Goal: Task Accomplishment & Management: Manage account settings

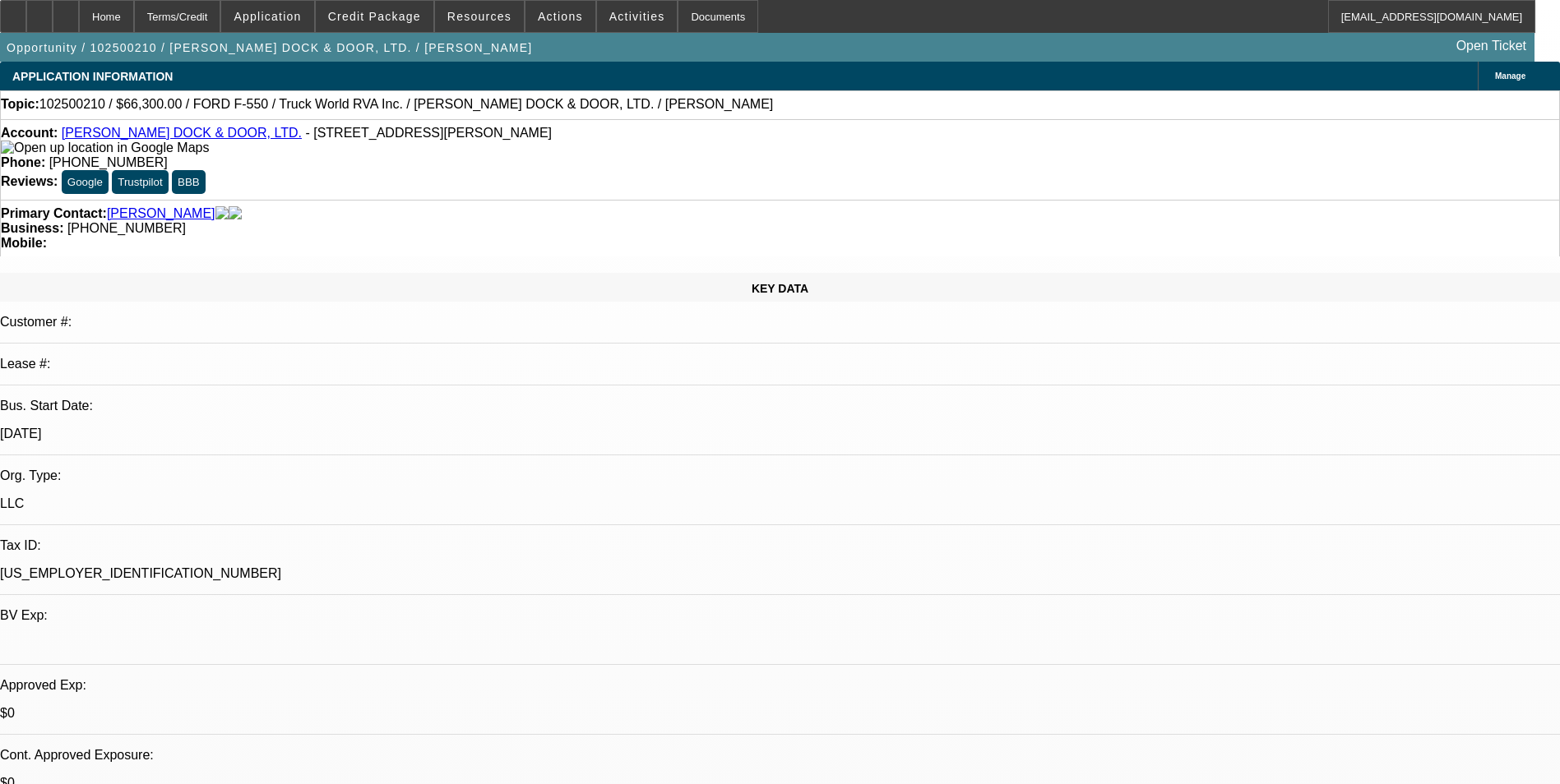
select select "0.15"
select select "2"
select select "0.1"
select select "4"
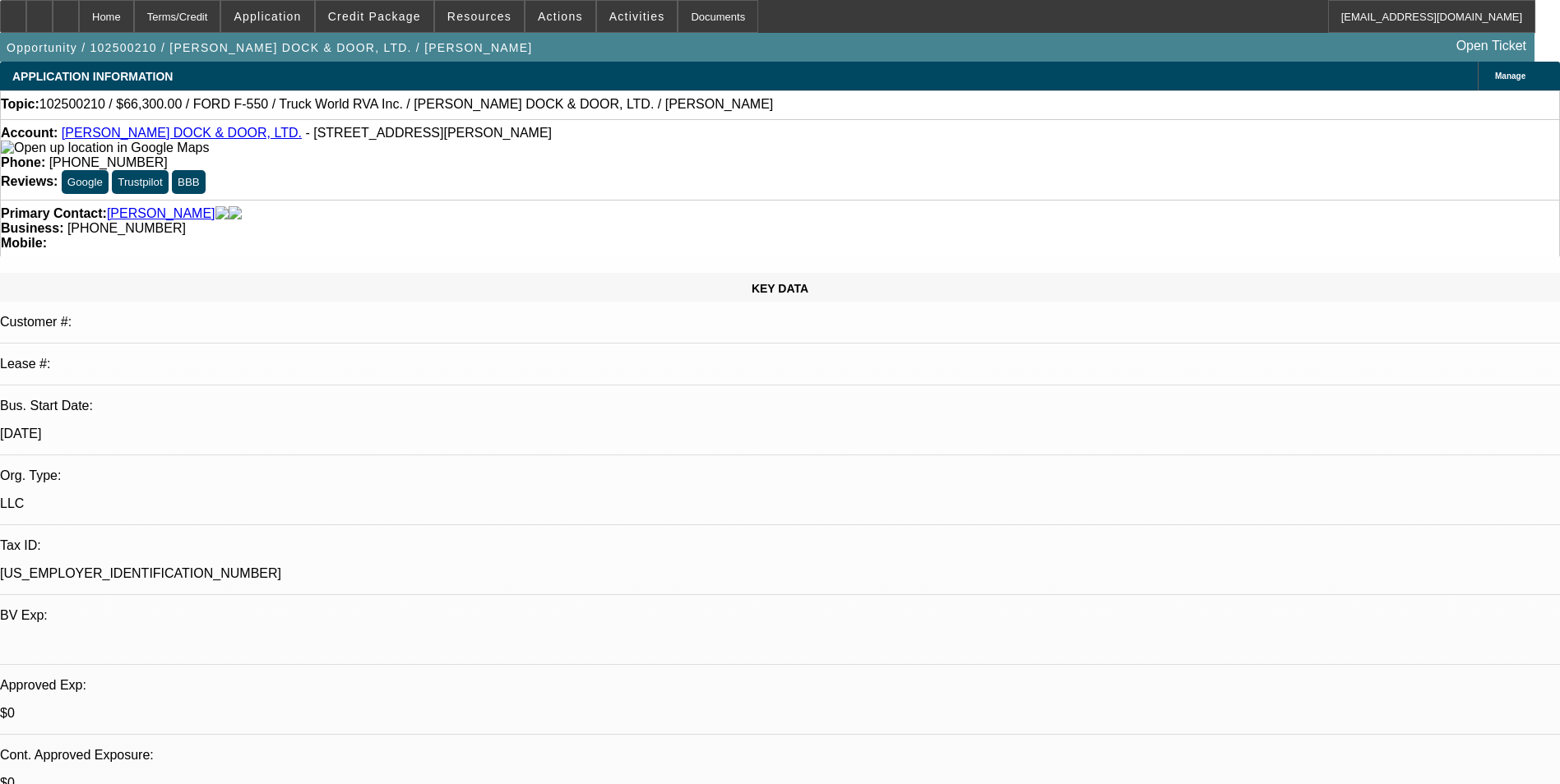
select select "0.15"
select select "2"
select select "0.1"
select select "4"
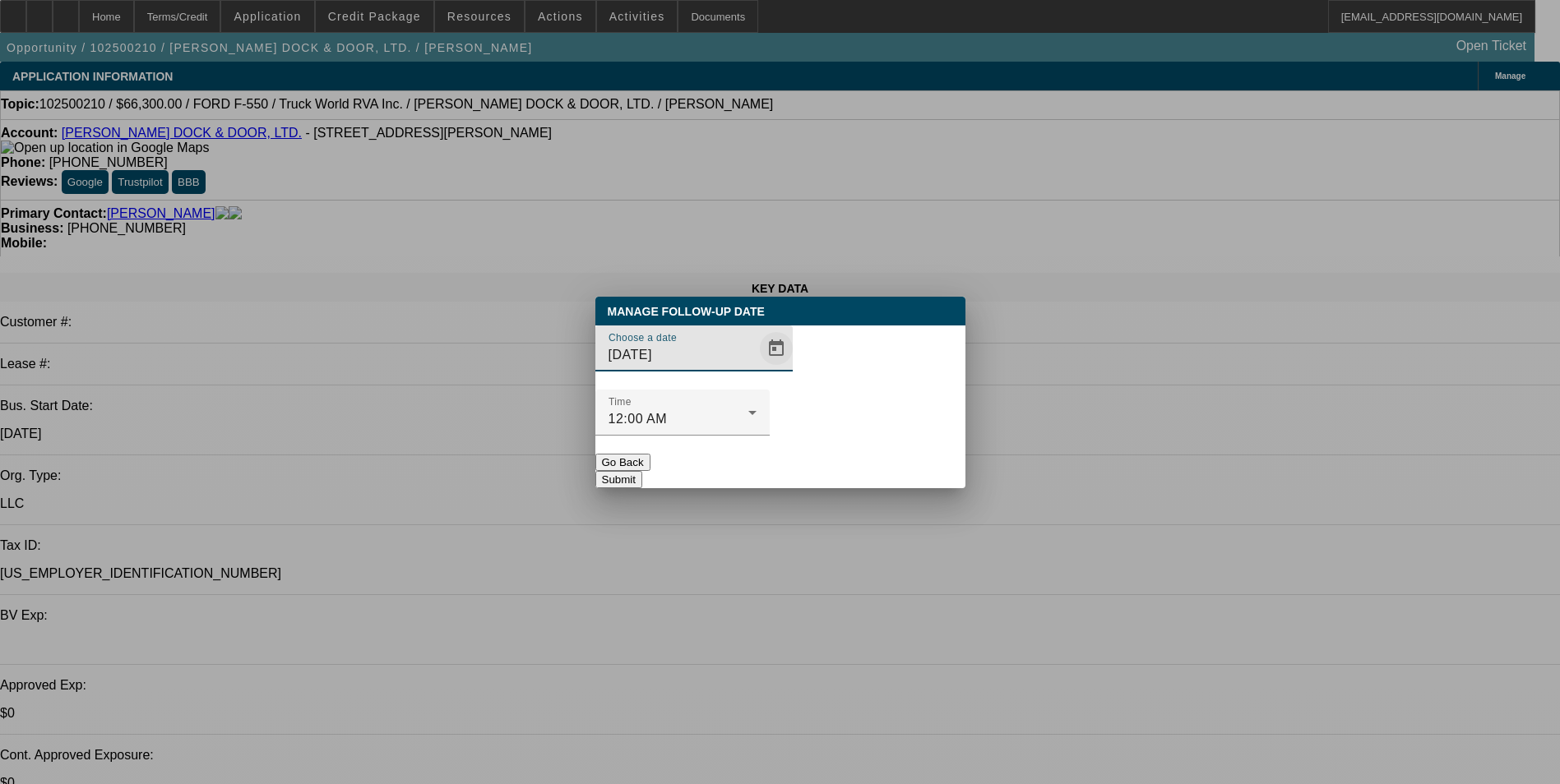
click at [757, 368] on span "Open calendar" at bounding box center [777, 349] width 39 height 39
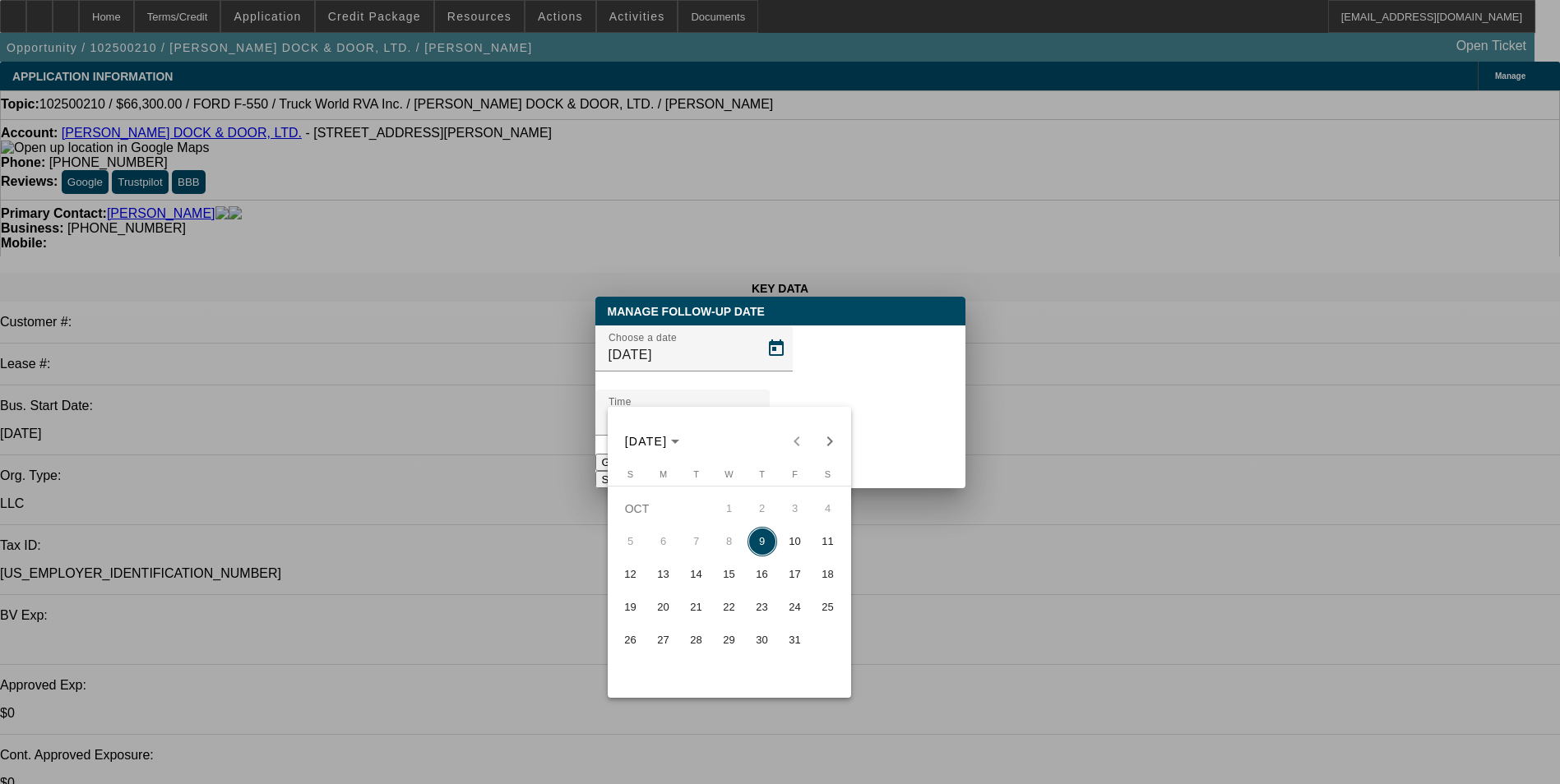
click at [801, 548] on span "10" at bounding box center [795, 541] width 30 height 30
type input "[DATE]"
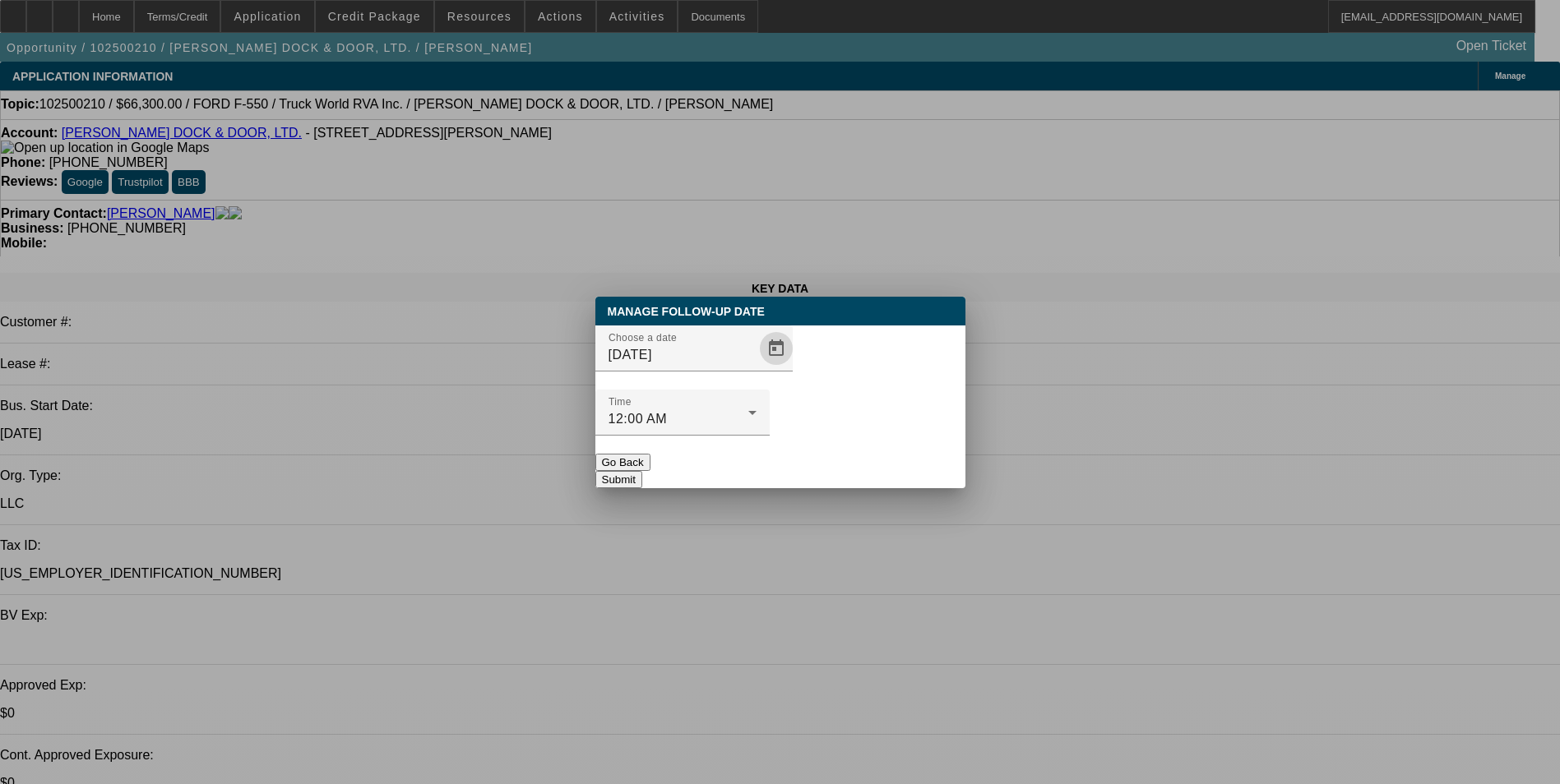
click at [642, 471] on button "Submit" at bounding box center [618, 480] width 47 height 17
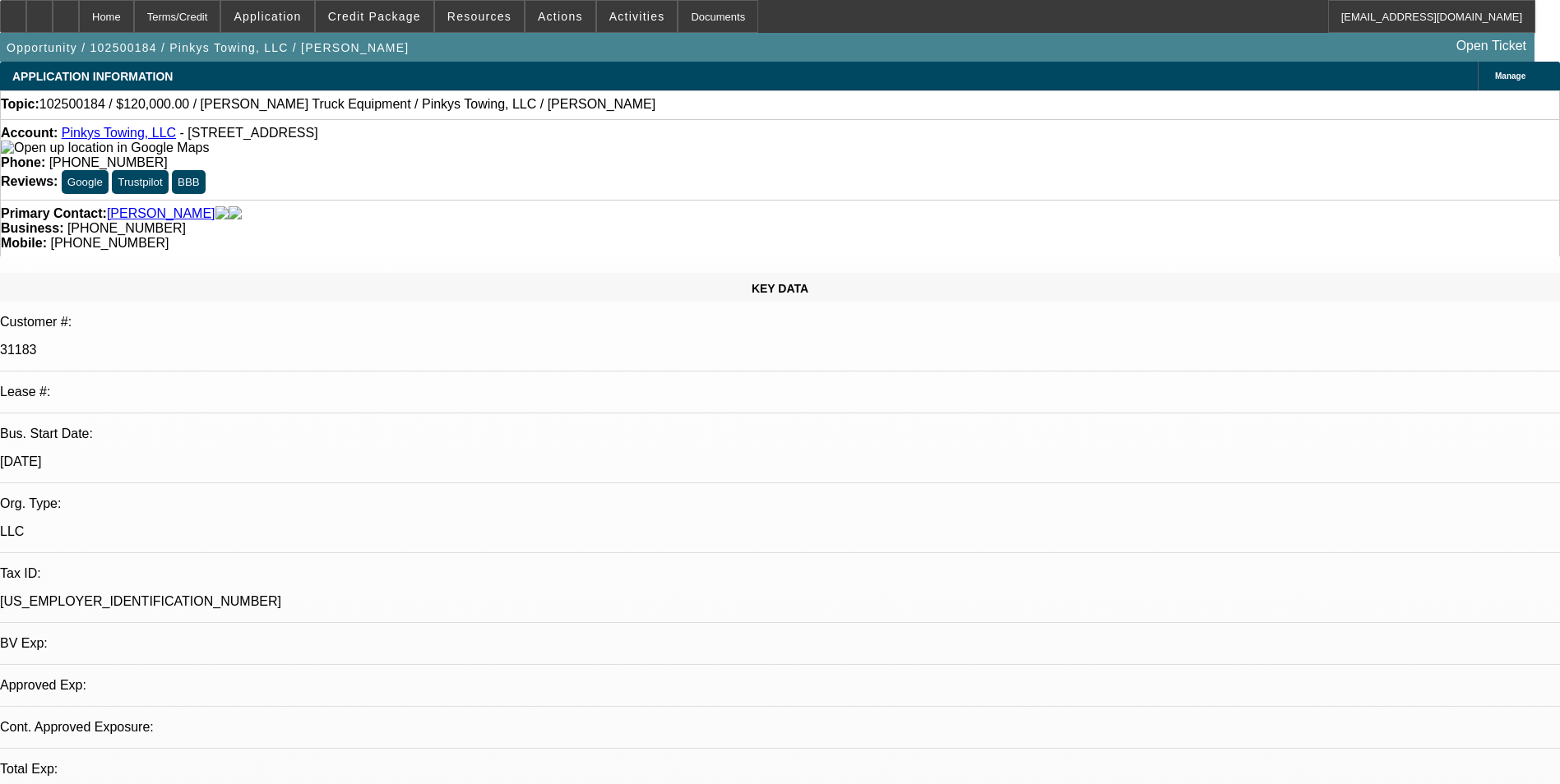
select select "0"
select select "2"
select select "0.1"
select select "4"
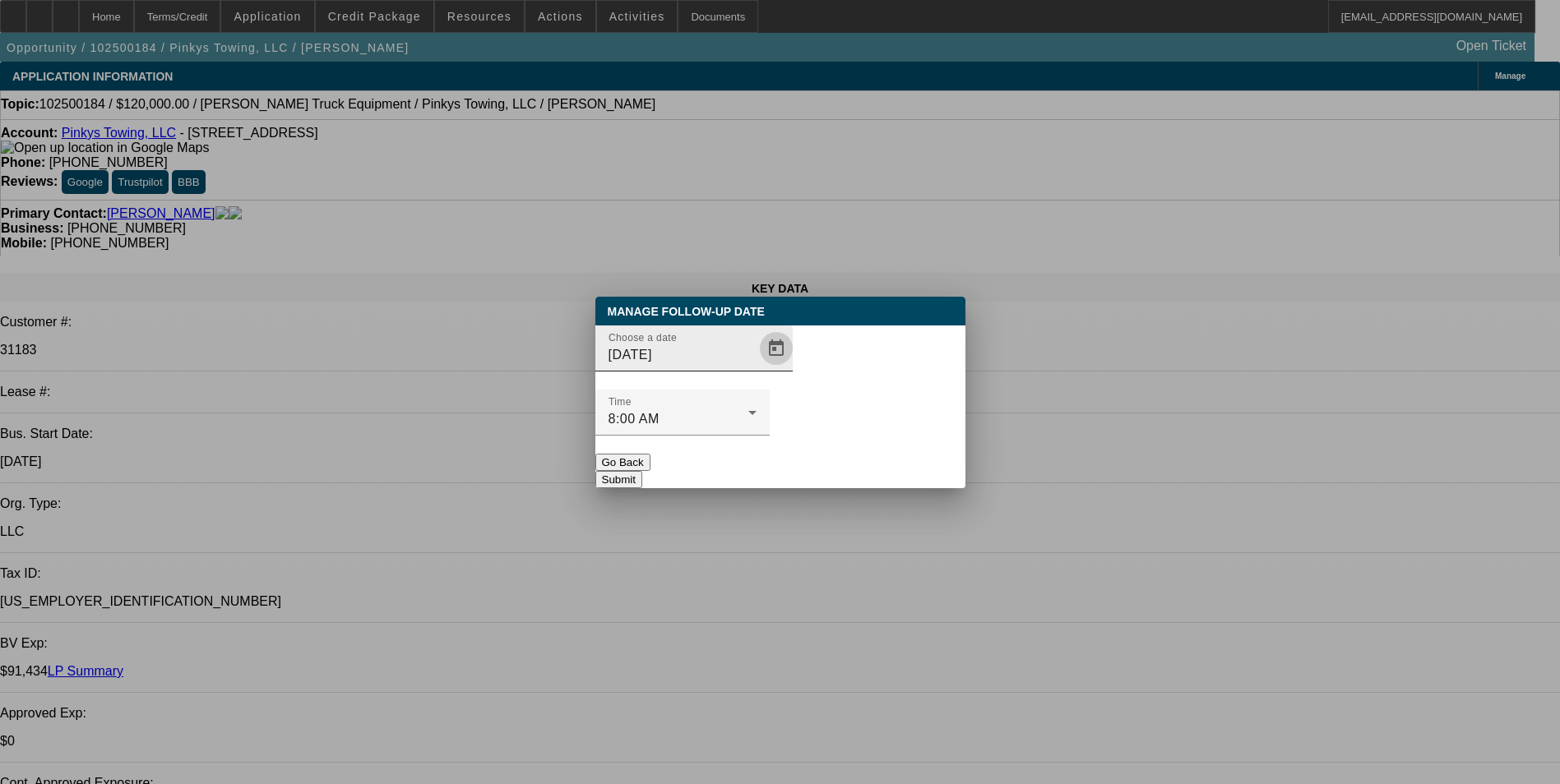
click at [757, 368] on span "Open calendar" at bounding box center [777, 349] width 39 height 39
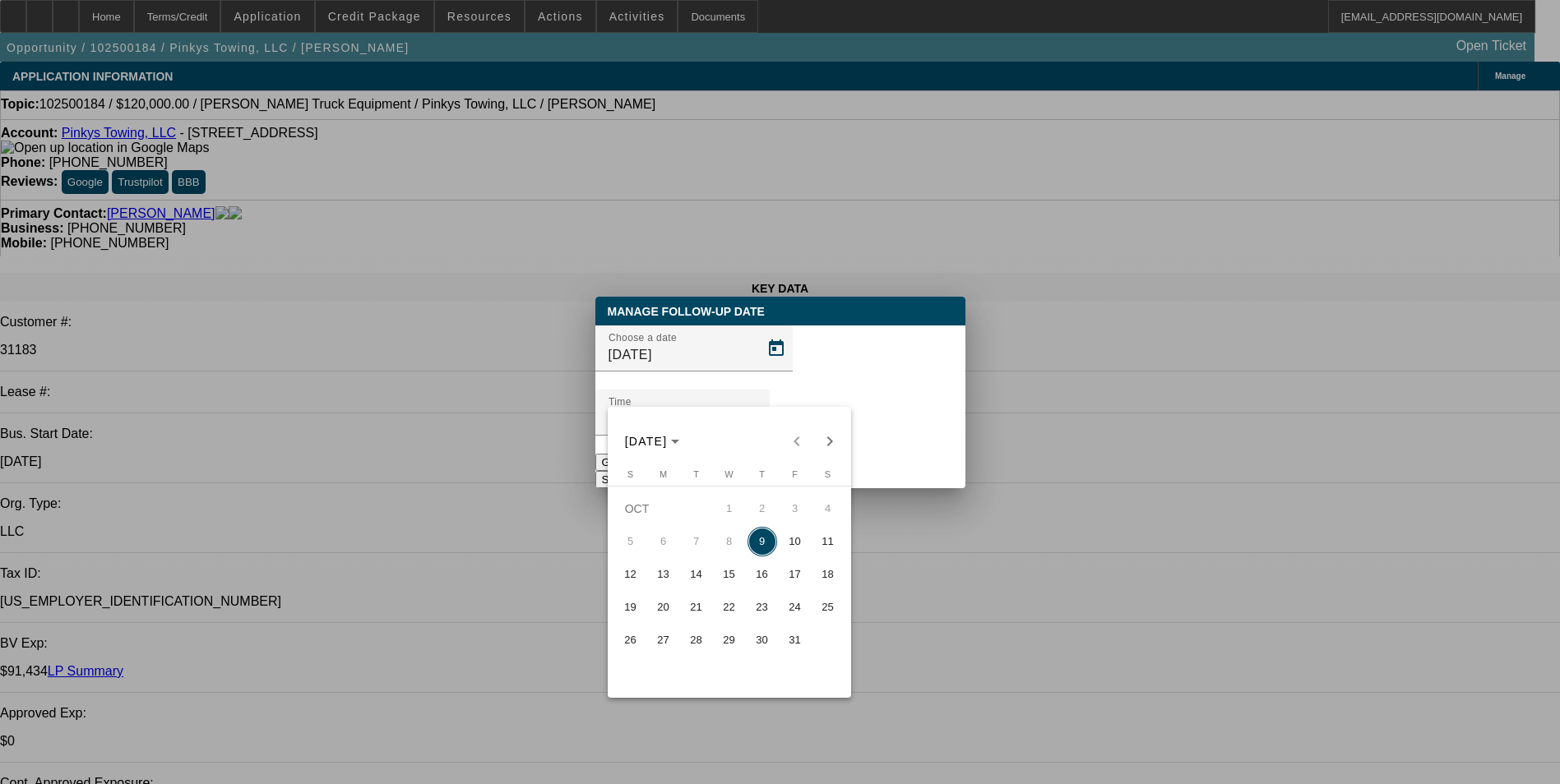
click at [796, 546] on span "10" at bounding box center [795, 541] width 30 height 30
type input "[DATE]"
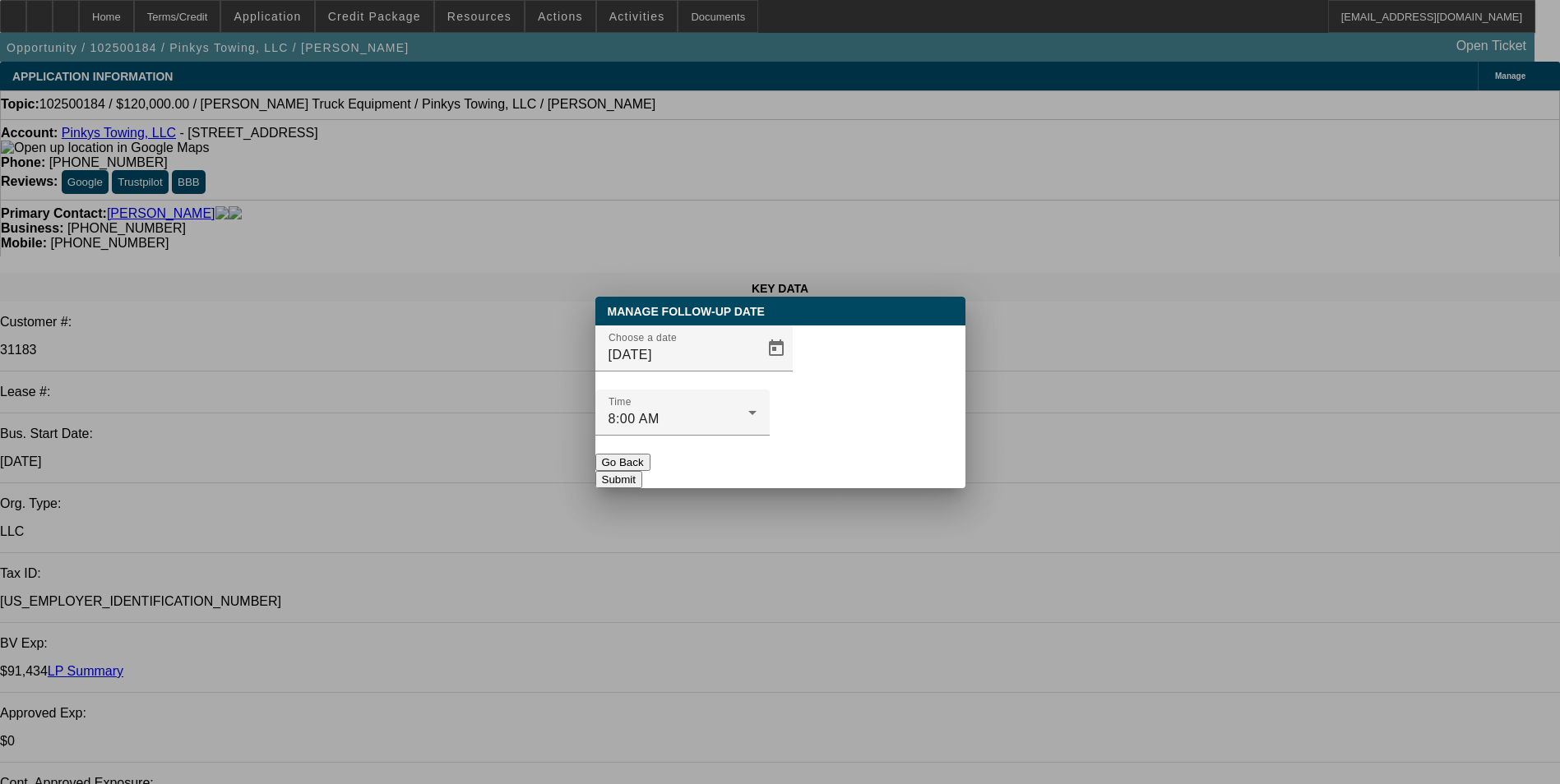
click at [642, 471] on button "Submit" at bounding box center [618, 480] width 47 height 17
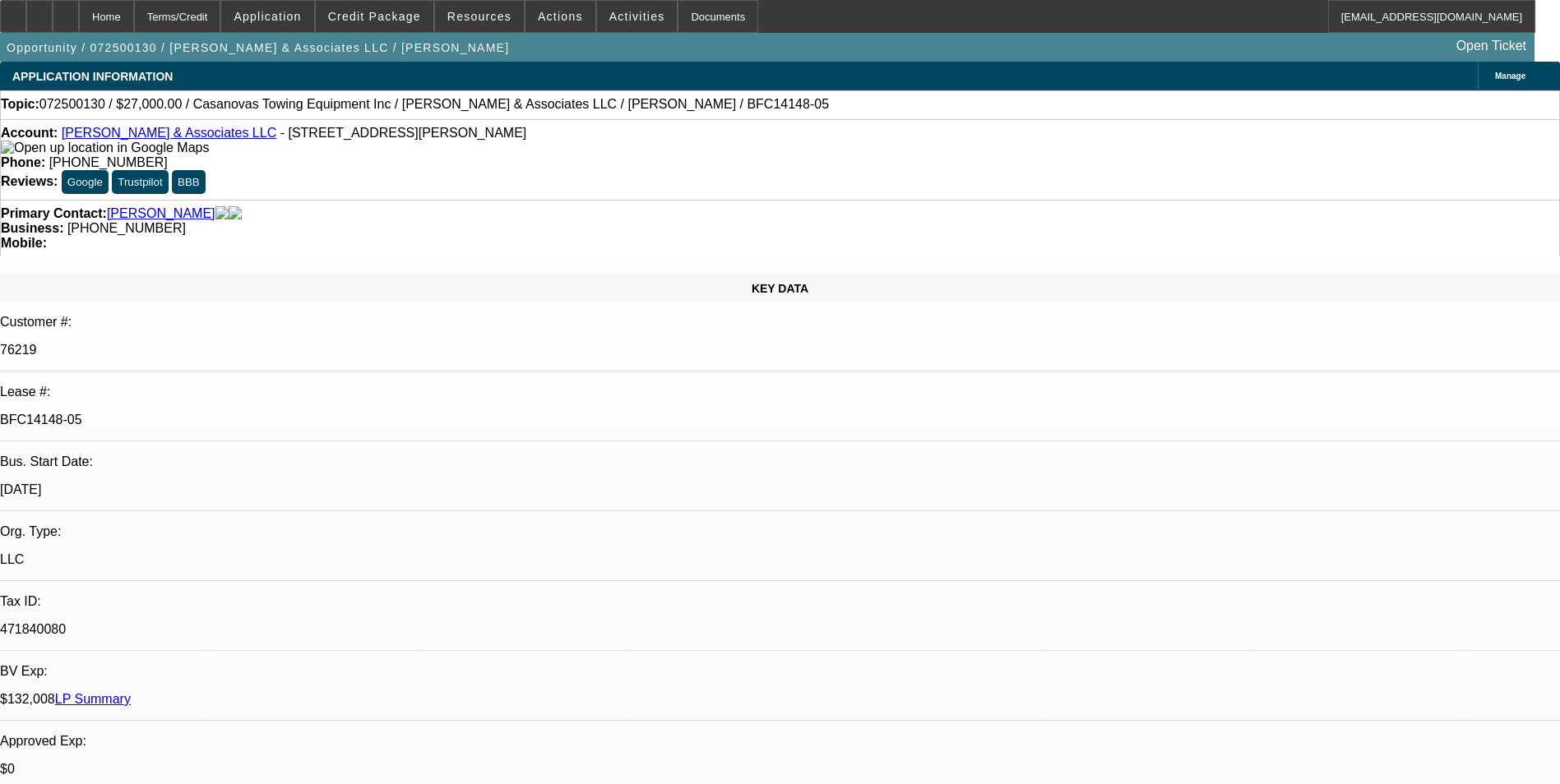
select select "0"
select select "2"
select select "0.1"
select select "0"
select select "2"
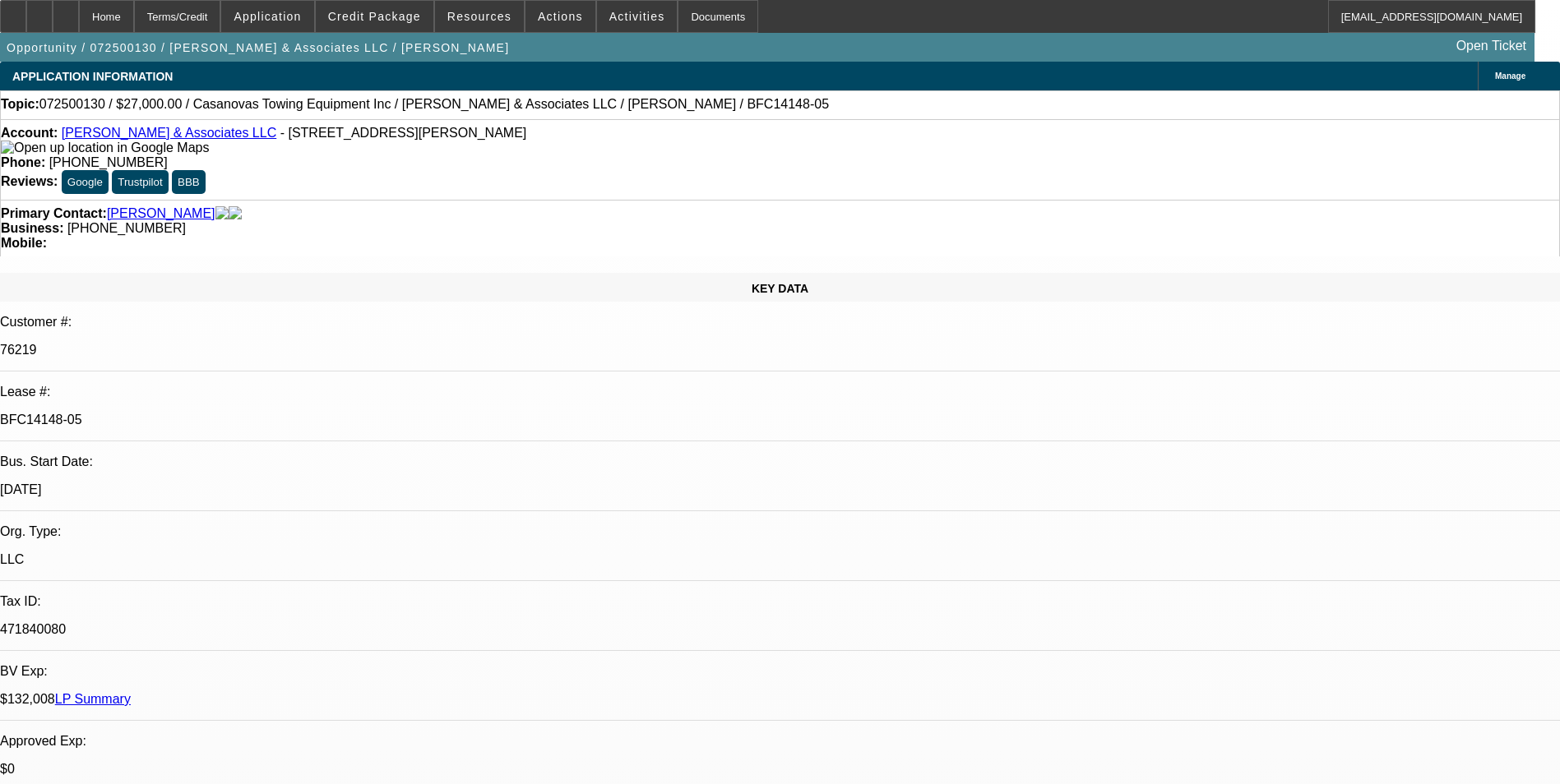
select select "0.1"
select select "0"
select select "2"
select select "0.1"
select select "0"
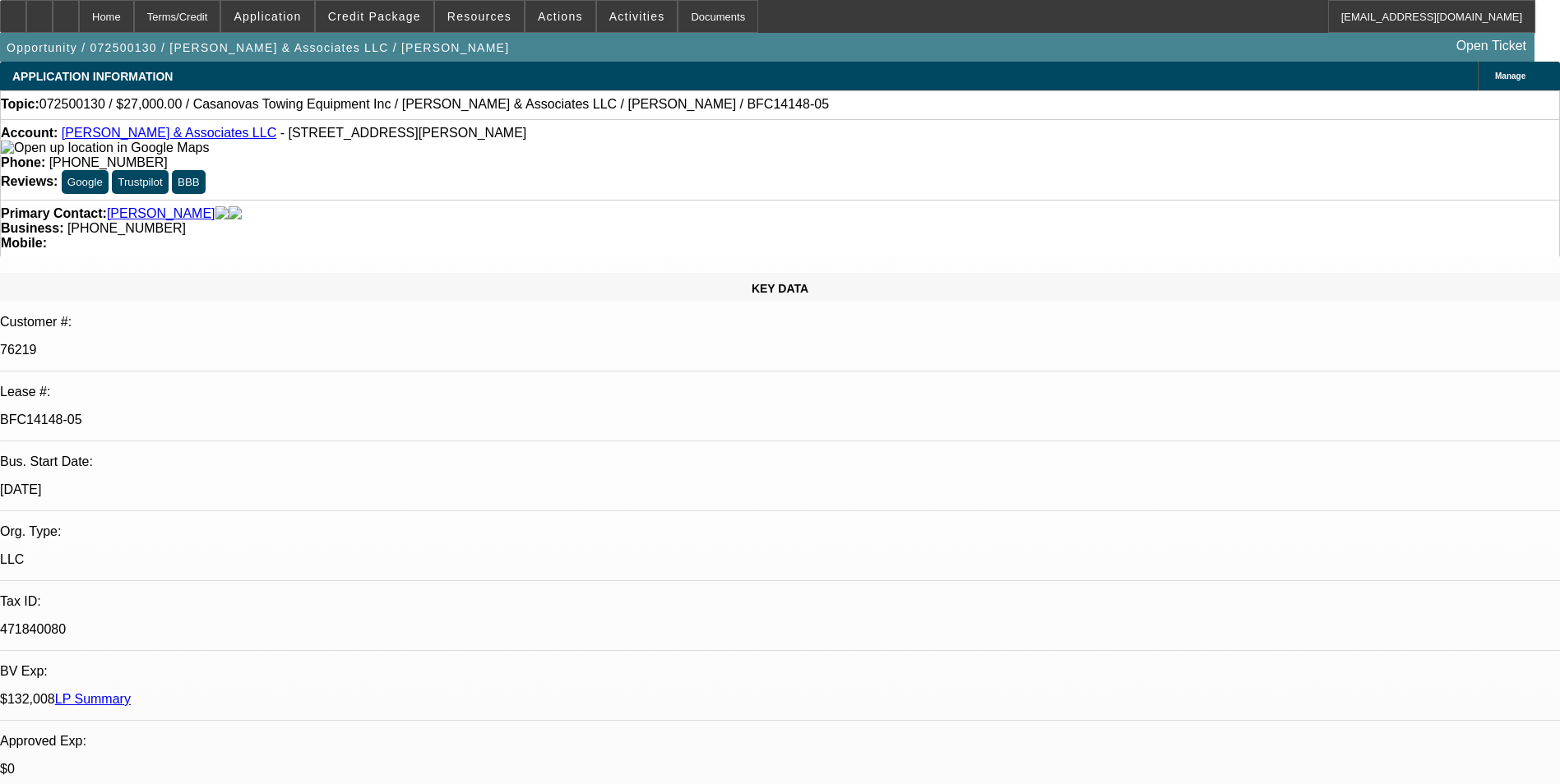
select select "2"
select select "0.1"
select select "1"
select select "2"
select select "4"
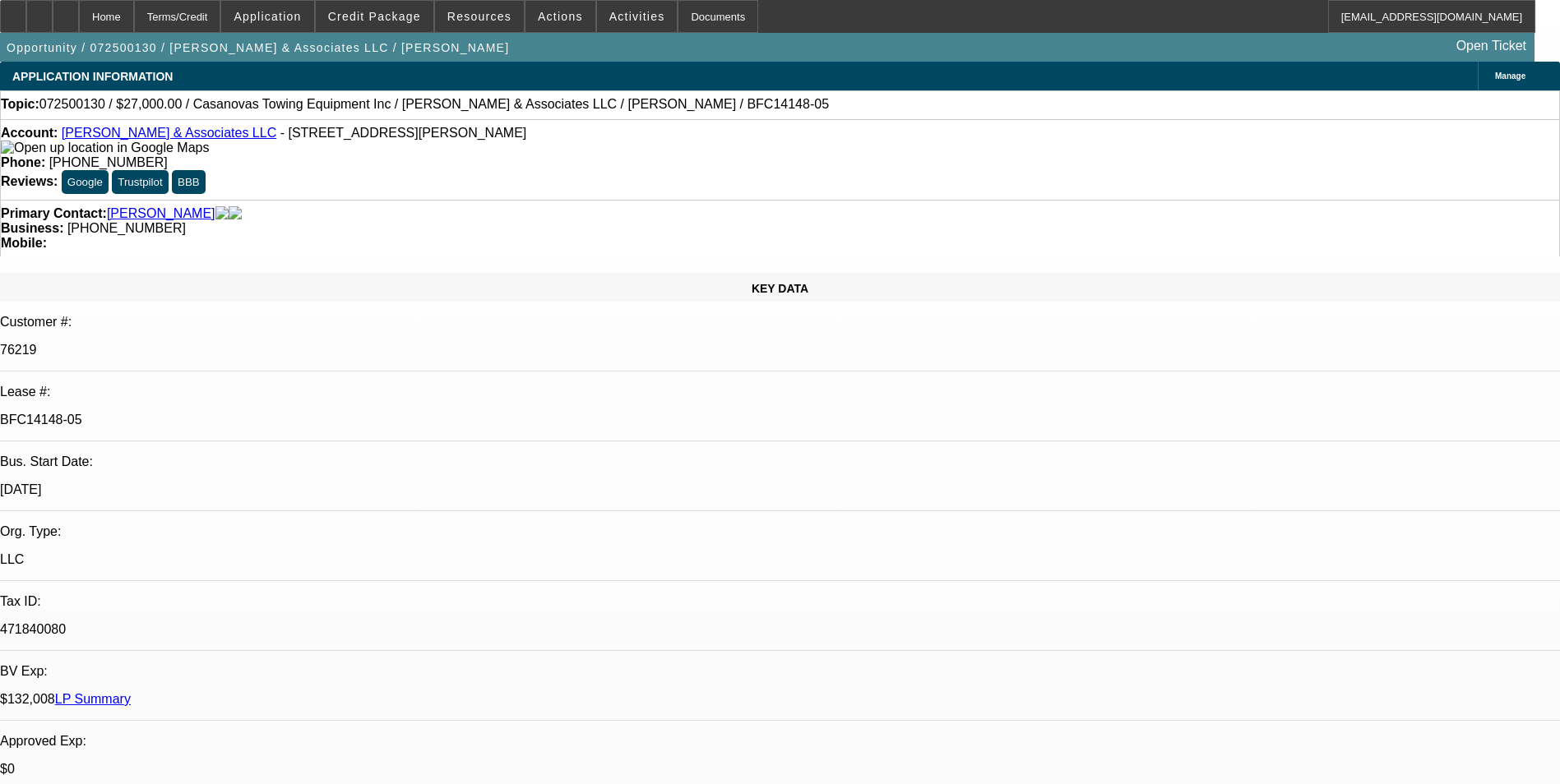
select select "1"
select select "2"
select select "4"
select select "1"
select select "2"
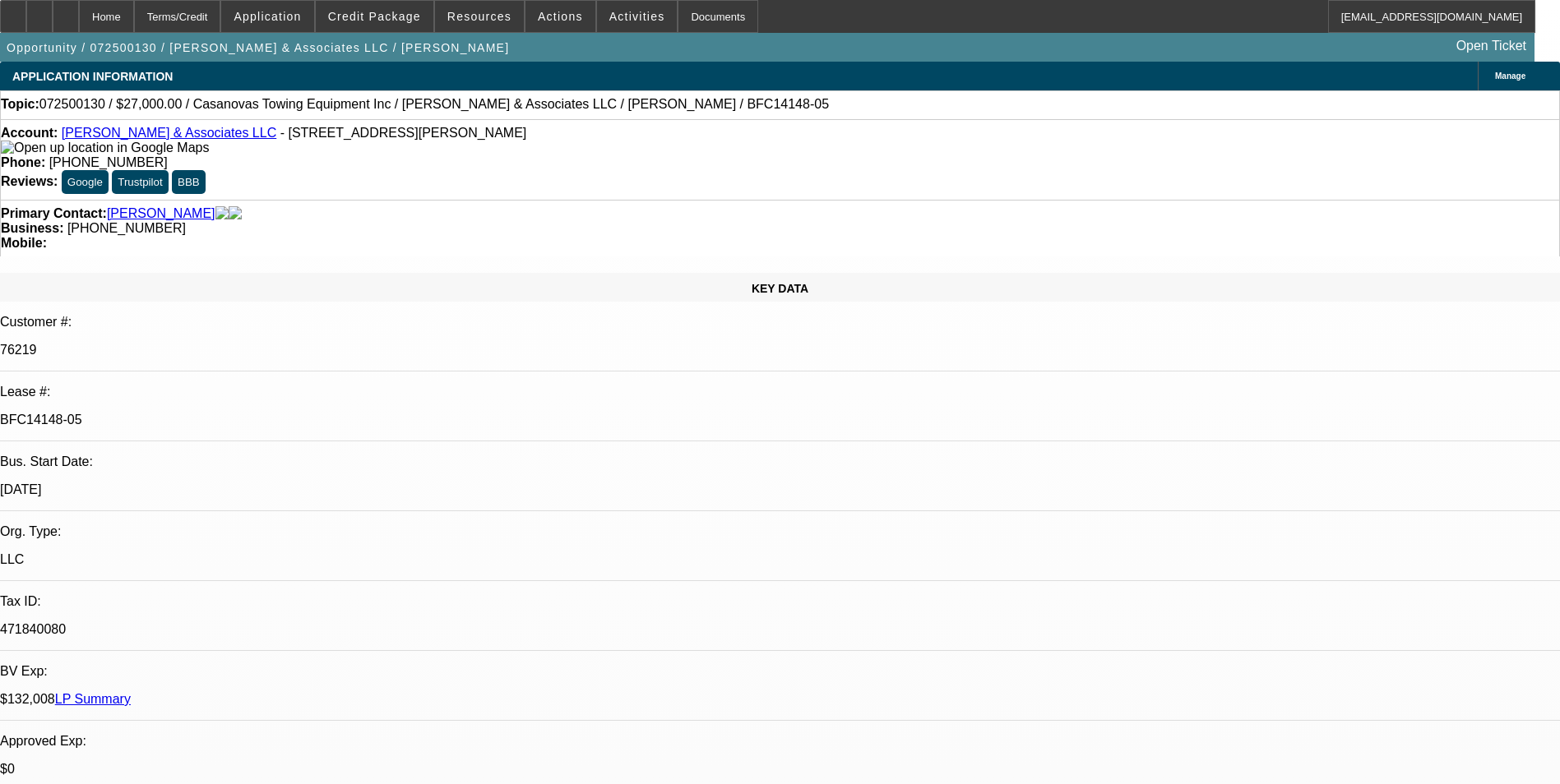
select select "4"
select select "1"
select select "2"
select select "4"
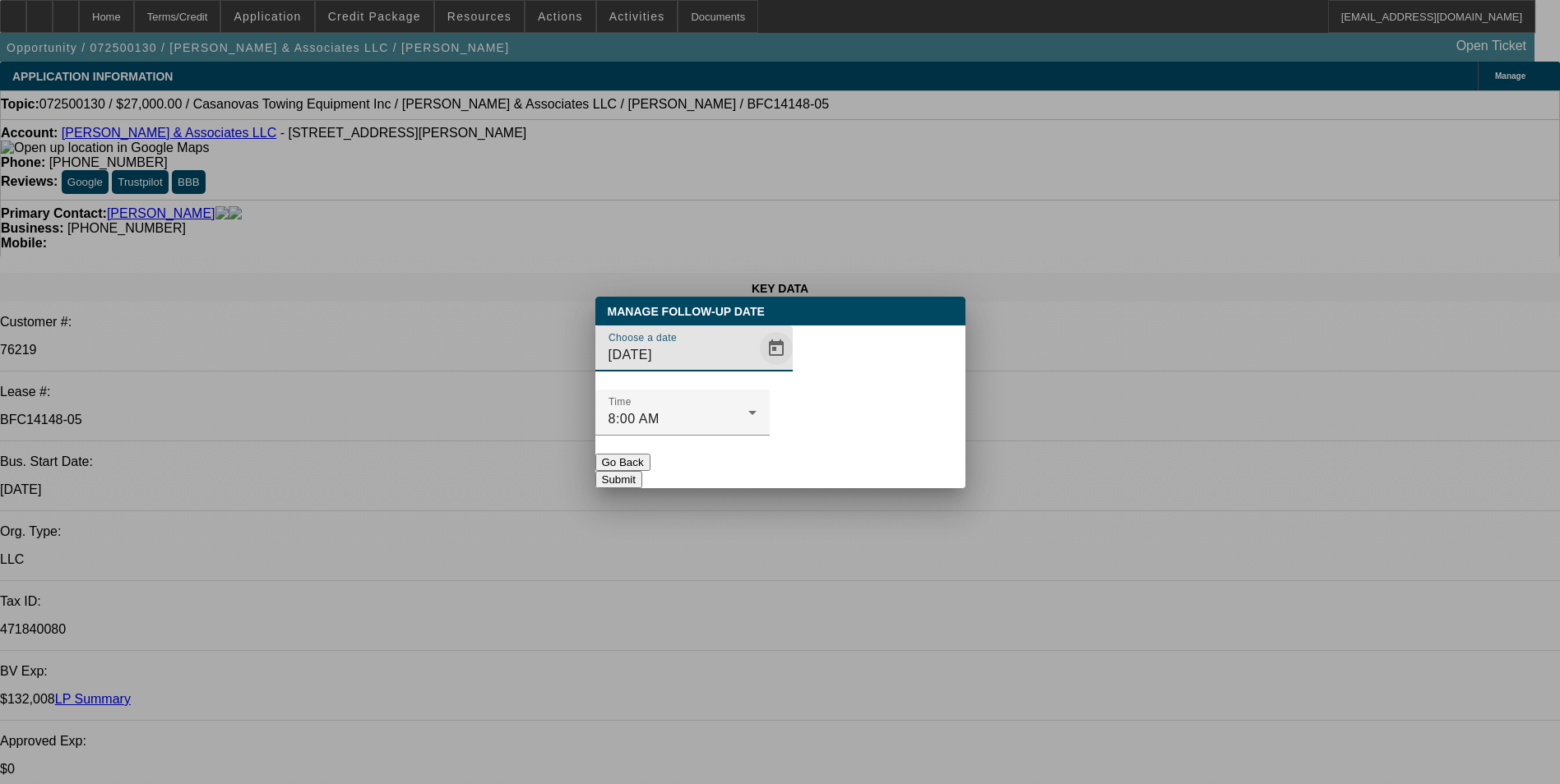
click at [757, 368] on span "Open calendar" at bounding box center [777, 349] width 39 height 39
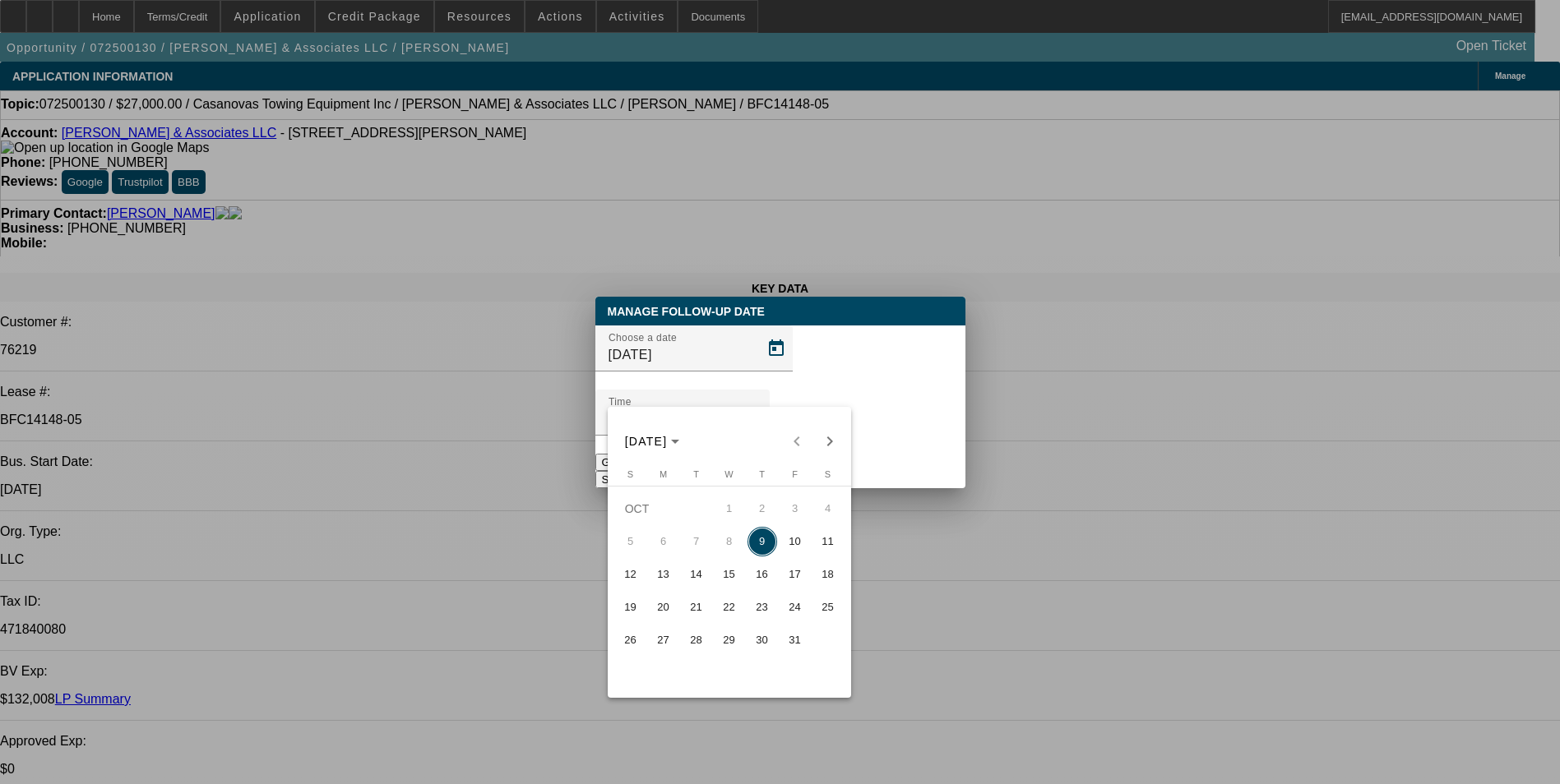
click at [795, 539] on span "10" at bounding box center [795, 541] width 30 height 30
type input "[DATE]"
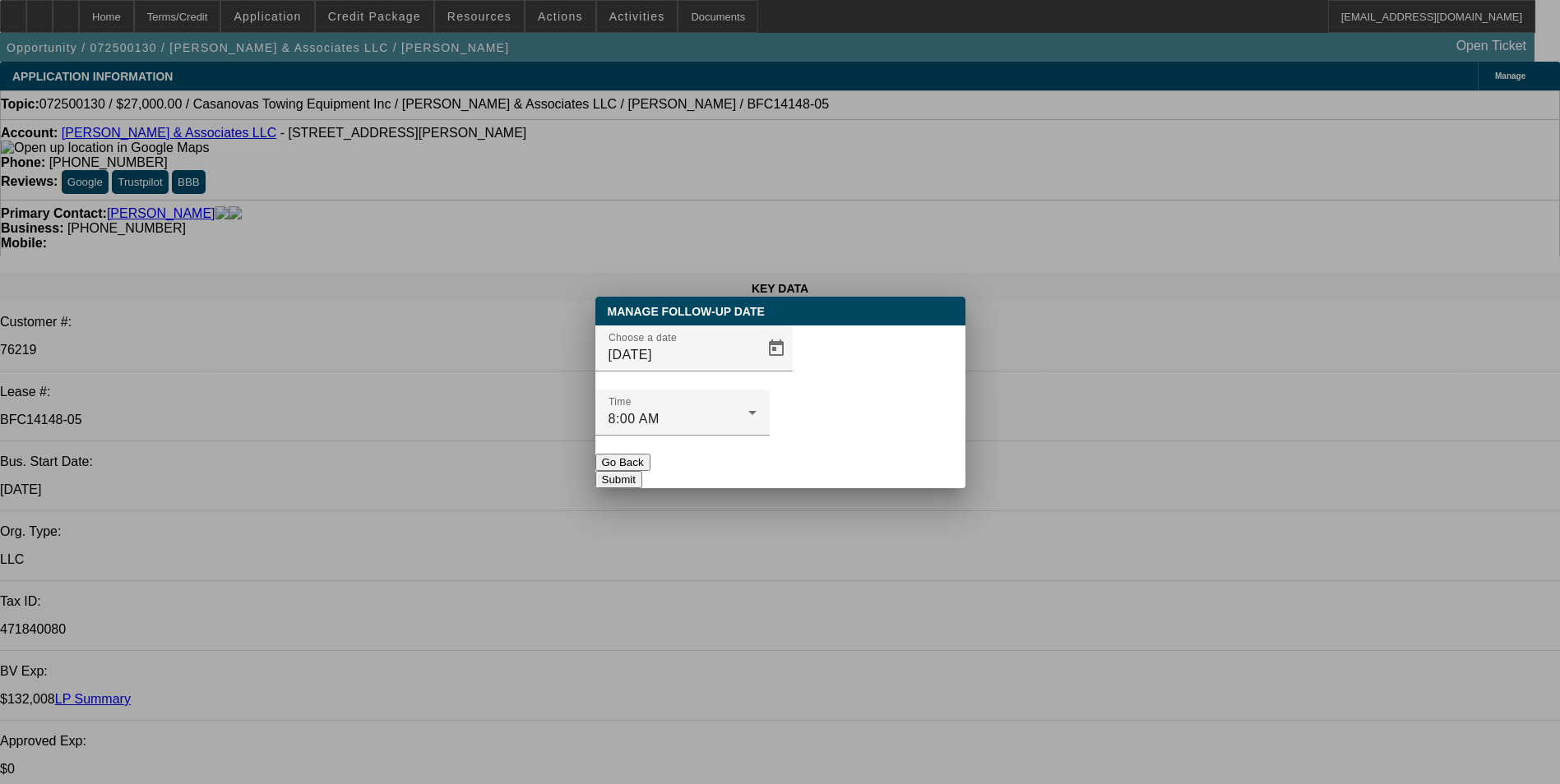
click at [642, 471] on button "Submit" at bounding box center [618, 480] width 47 height 17
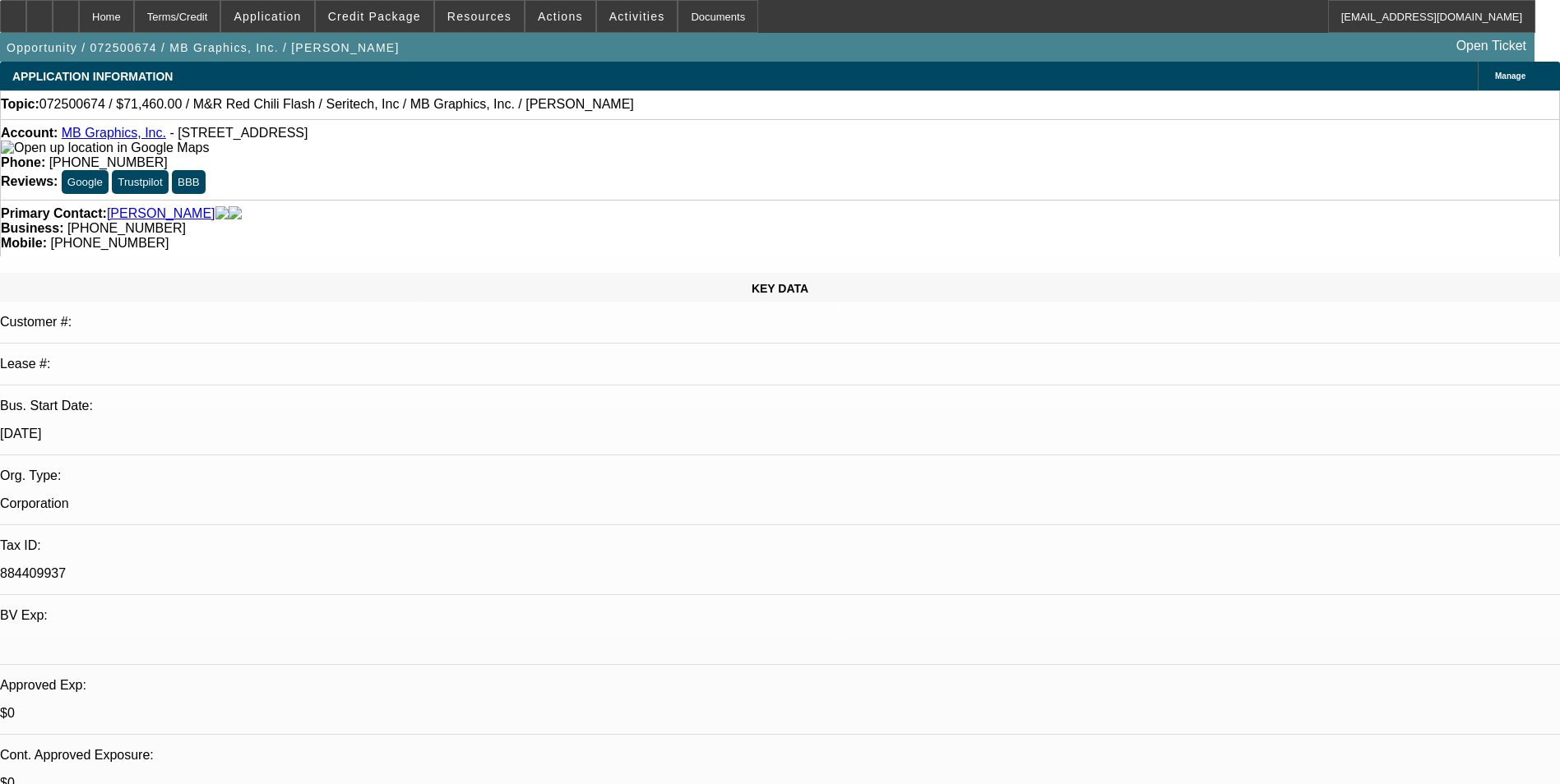
select select "0.1"
select select "0"
select select "0.1"
select select "0"
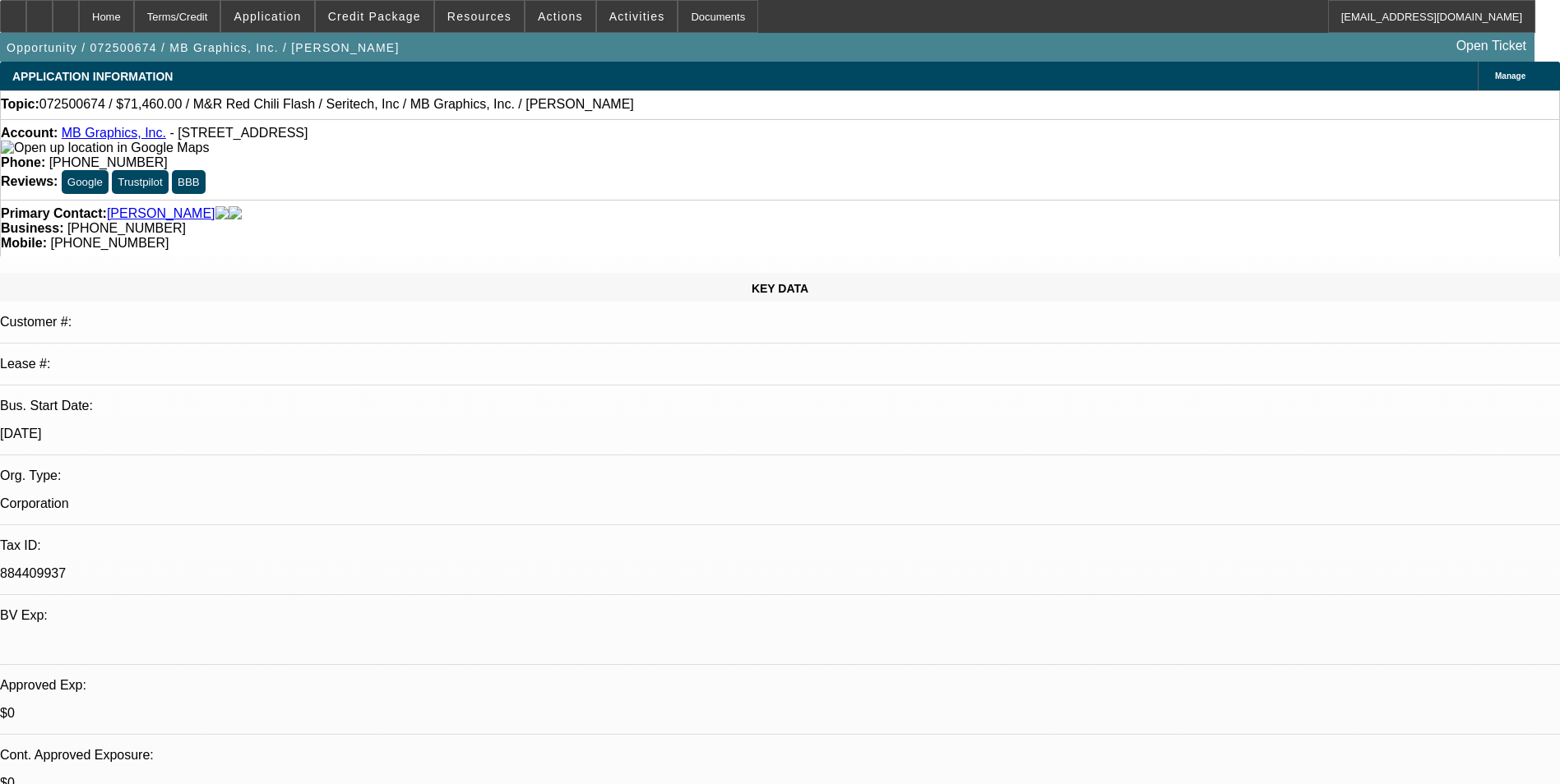
select select "0.1"
select select "0"
select select "0.1"
select select "0"
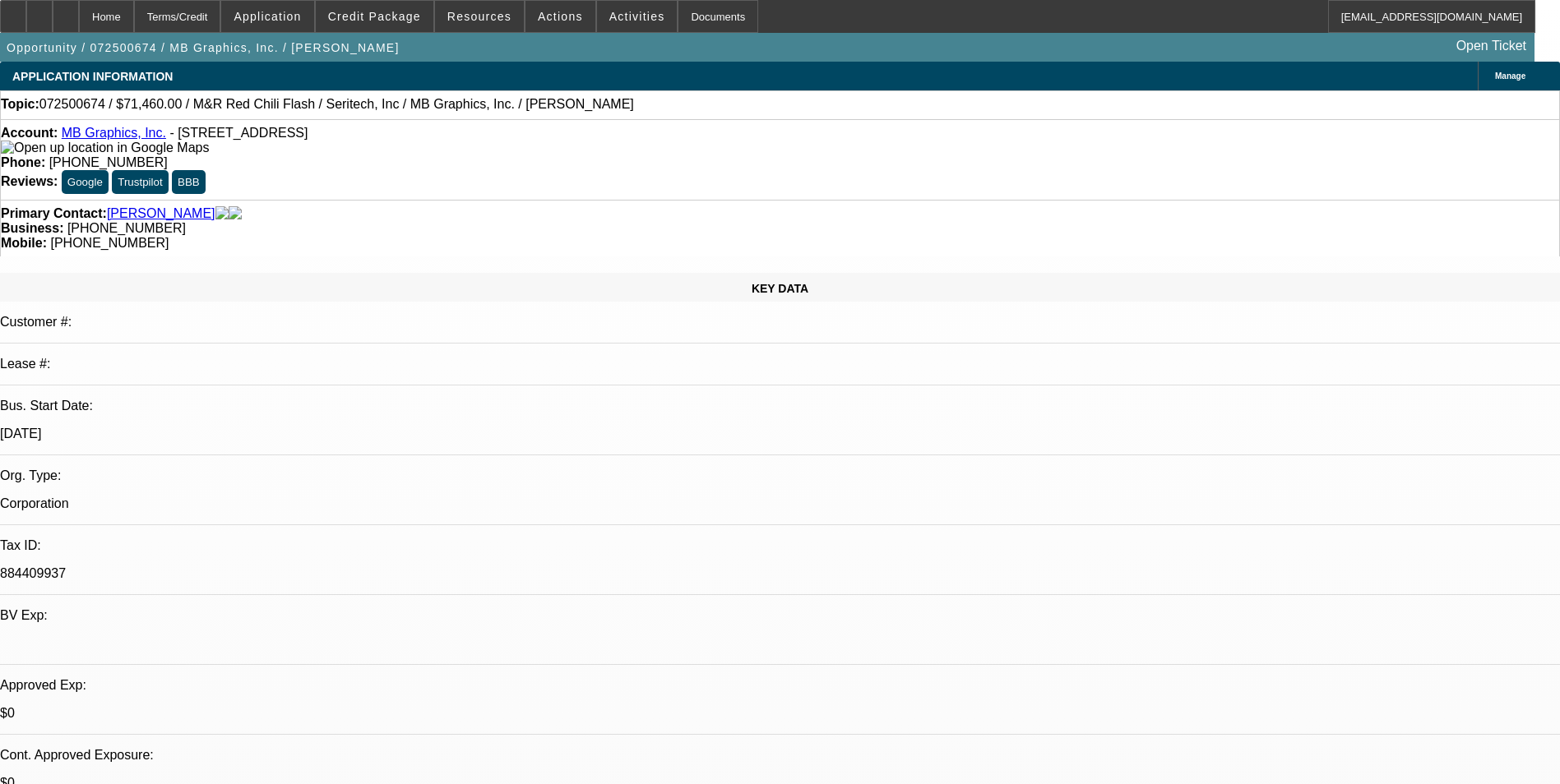
select select "0"
select select "0.1"
select select "1"
select select "5"
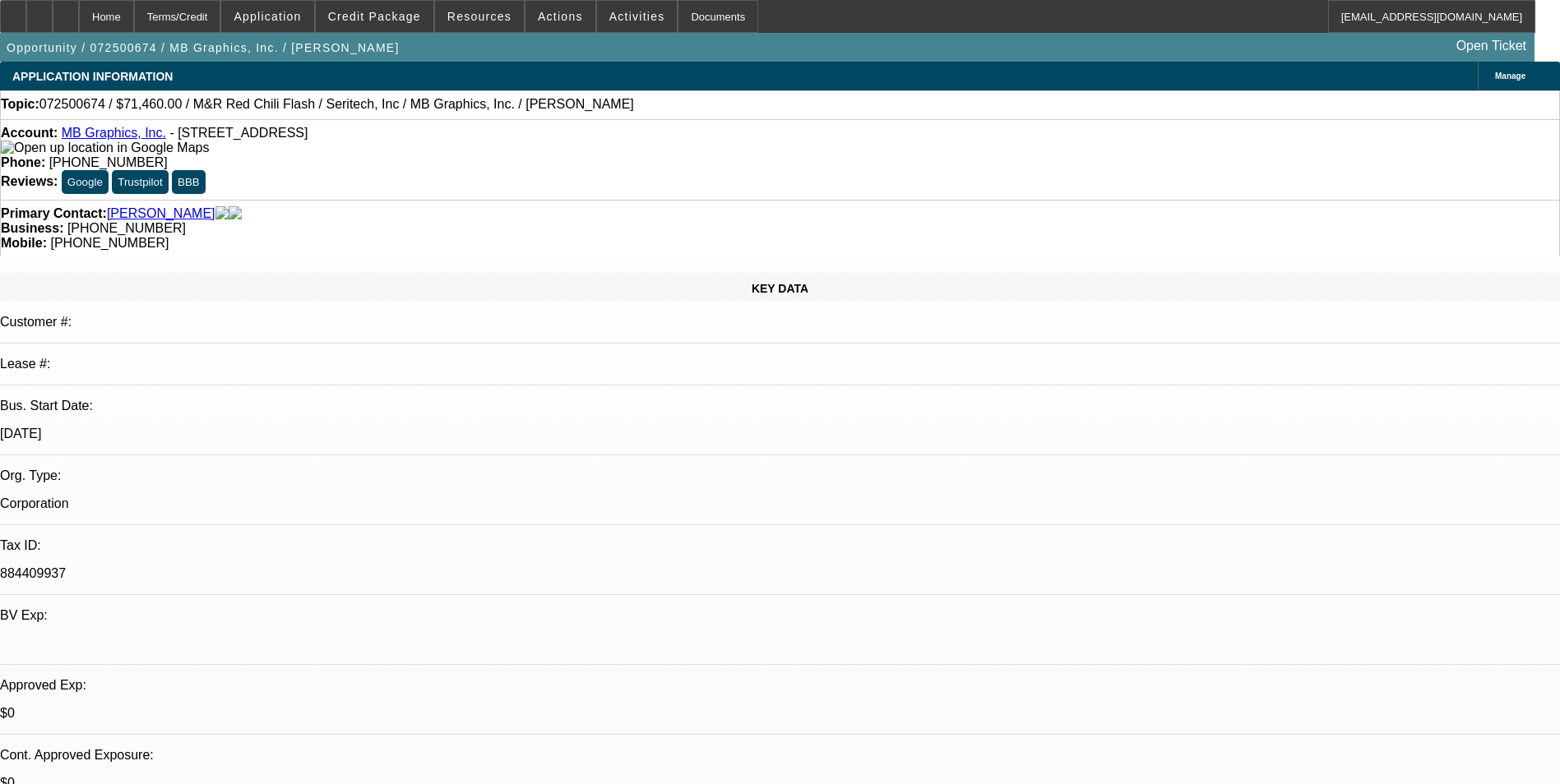
select select "1"
select select "5"
select select "1"
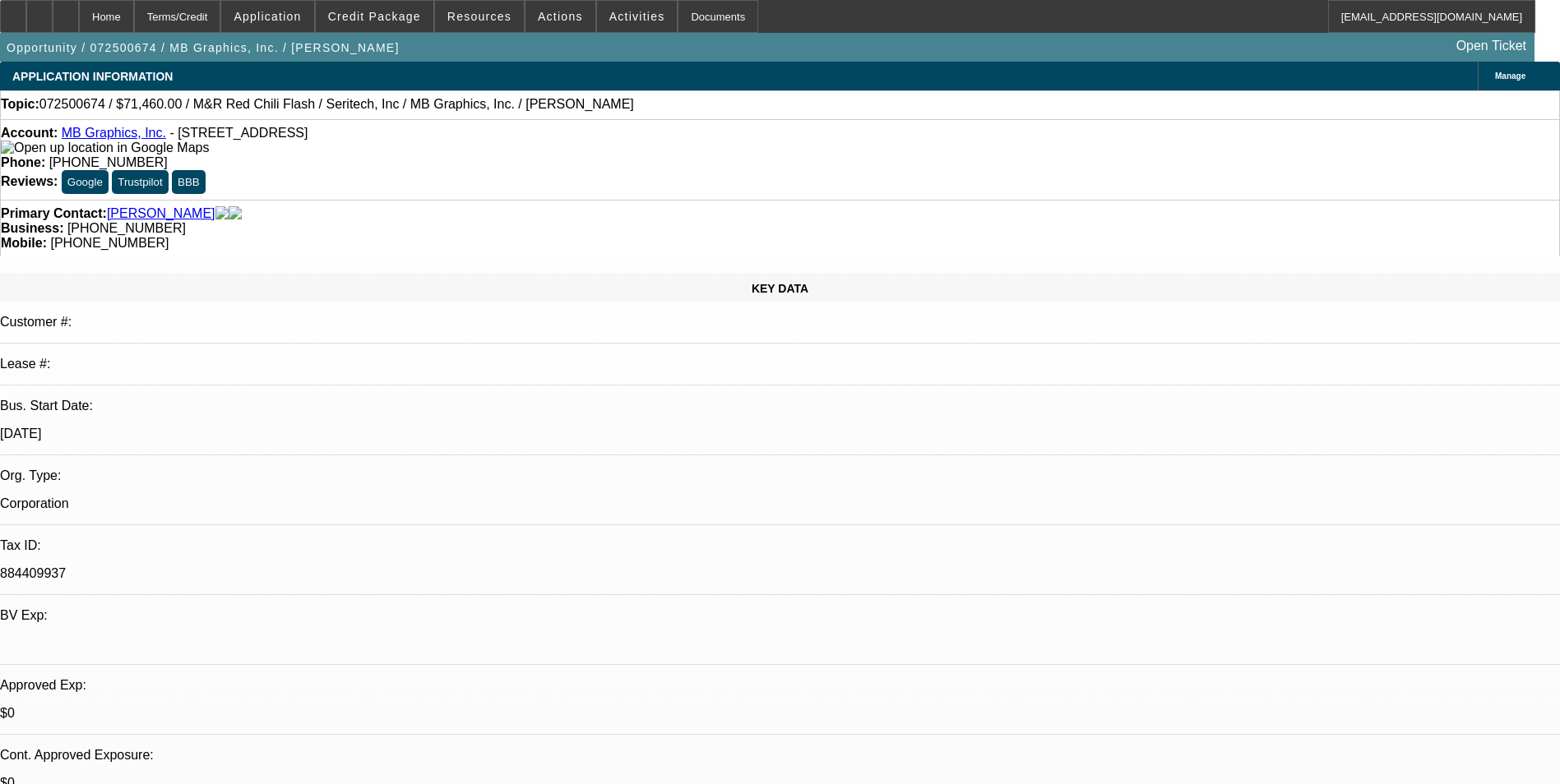
select select "5"
select select "1"
select select "5"
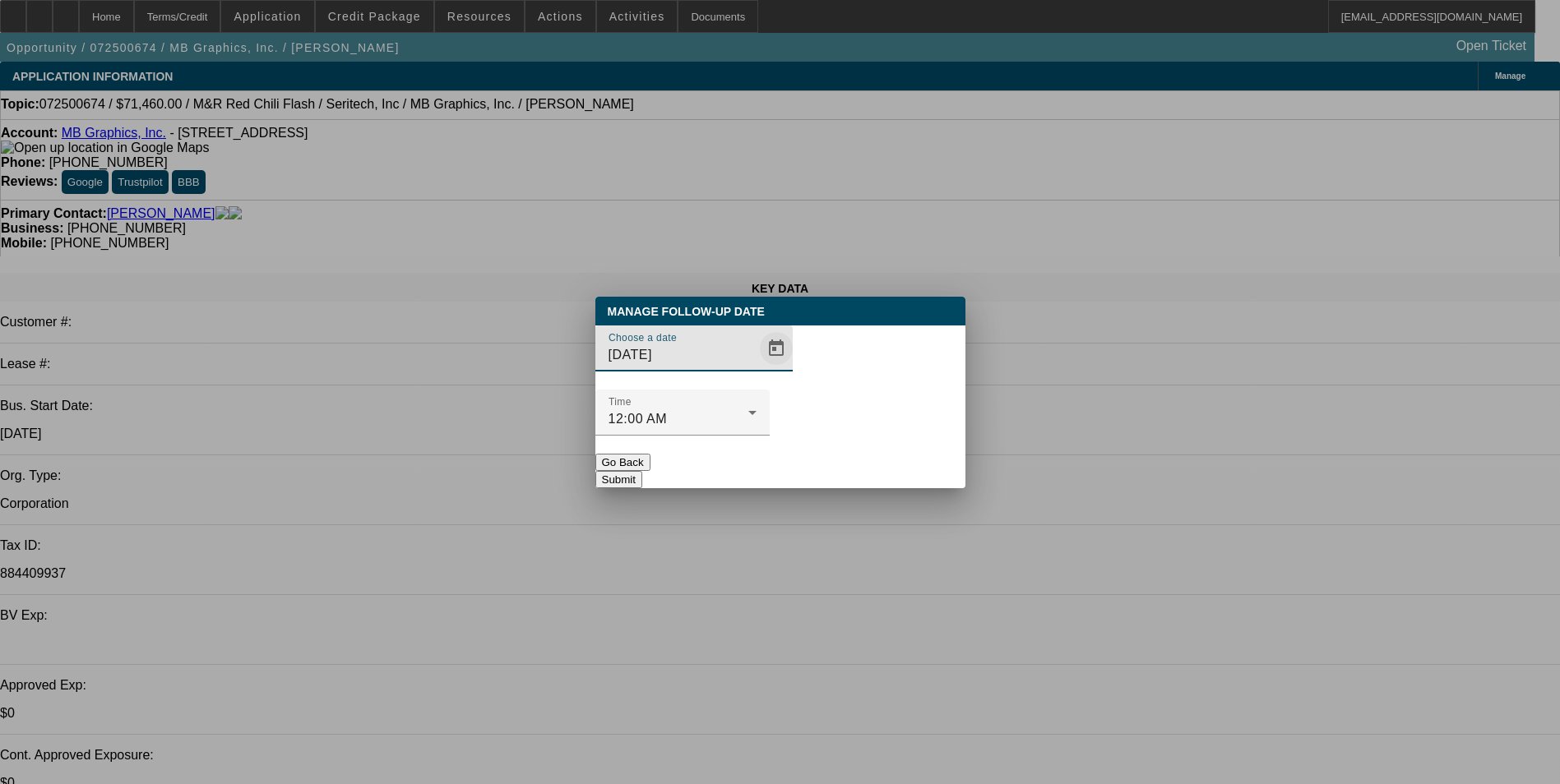
click at [757, 368] on span "Open calendar" at bounding box center [777, 349] width 39 height 39
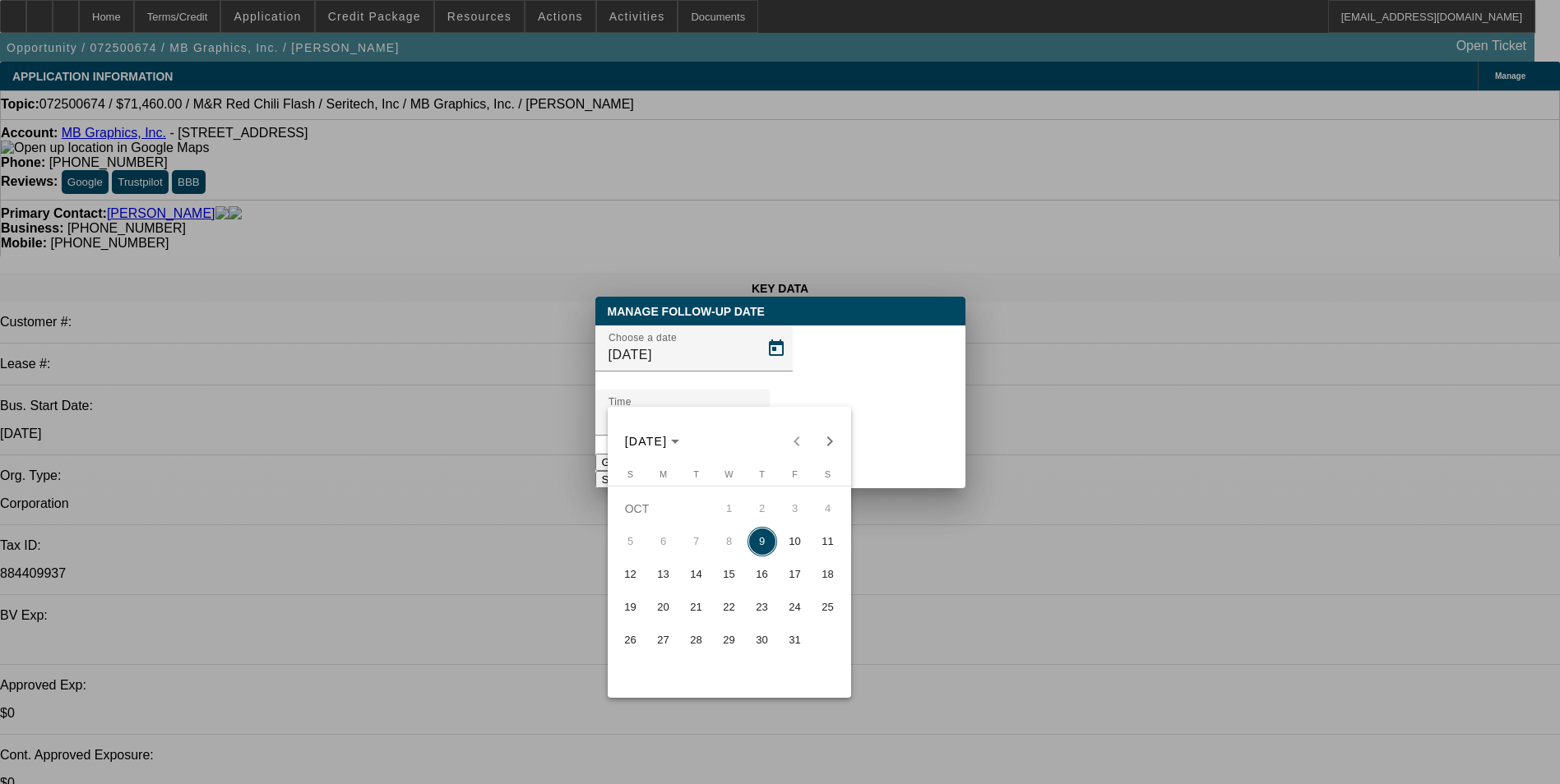
click at [789, 547] on span "10" at bounding box center [795, 541] width 30 height 30
type input "[DATE]"
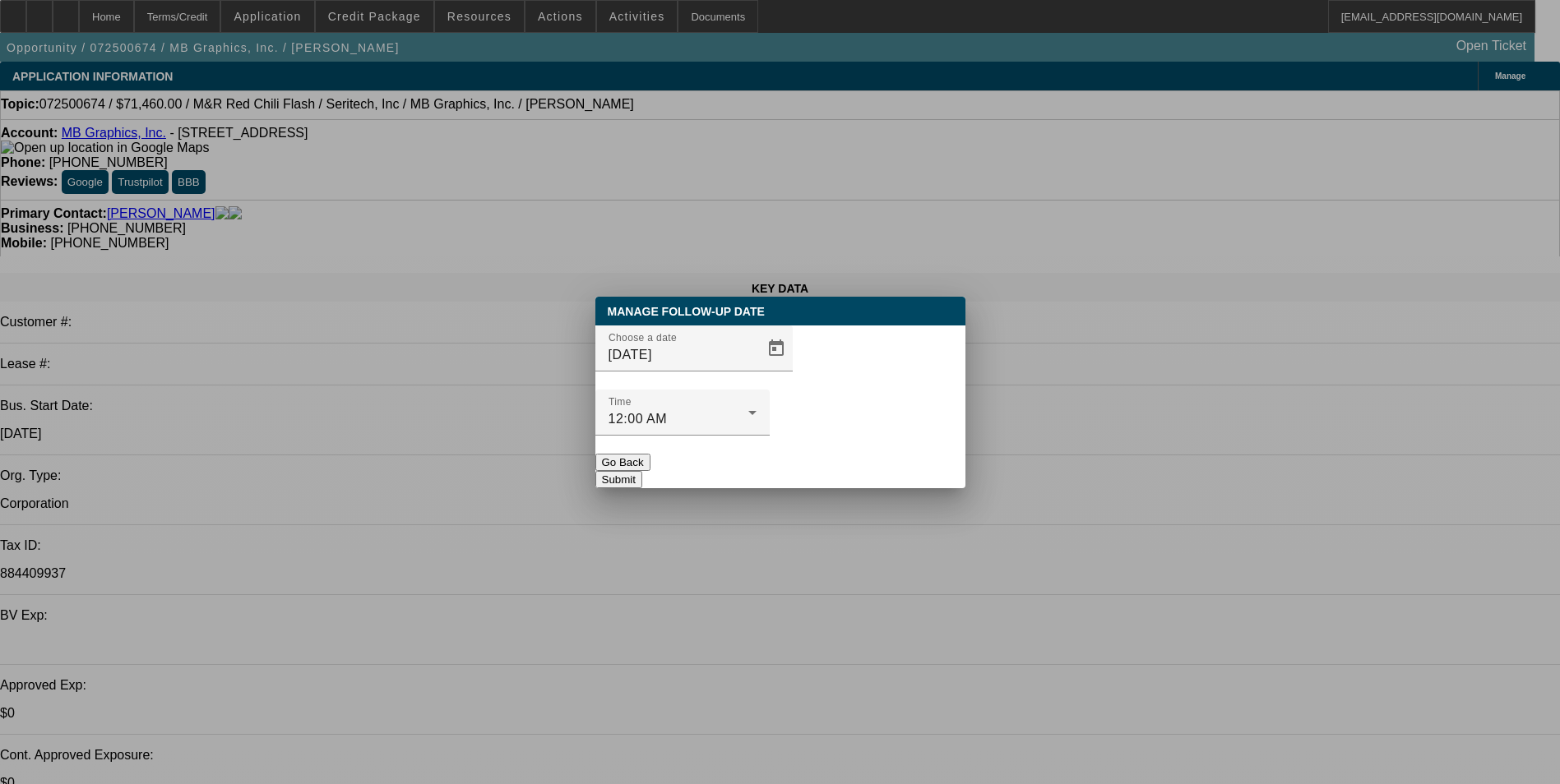
click at [642, 471] on button "Submit" at bounding box center [618, 480] width 47 height 17
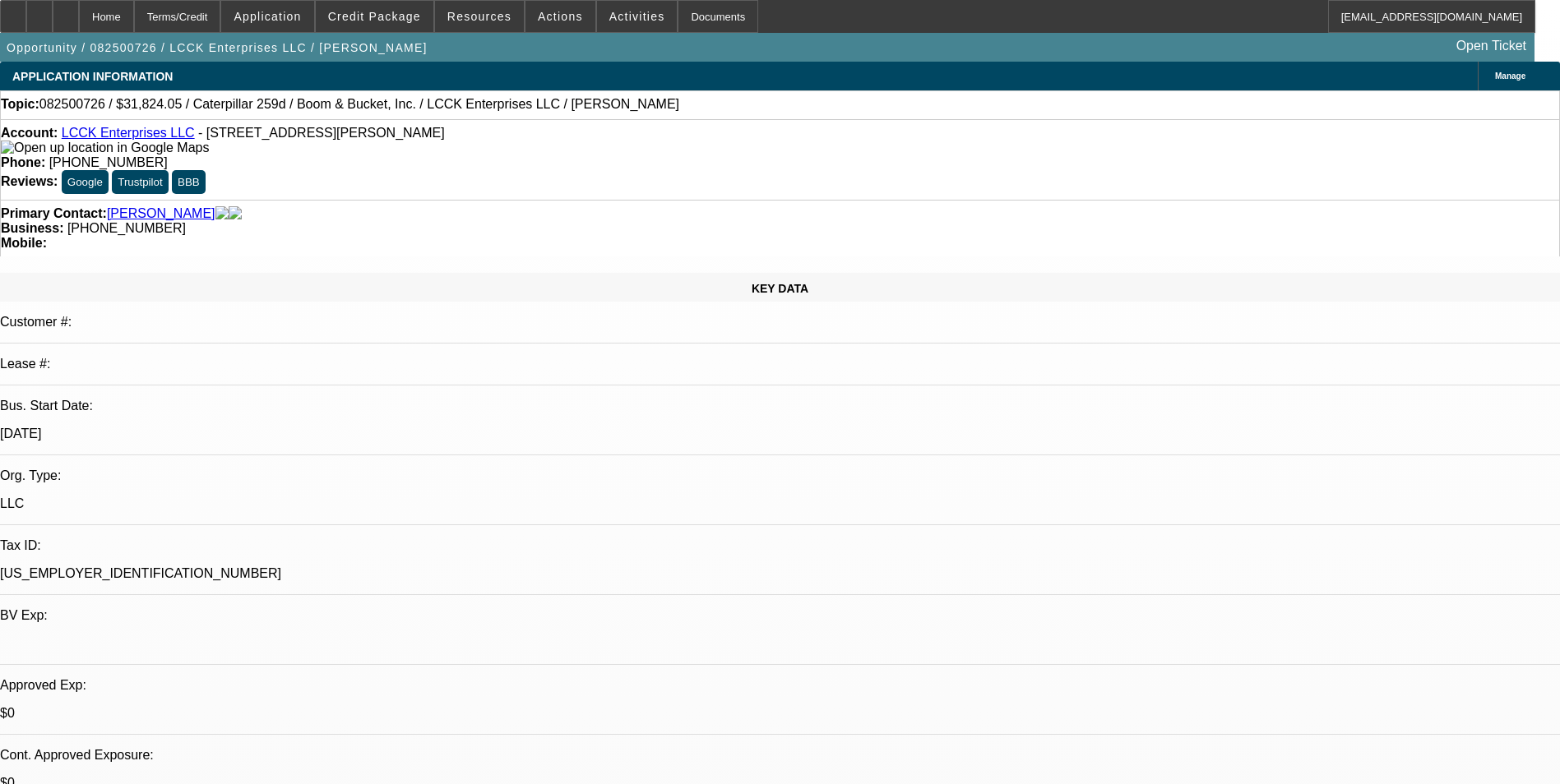
select select "0"
select select "0.1"
select select "0"
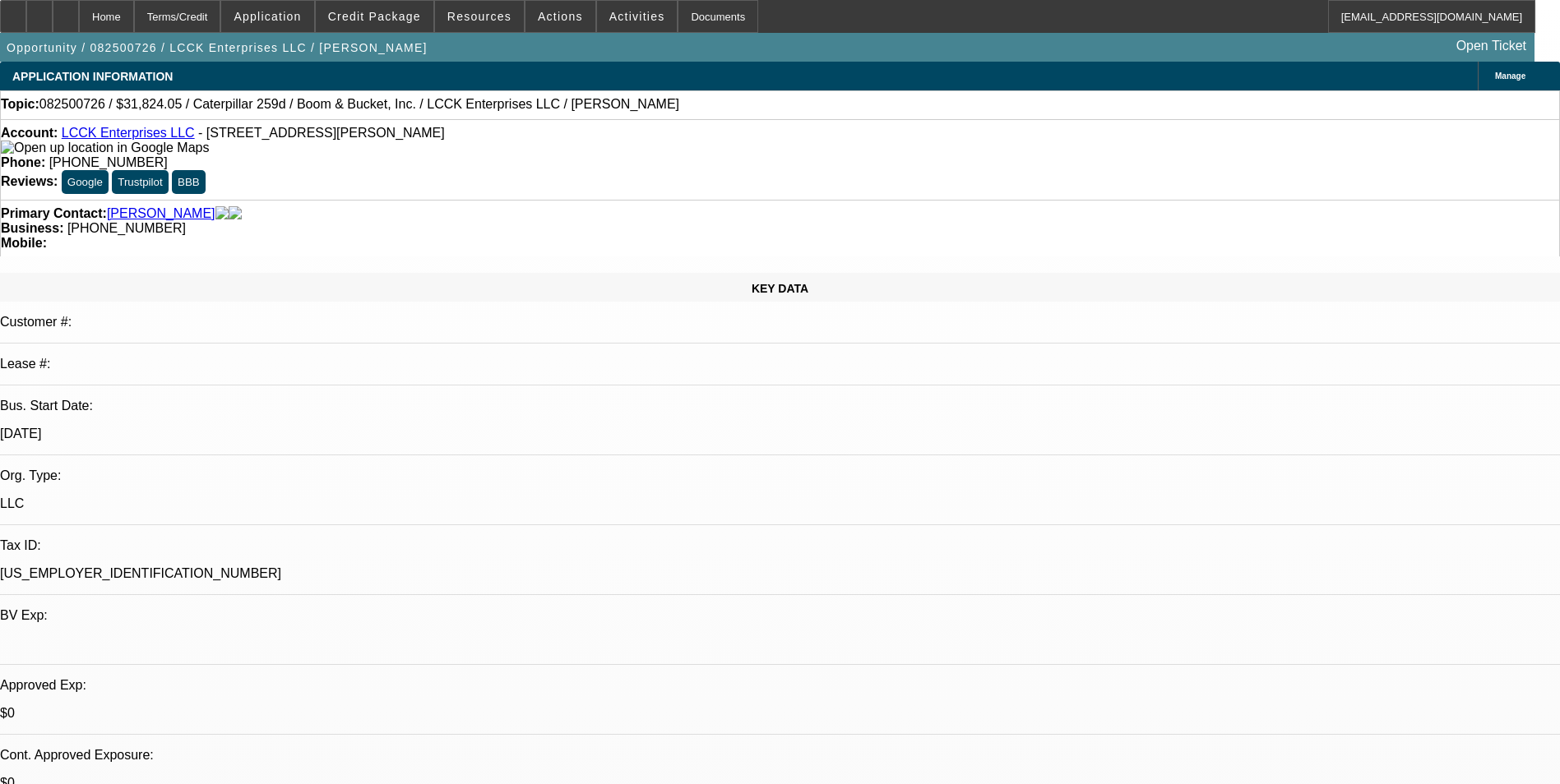
select select "0.1"
select select "0"
select select "0.1"
select select "0"
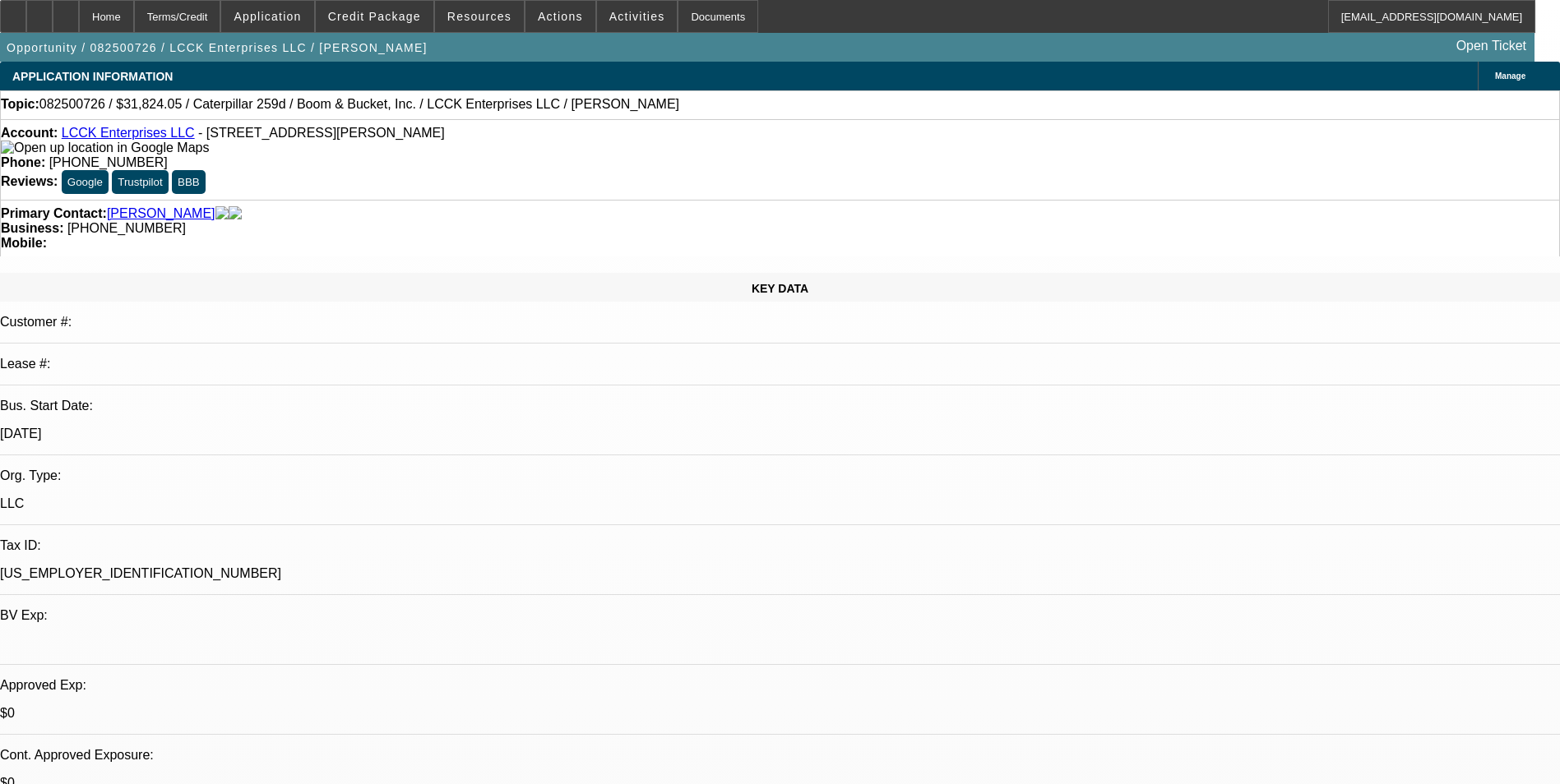
select select "0"
select select "0.1"
select select "1"
select select "4"
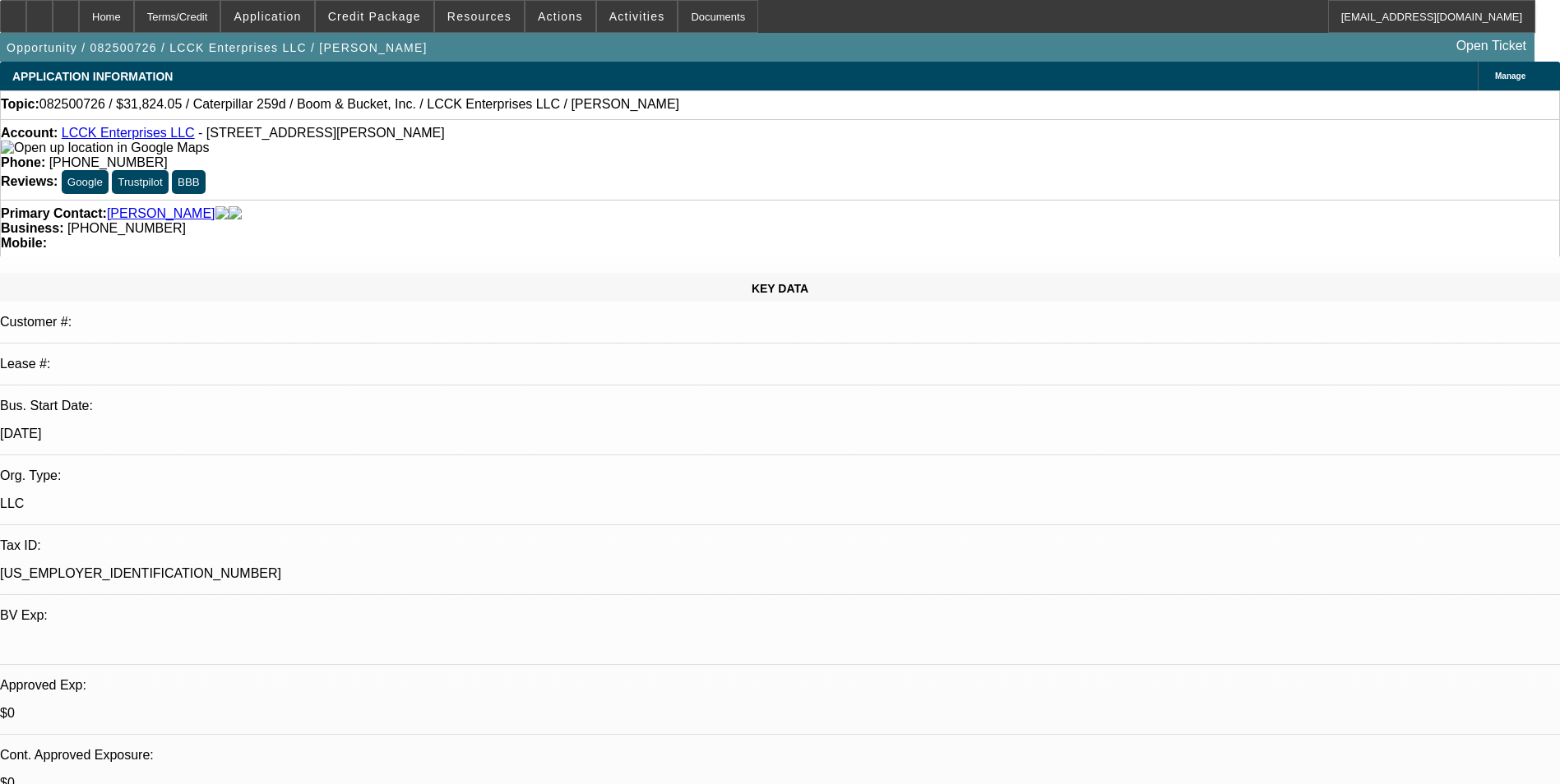
select select "1"
select select "4"
select select "1"
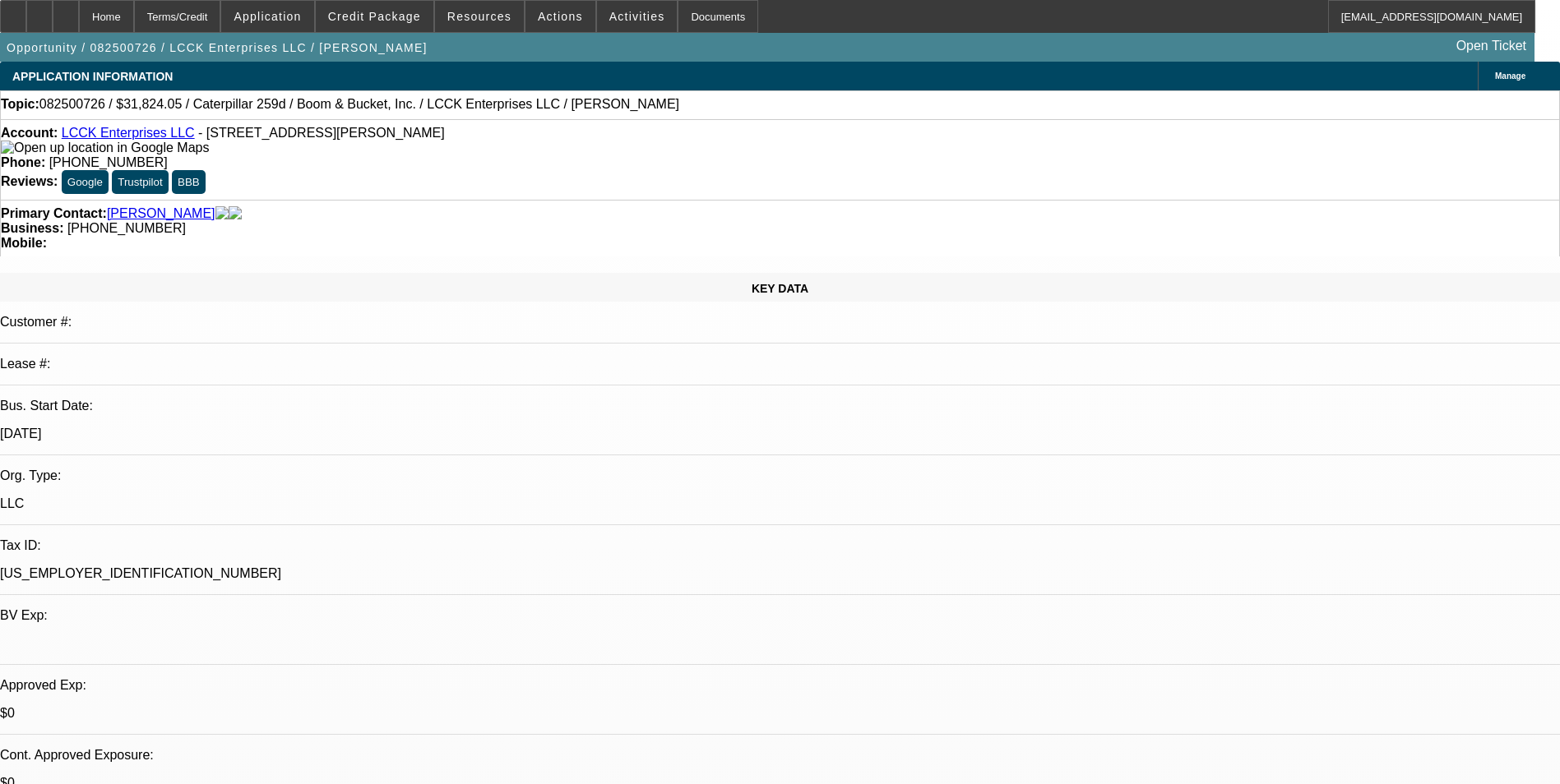
select select "4"
select select "1"
select select "4"
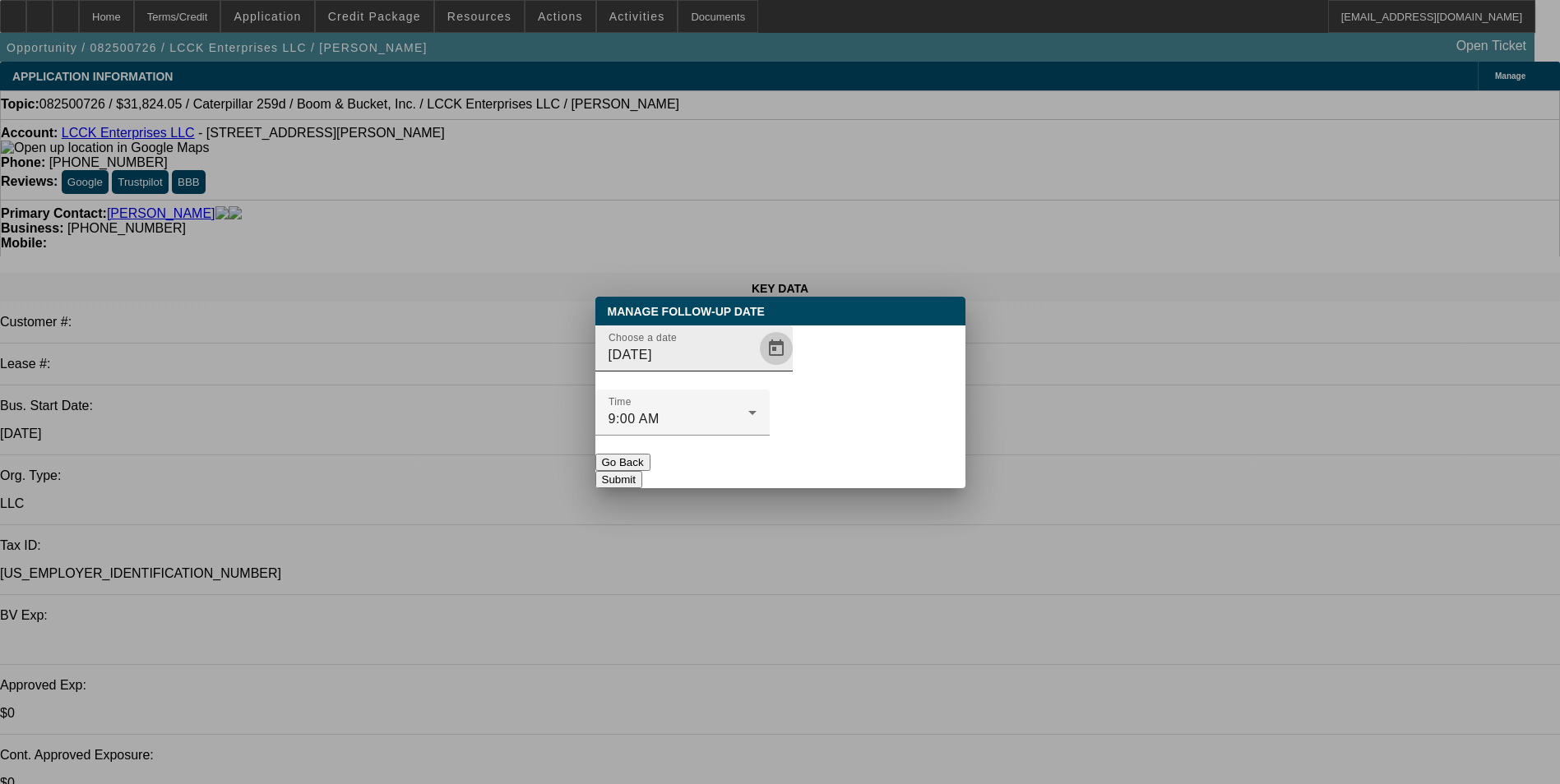
click at [757, 368] on span "Open calendar" at bounding box center [777, 349] width 39 height 39
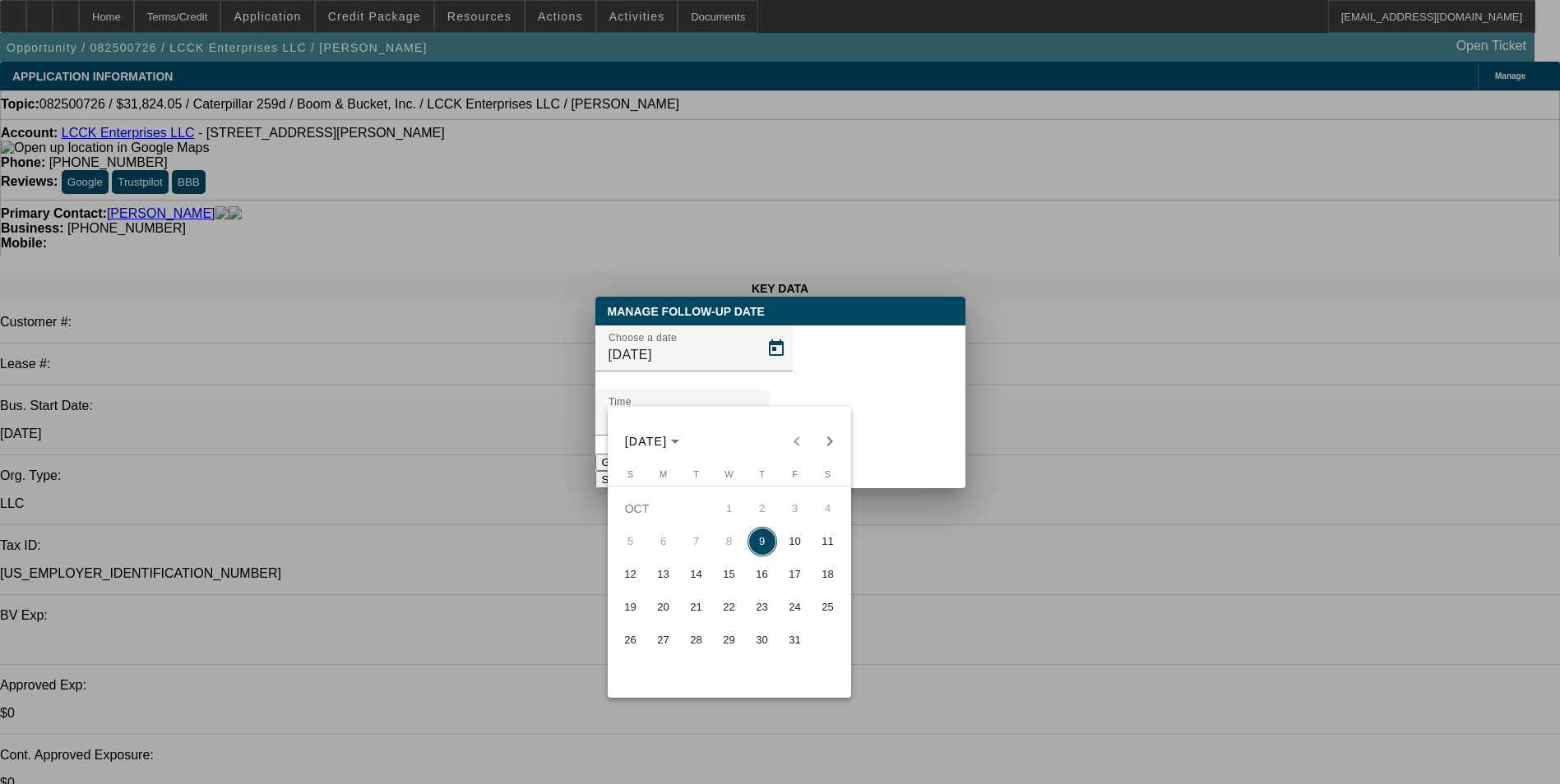
click at [799, 544] on span "10" at bounding box center [795, 541] width 30 height 30
type input "[DATE]"
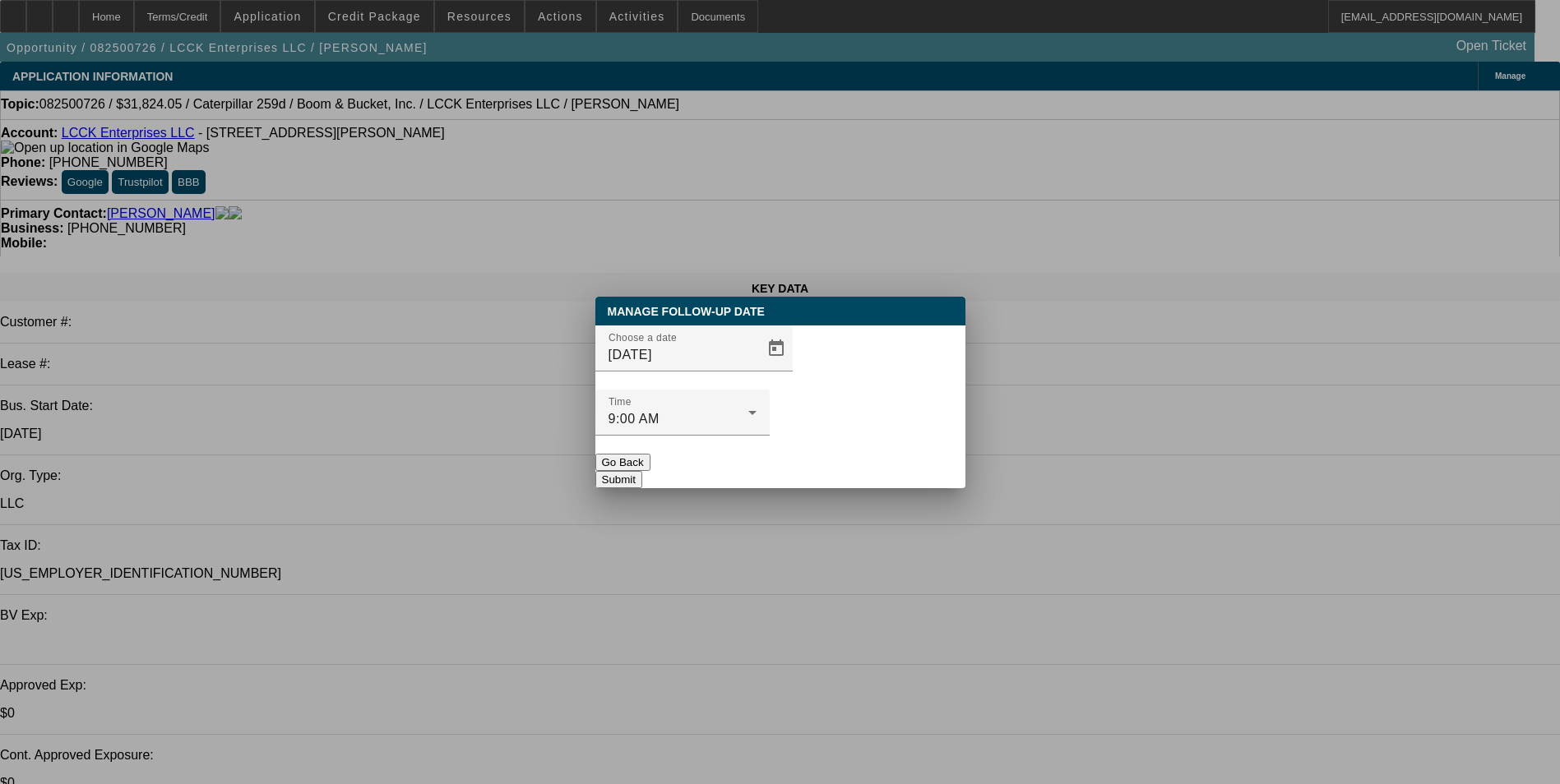
click at [642, 471] on button "Submit" at bounding box center [618, 480] width 47 height 17
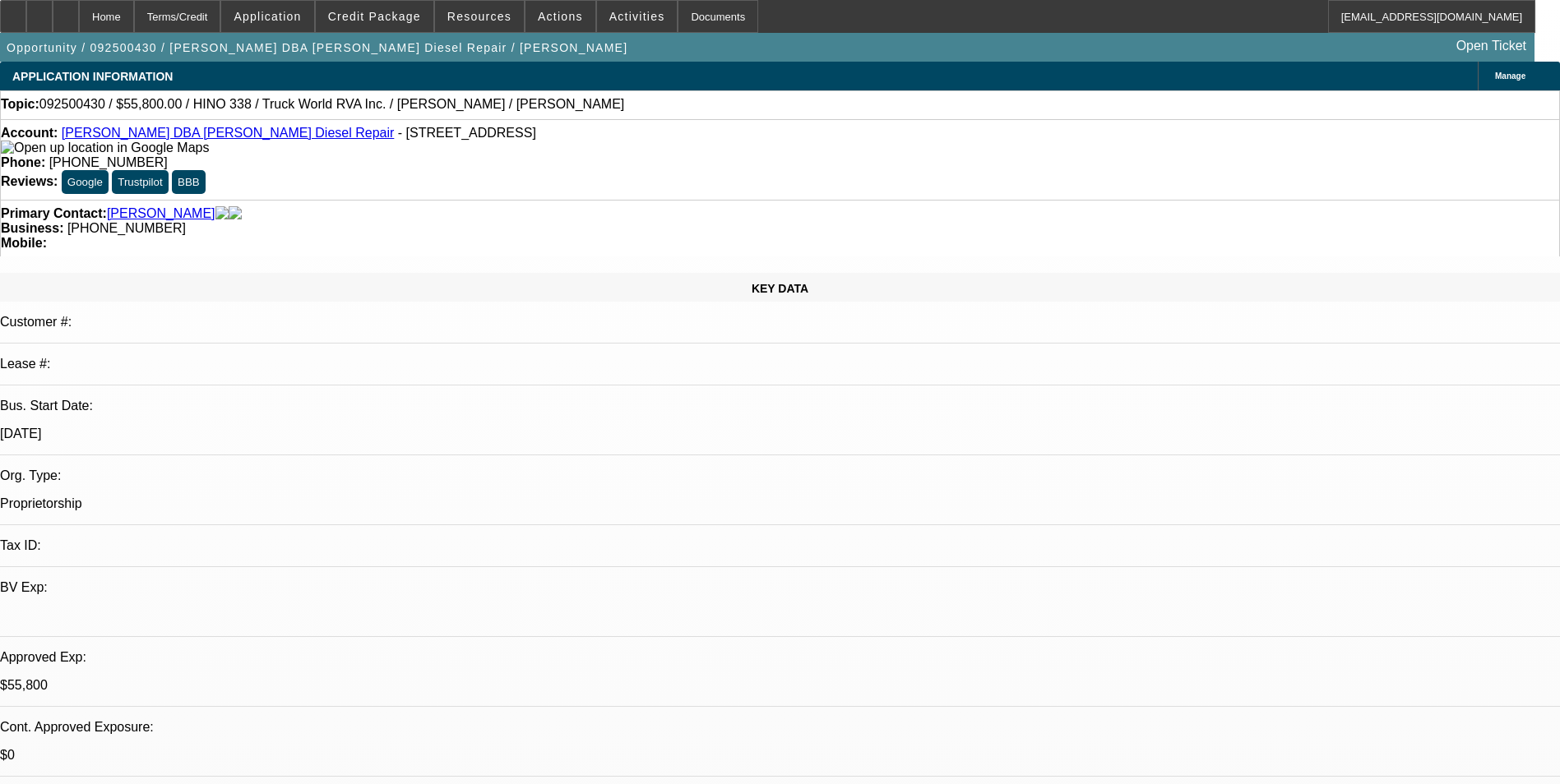
select select "0.1"
select select "0"
select select "0.1"
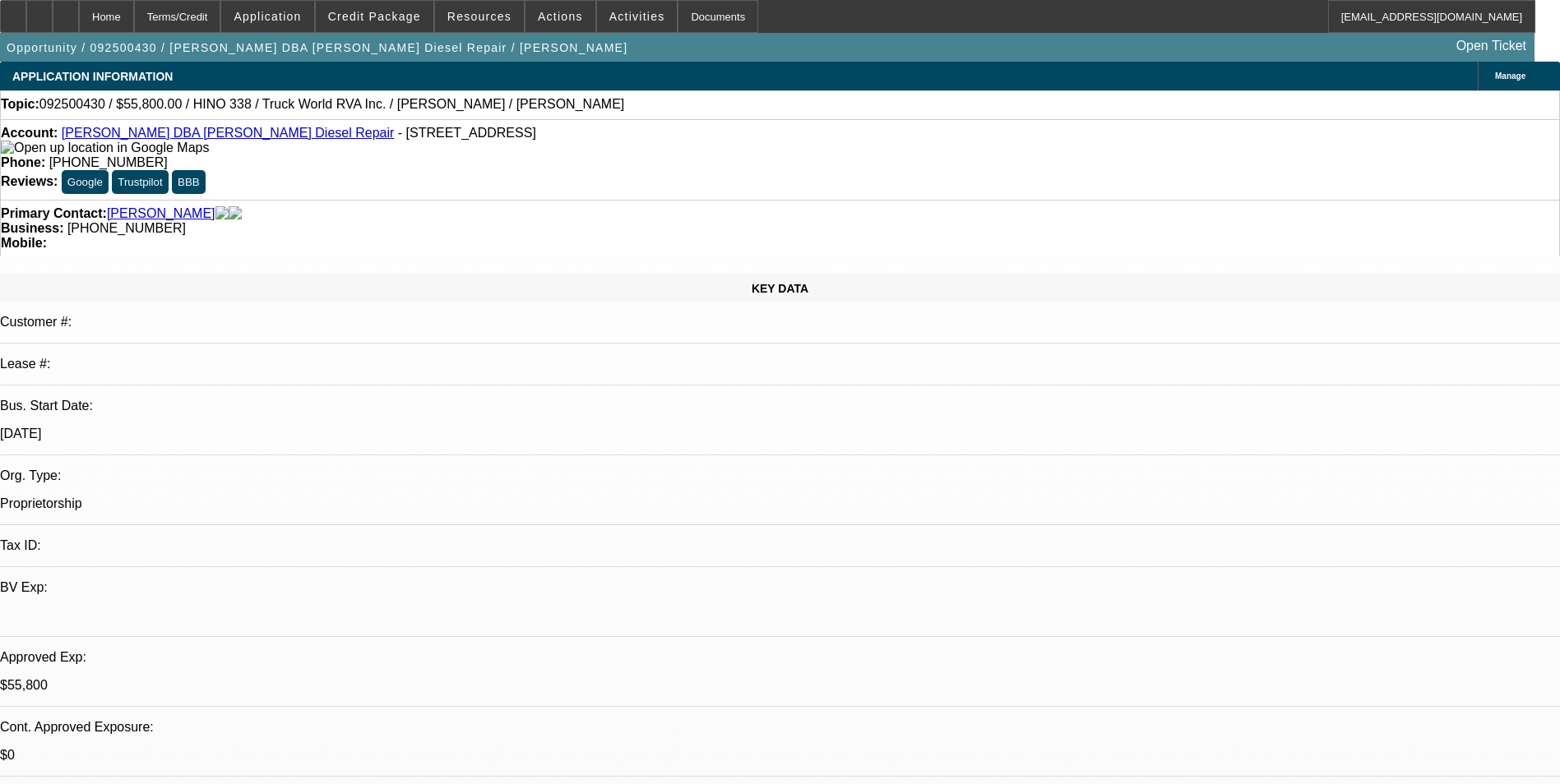
select select "0"
select select "0.1"
select select "0"
select select "1"
select select "2"
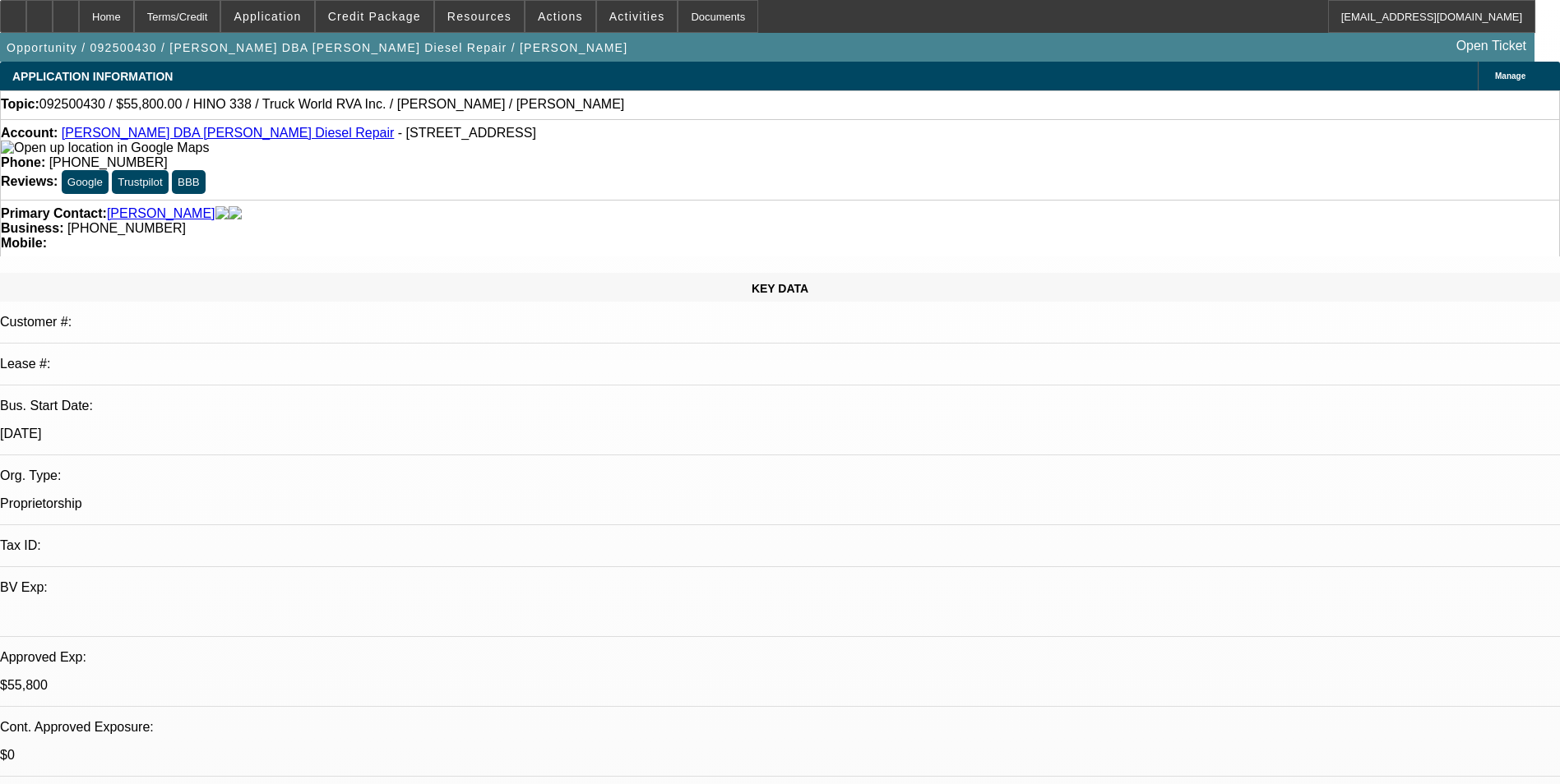
select select "4"
select select "1"
select select "2"
select select "6"
select select "1"
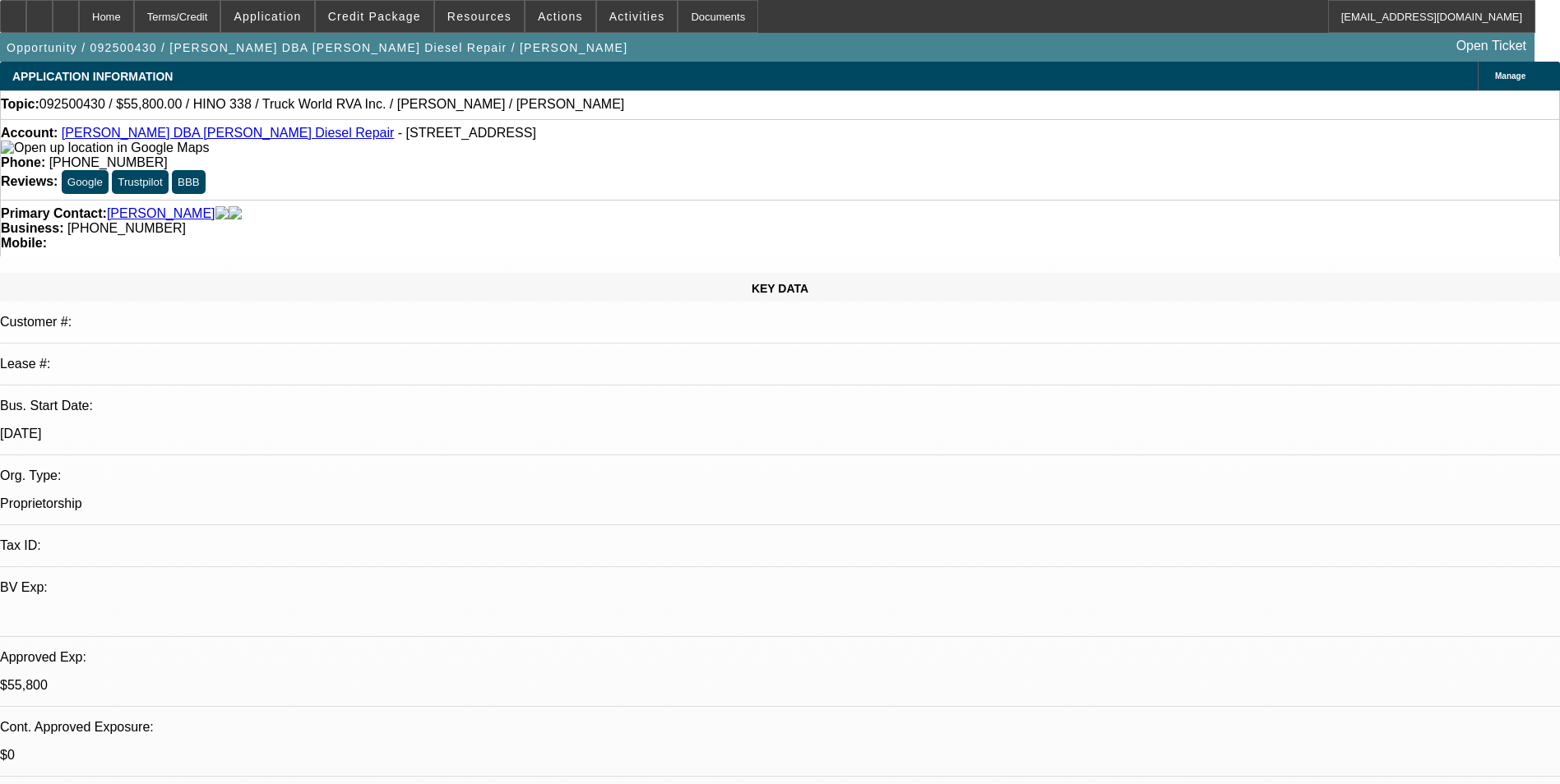
select select "2"
select select "6"
select select "1"
select select "2"
select select "6"
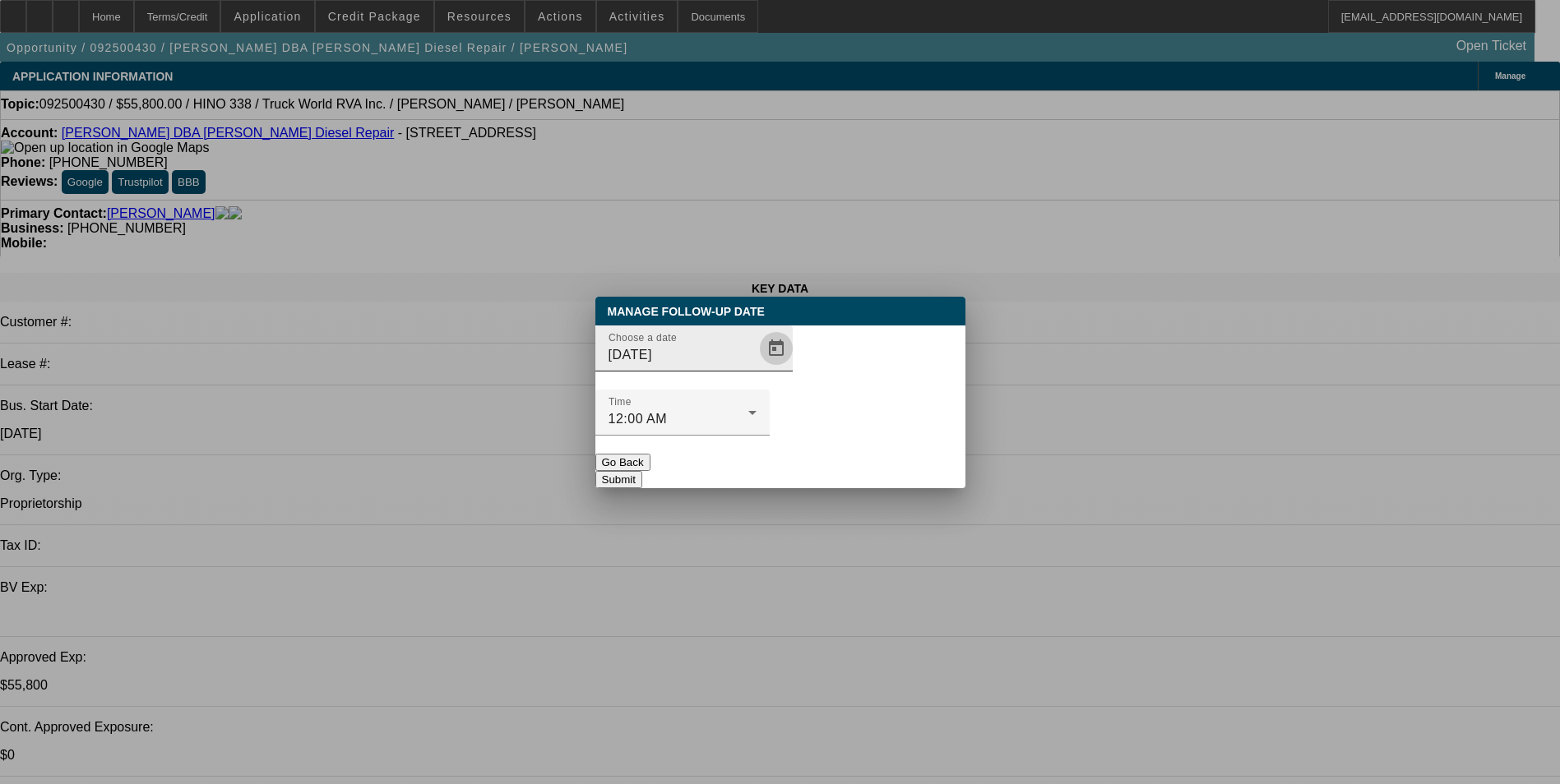
click at [757, 368] on span "Open calendar" at bounding box center [777, 349] width 39 height 39
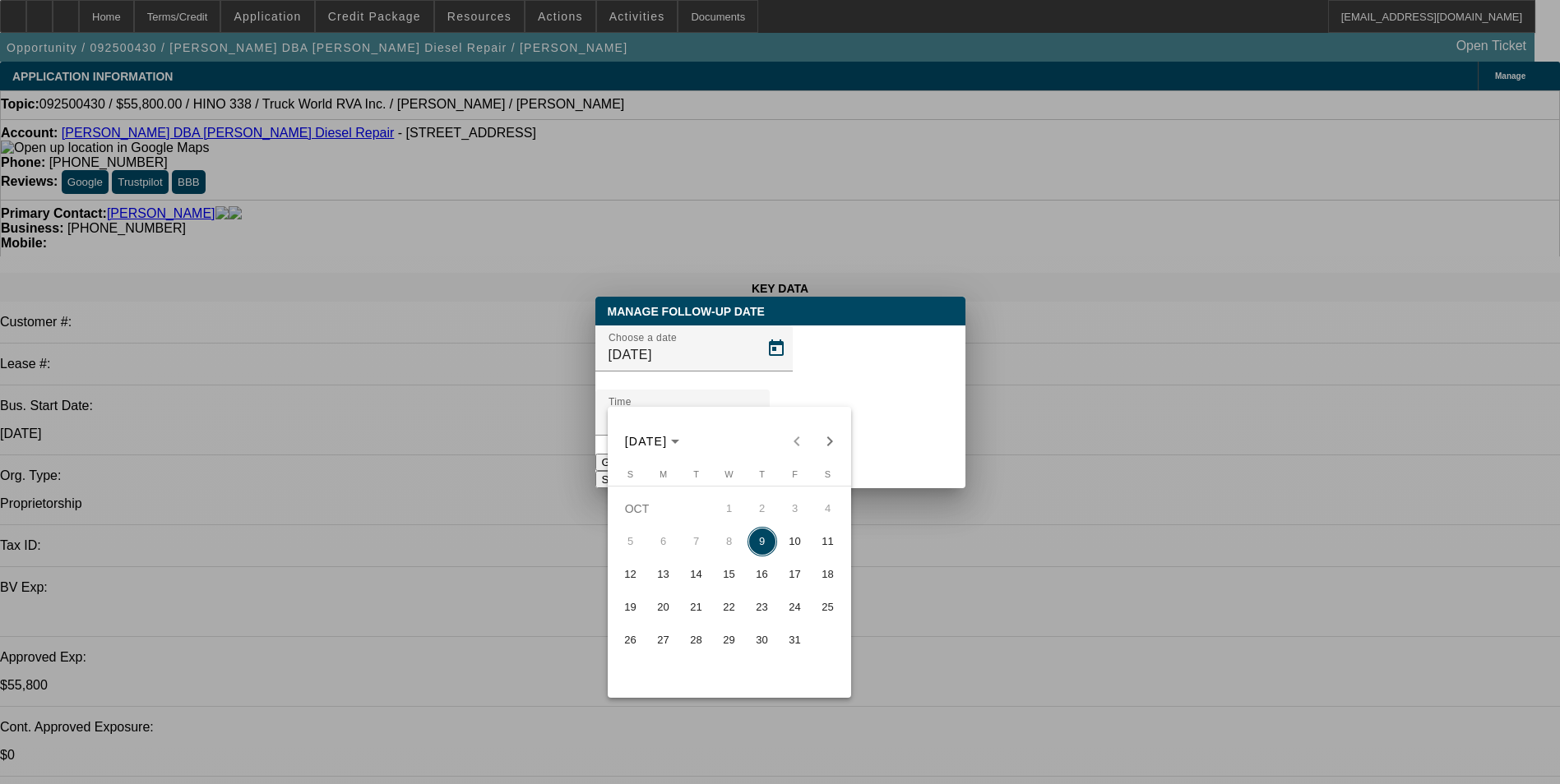
click at [799, 541] on span "10" at bounding box center [795, 541] width 30 height 30
type input "[DATE]"
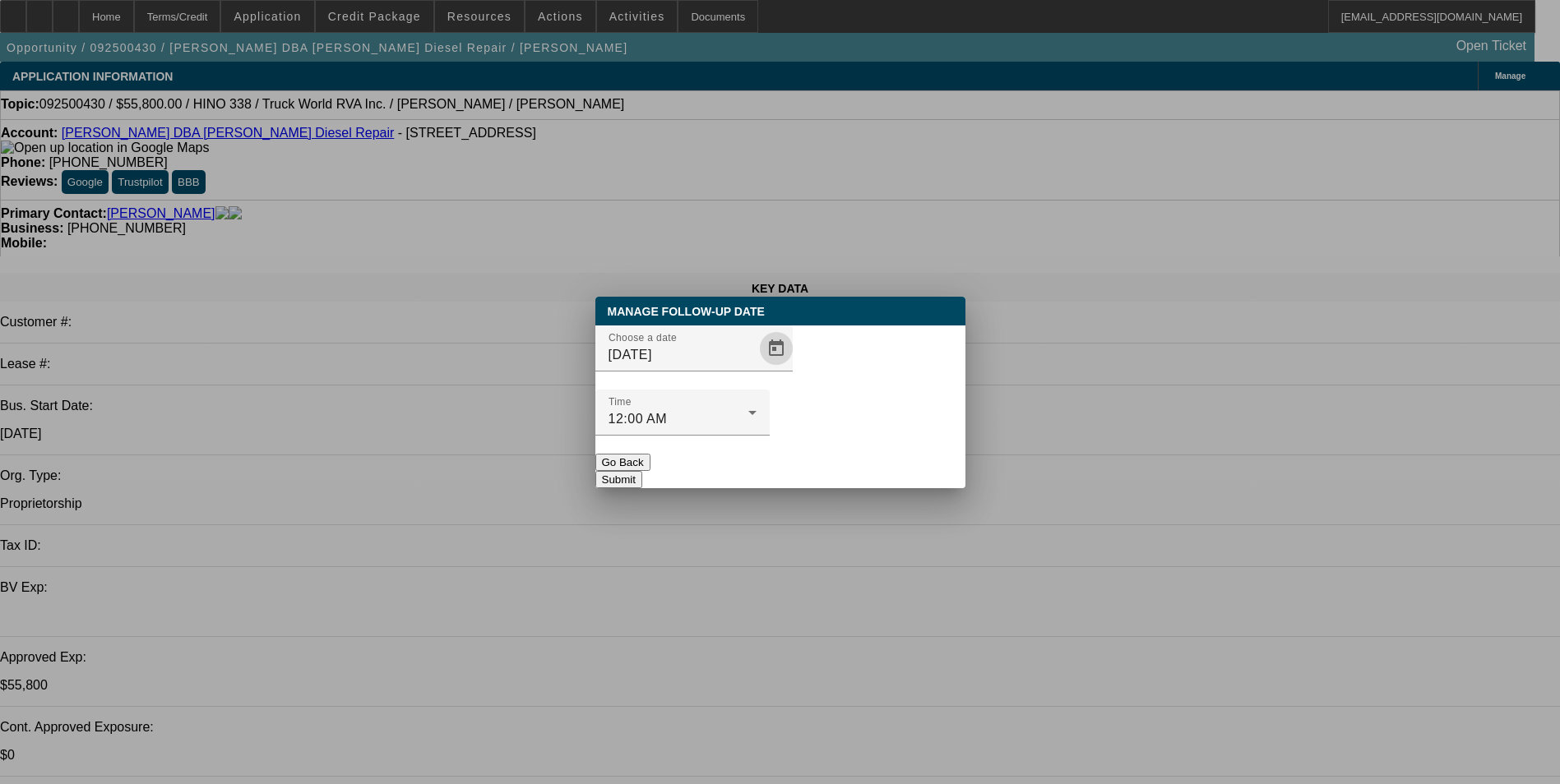
click at [642, 471] on button "Submit" at bounding box center [618, 480] width 47 height 17
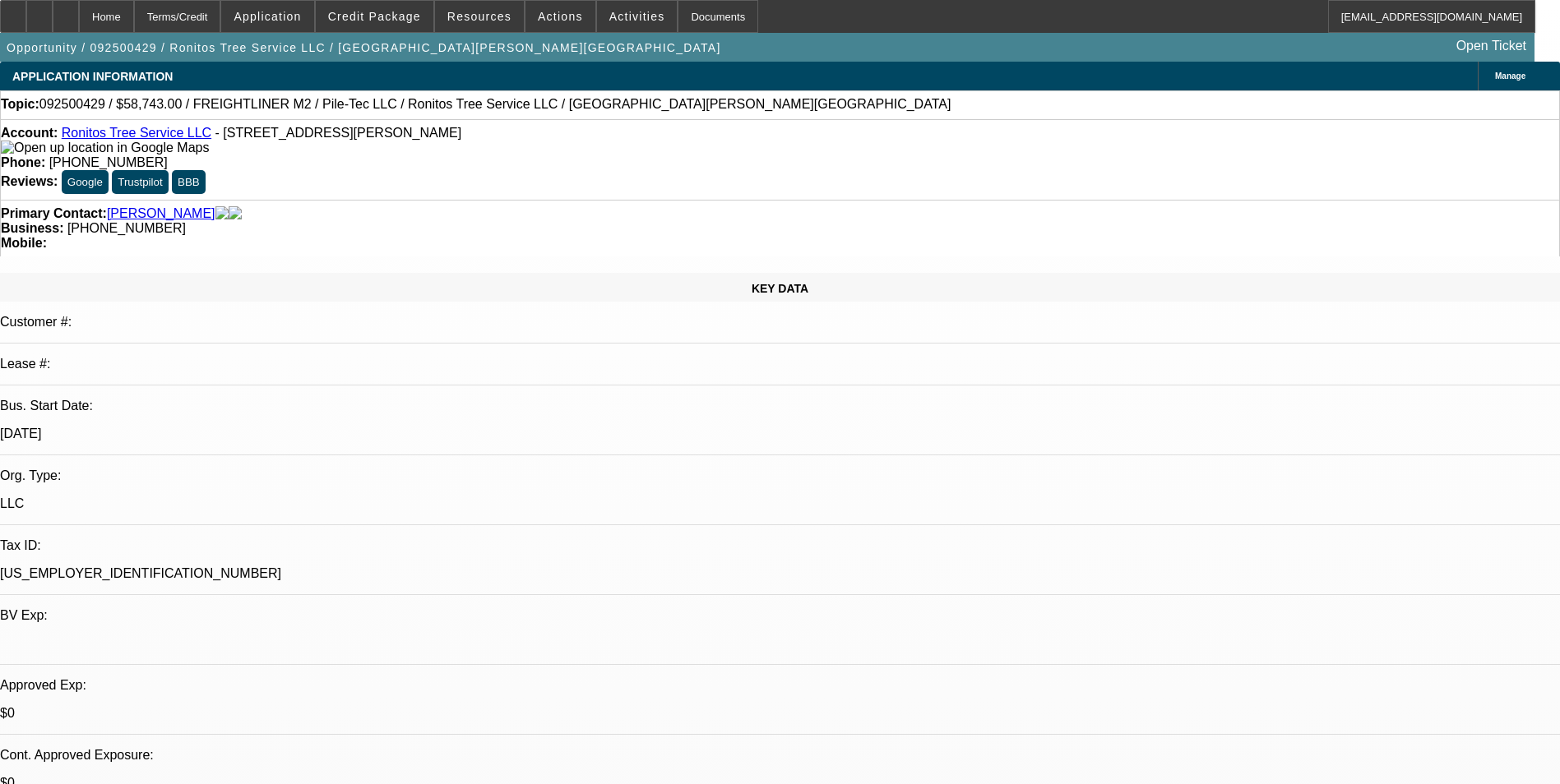
select select "0"
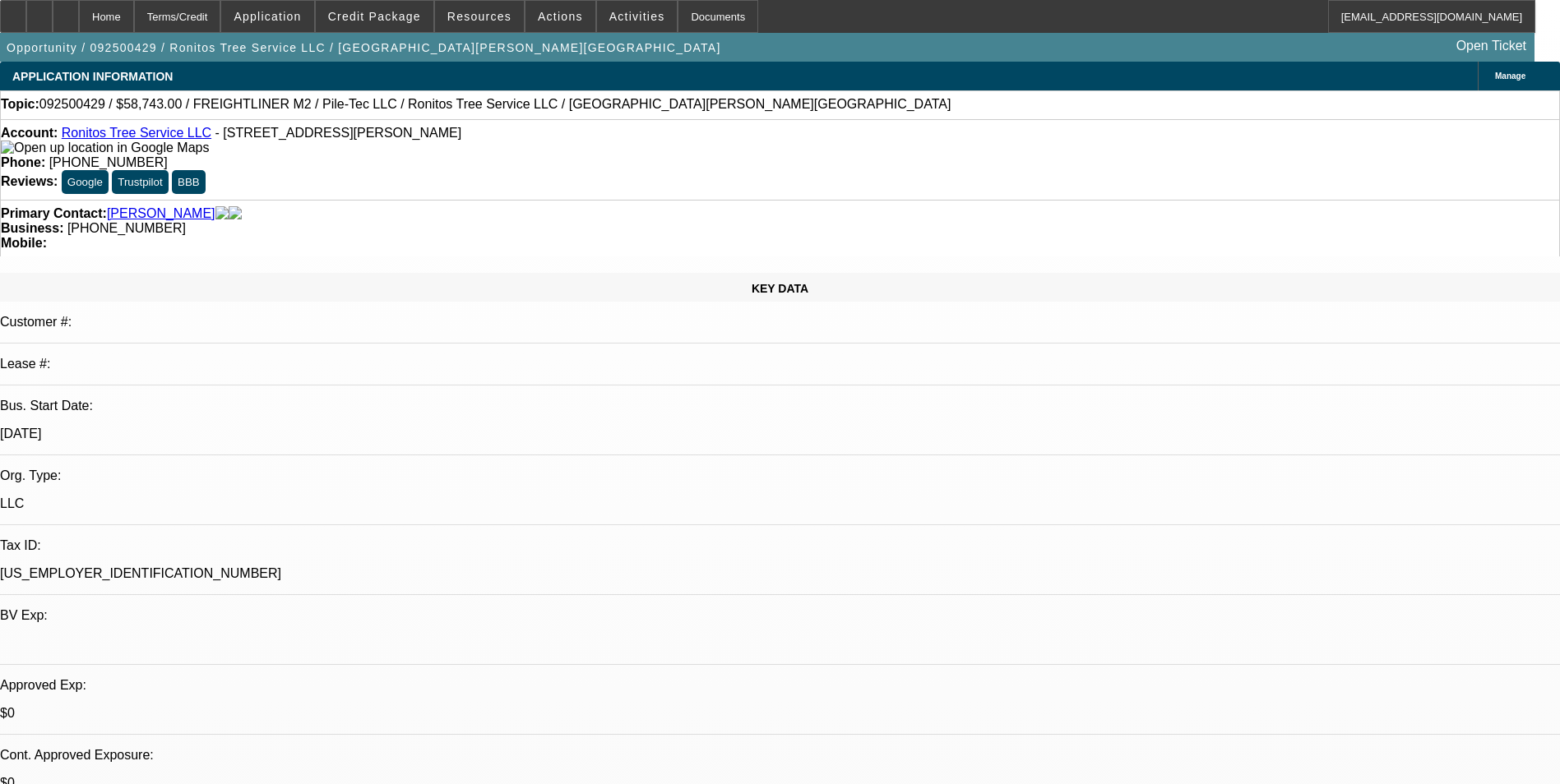
select select "0"
select select "2"
select select "0"
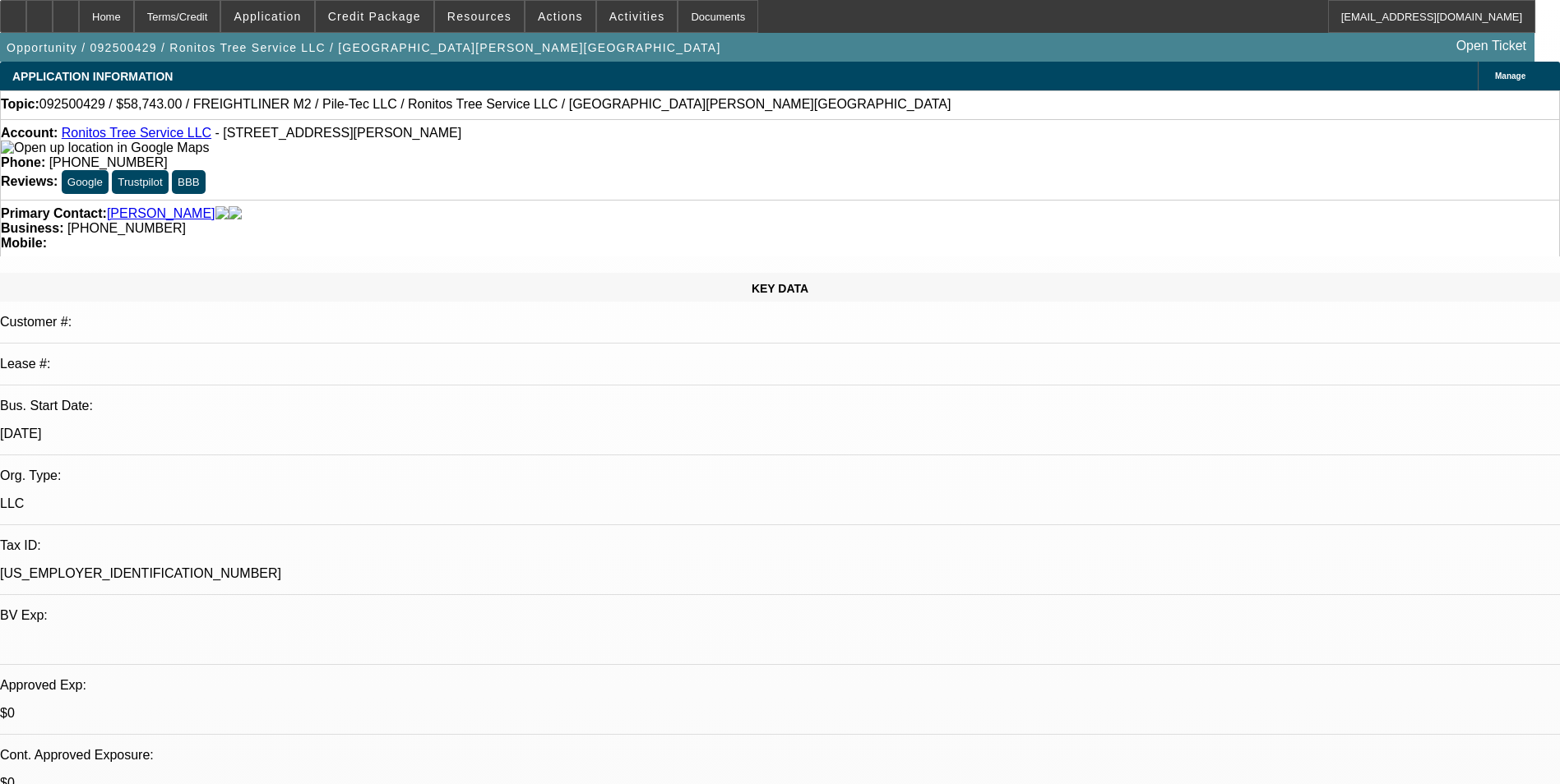
select select "2"
select select "0"
select select "1"
select select "6"
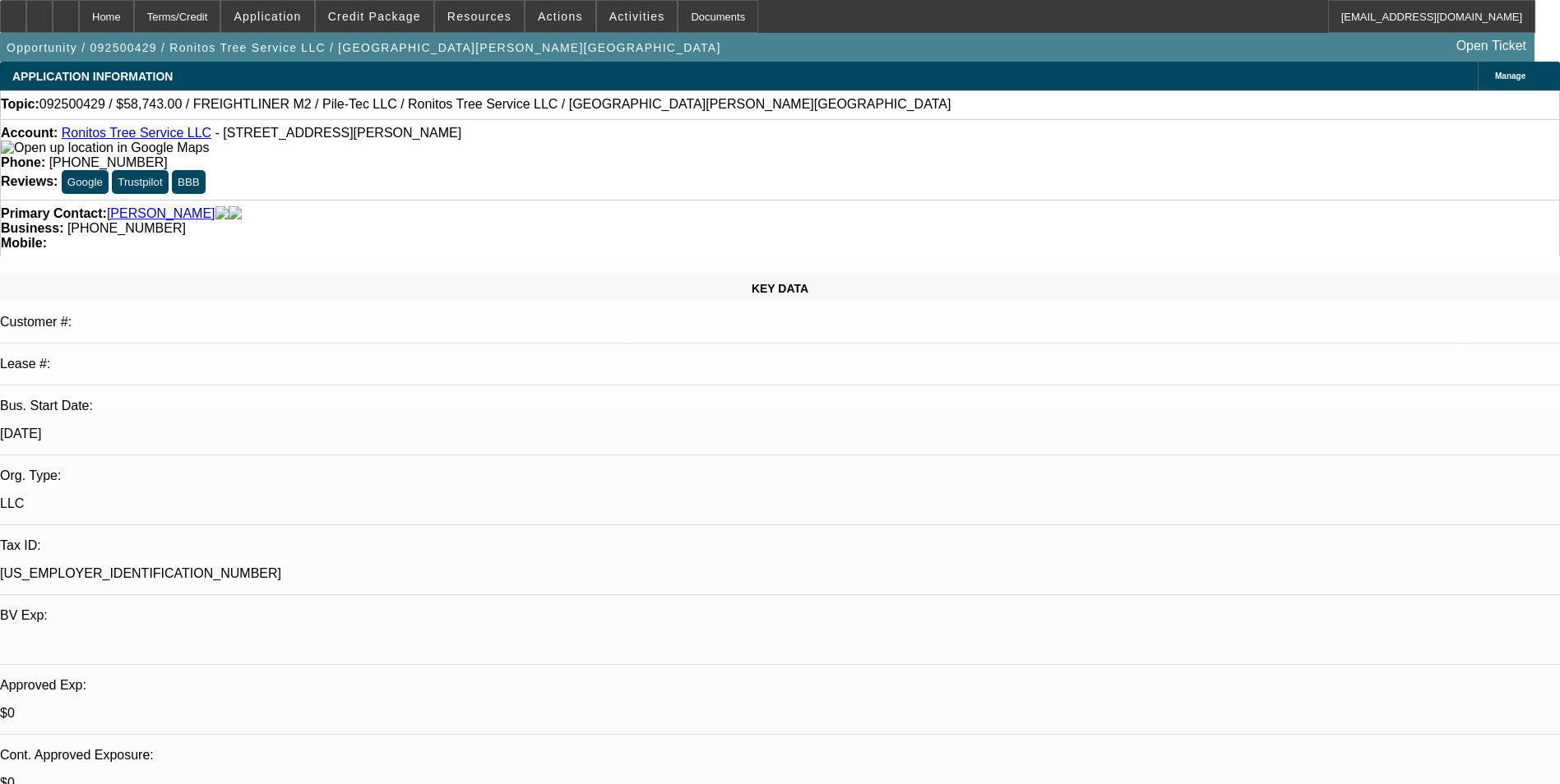
select select "1"
select select "6"
select select "1"
select select "2"
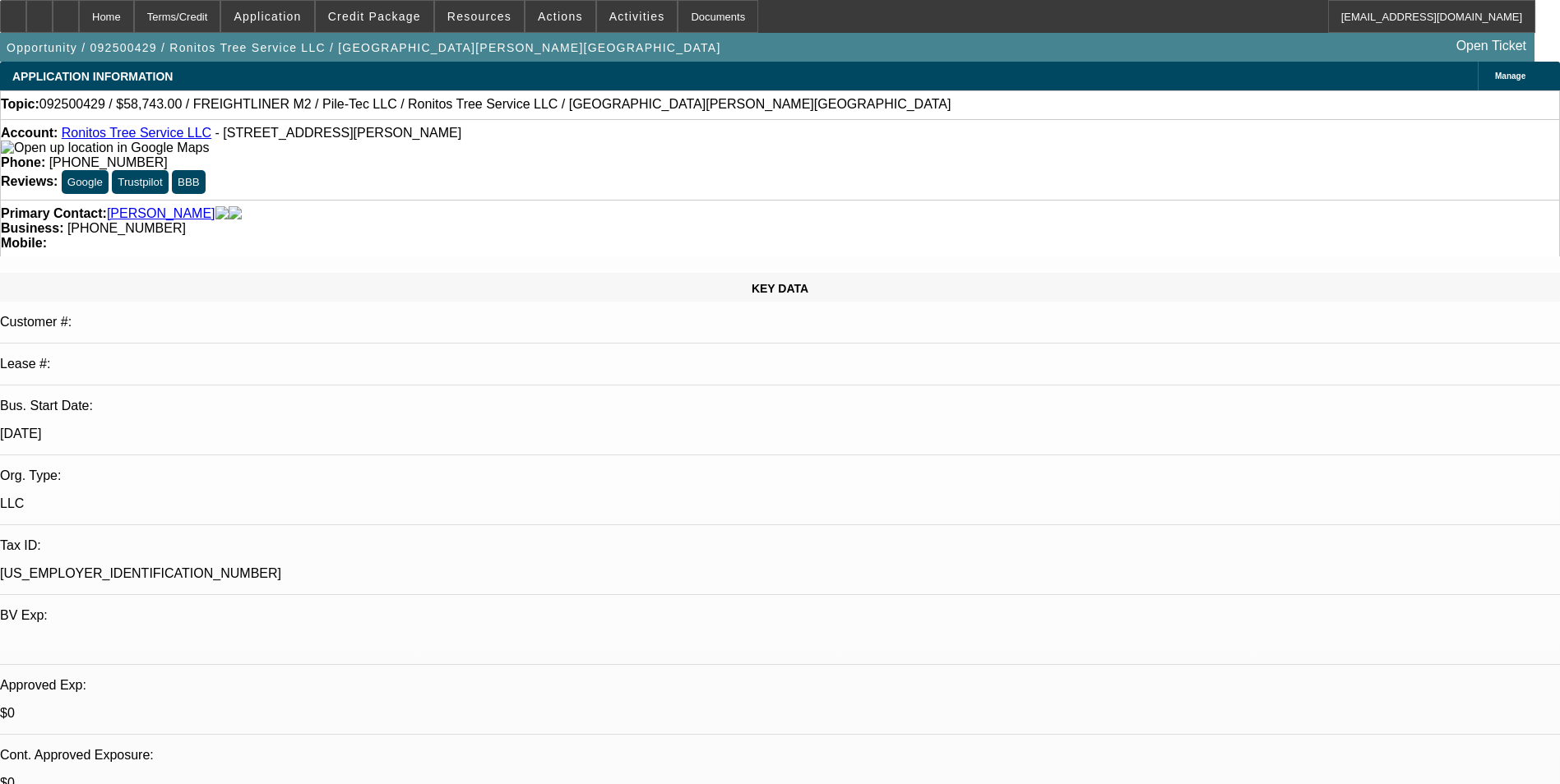
select select "6"
select select "1"
select select "2"
select select "6"
click at [217, 15] on div "Terms/Credit" at bounding box center [178, 16] width 87 height 32
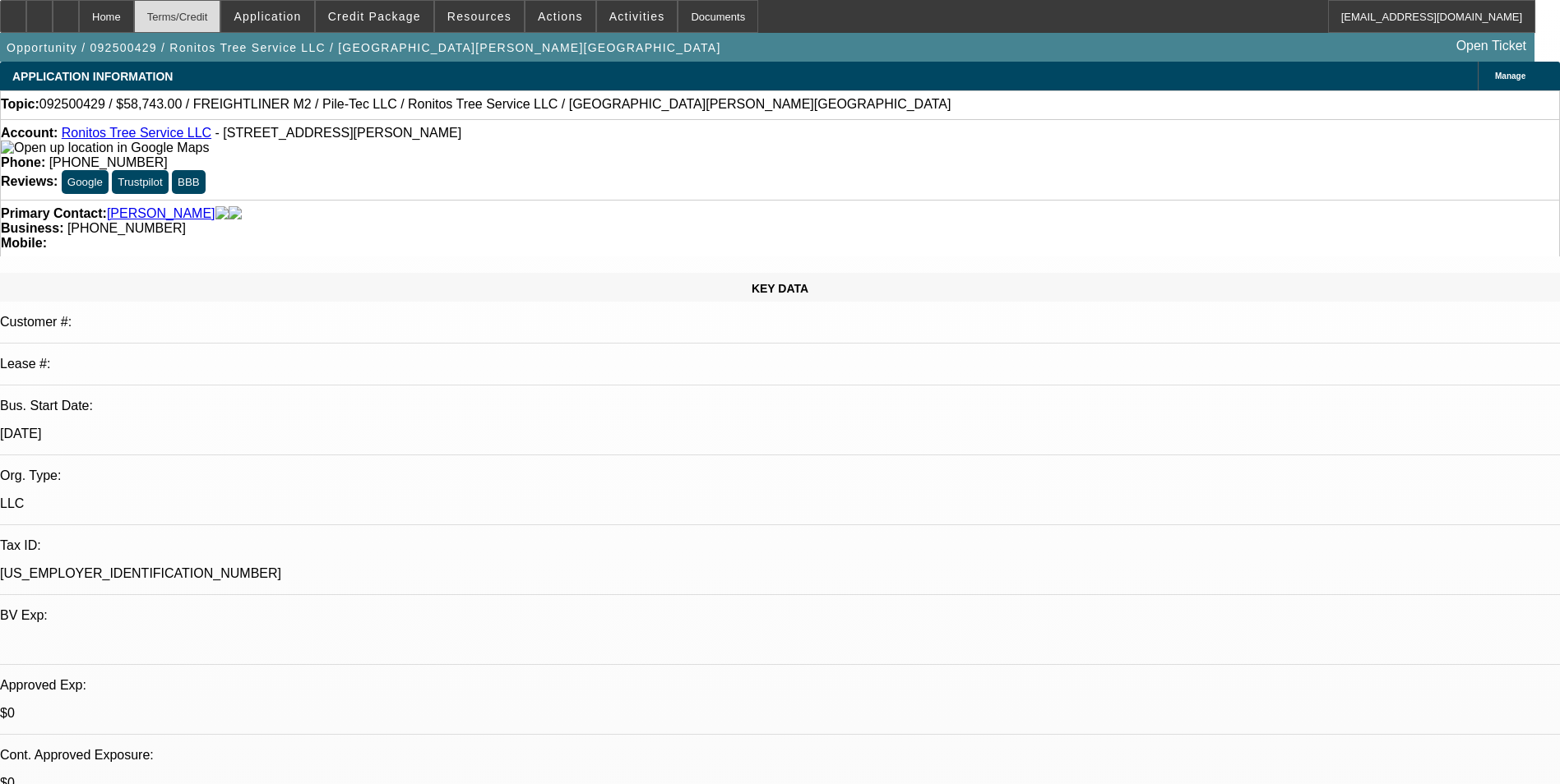
scroll to position [2491, 0]
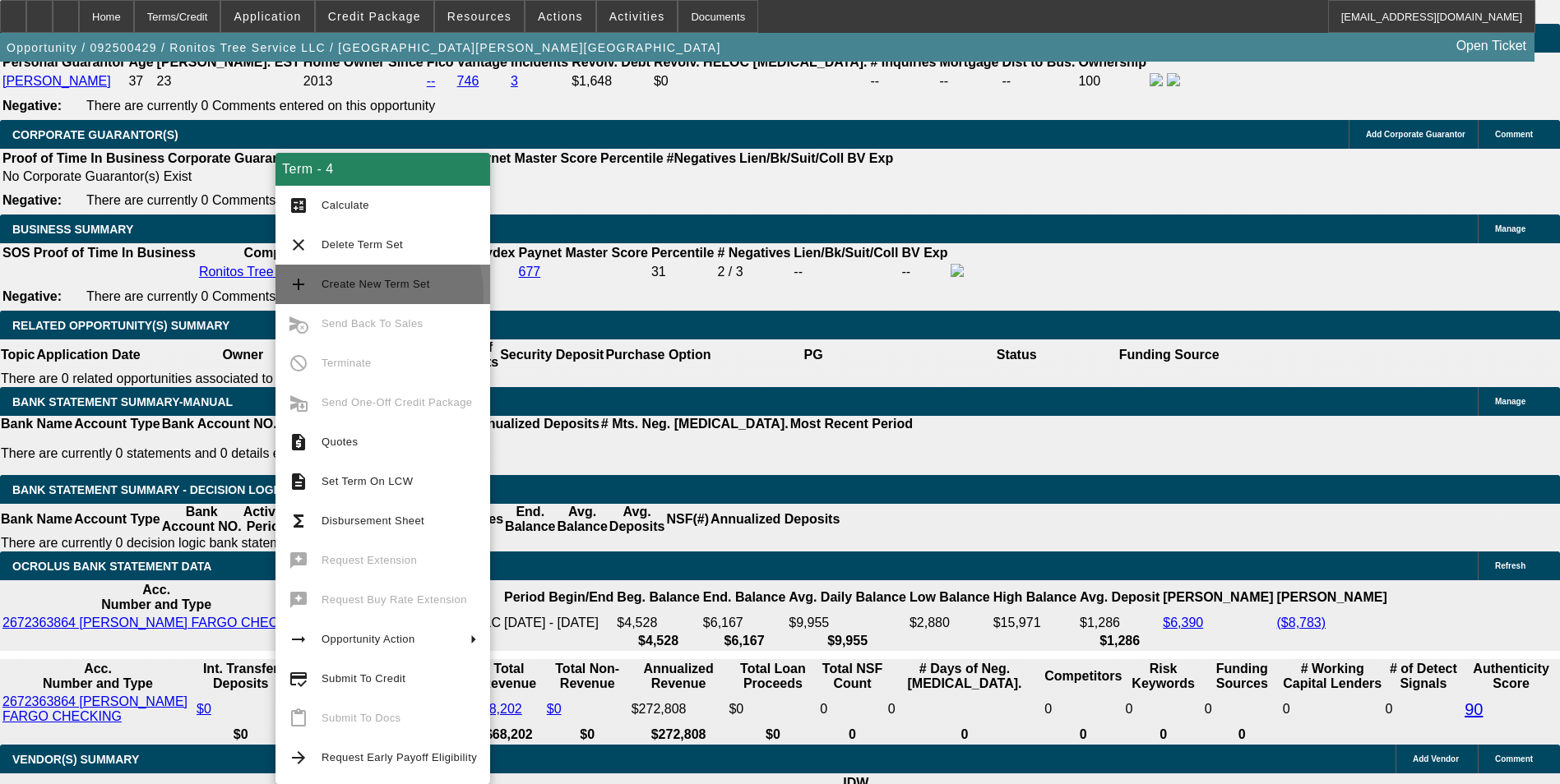
click at [375, 293] on span "Create New Term Set" at bounding box center [399, 284] width 156 height 20
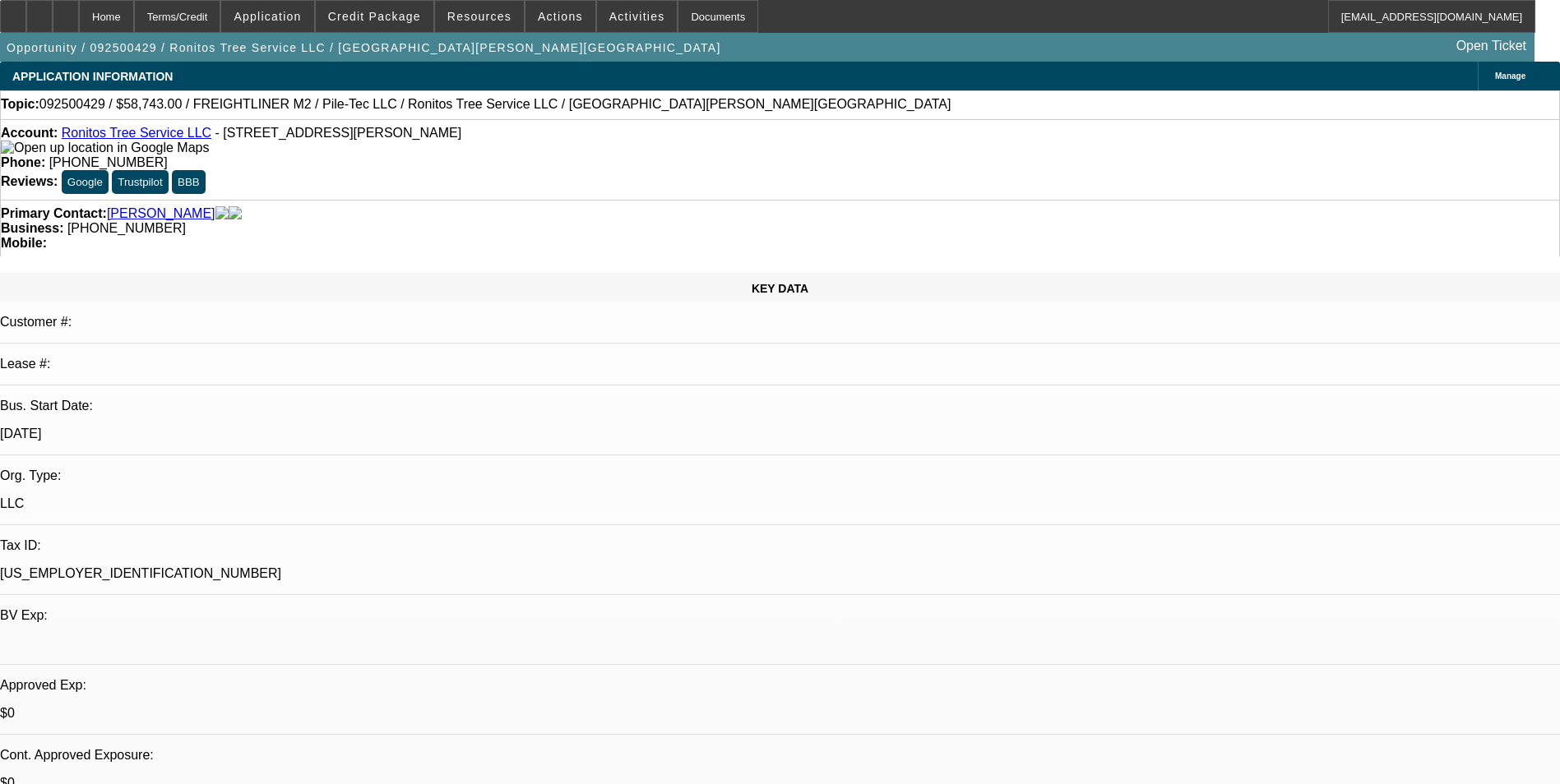
select select "0"
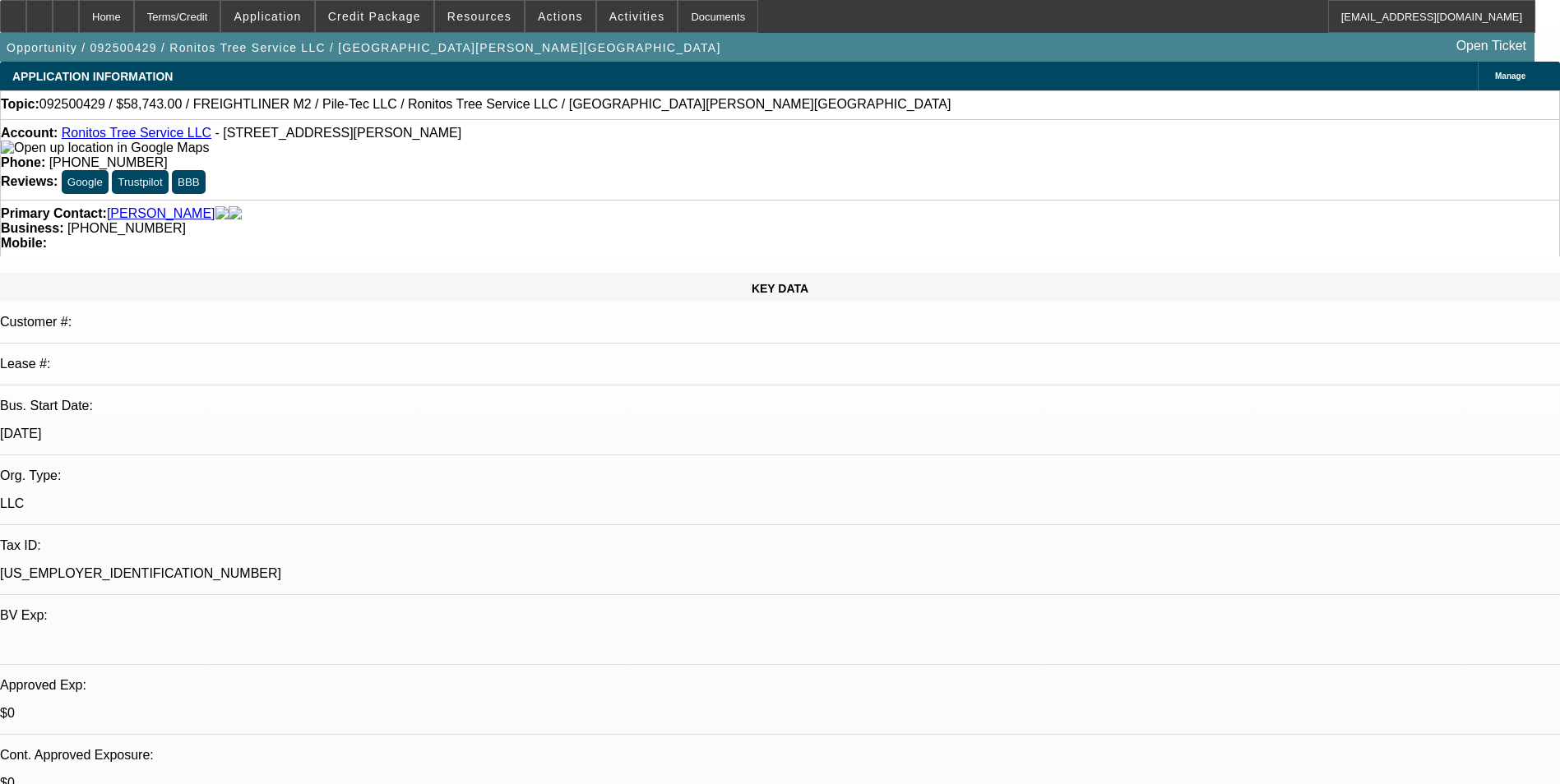
select select "0"
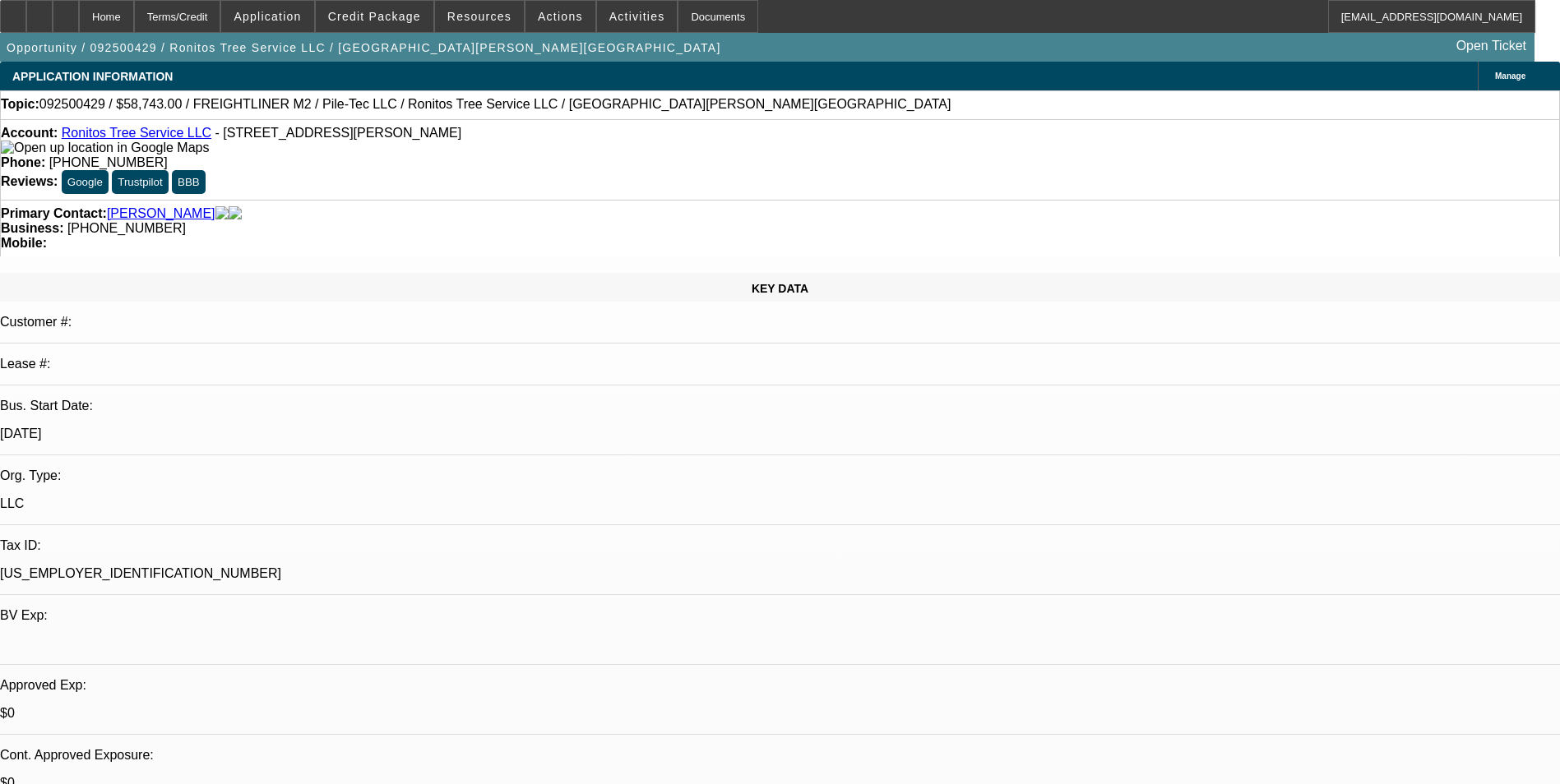
select select "2"
select select "0"
select select "1"
select select "6"
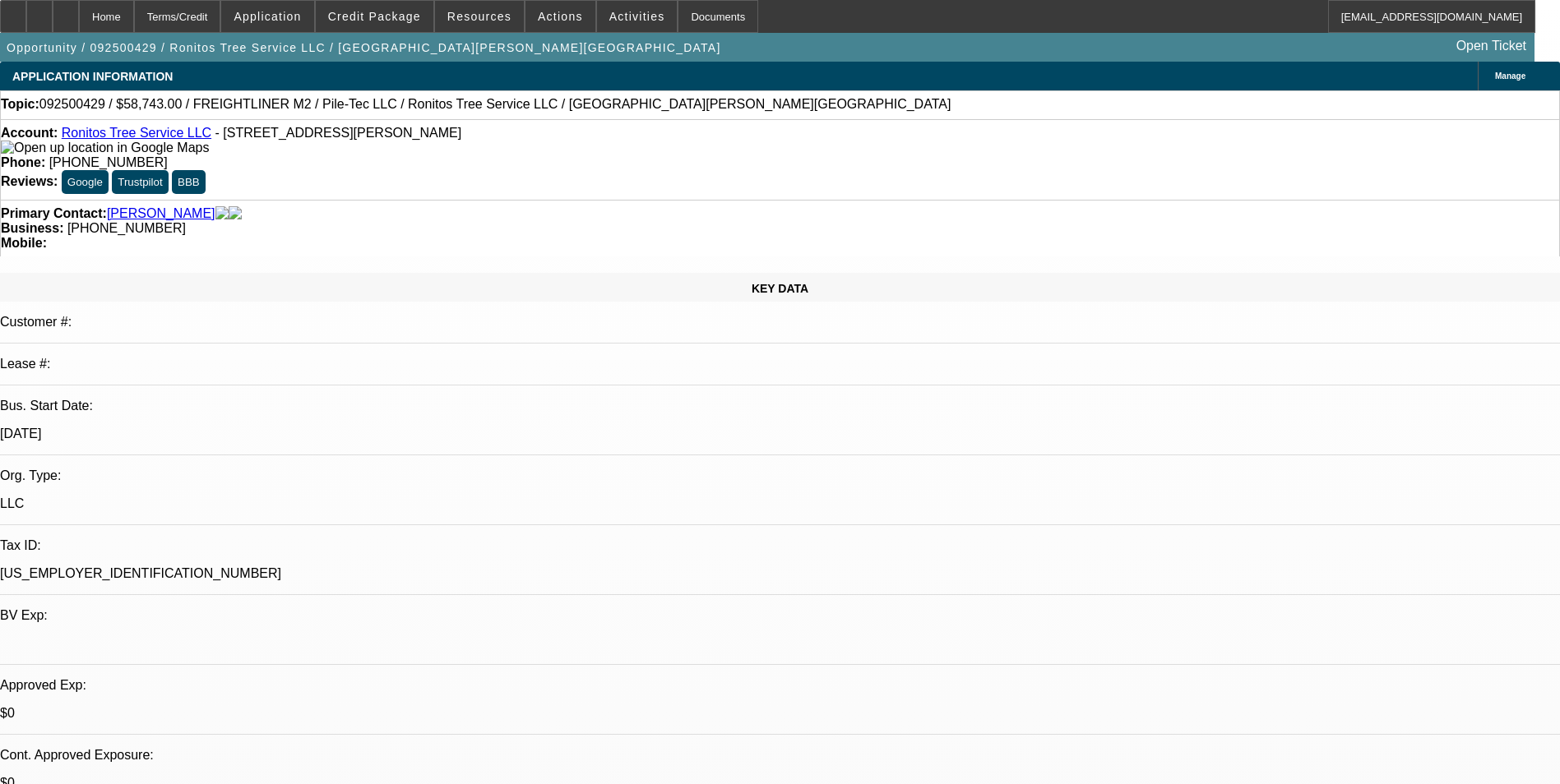
select select "1"
select select "6"
select select "1"
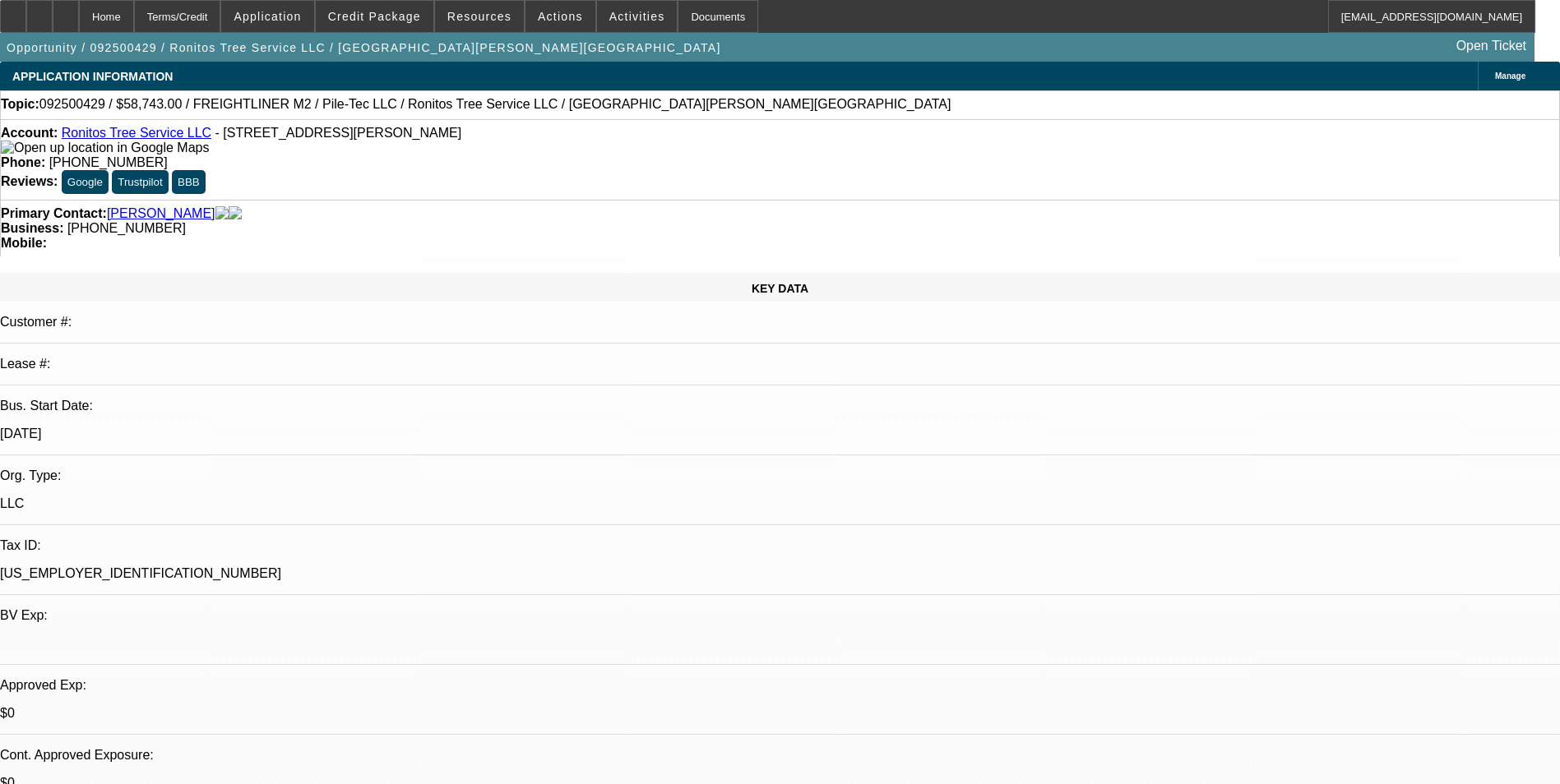
select select "6"
select select "1"
select select "2"
select select "6"
click at [216, 20] on div "Terms/Credit" at bounding box center [178, 16] width 87 height 32
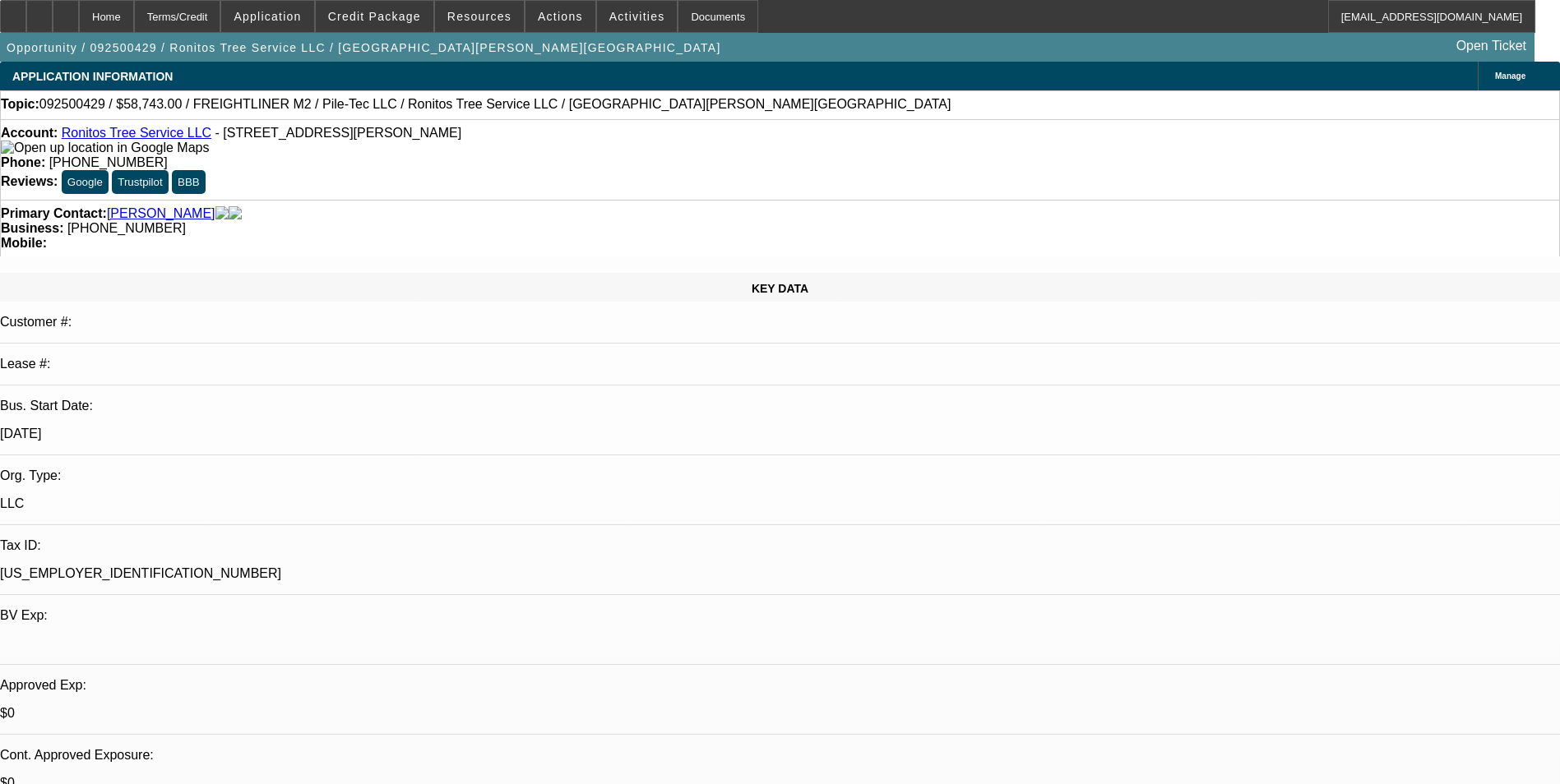
scroll to position [2372, 0]
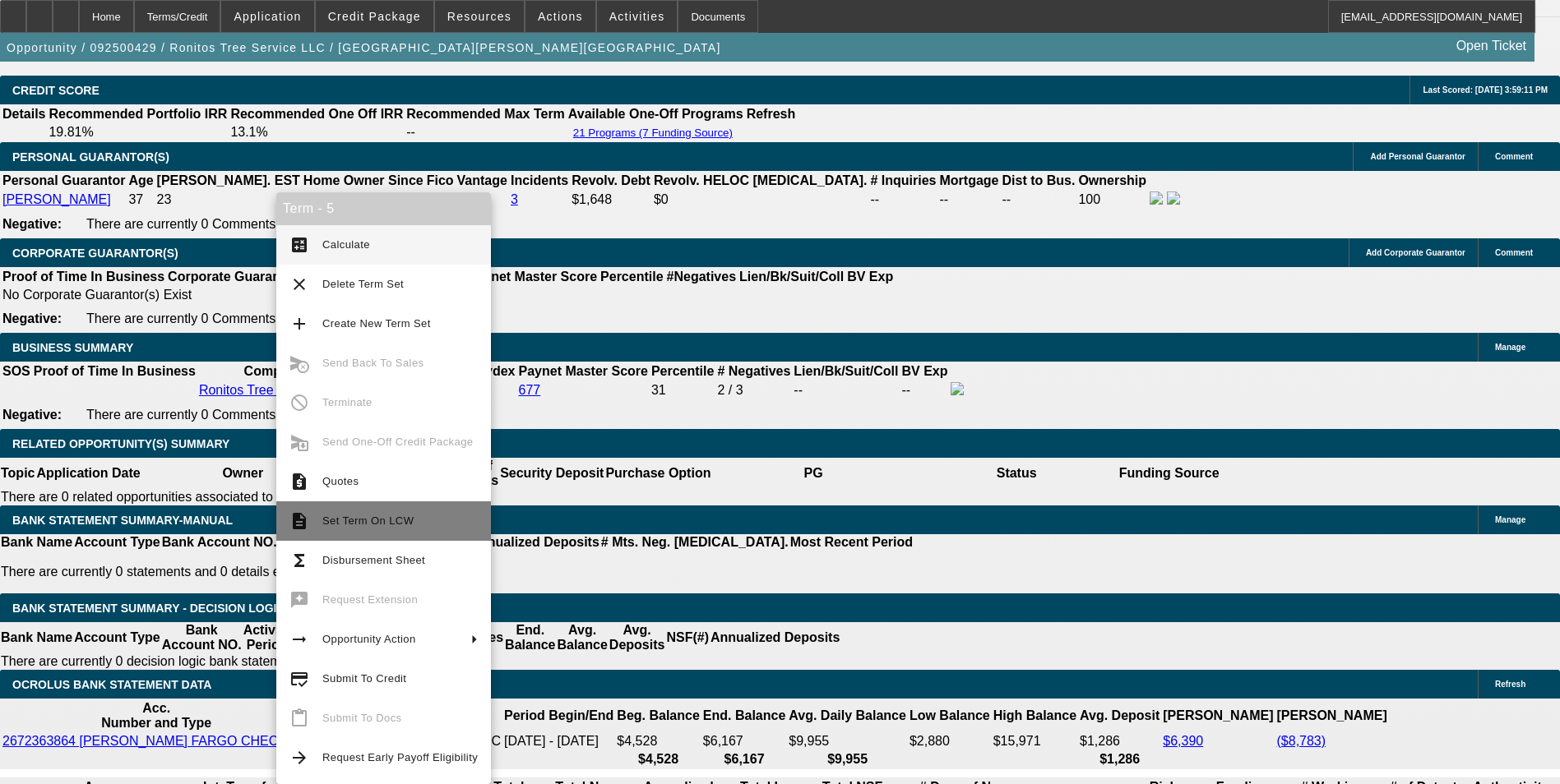
click at [389, 513] on span "Set Term On LCW" at bounding box center [400, 521] width 156 height 20
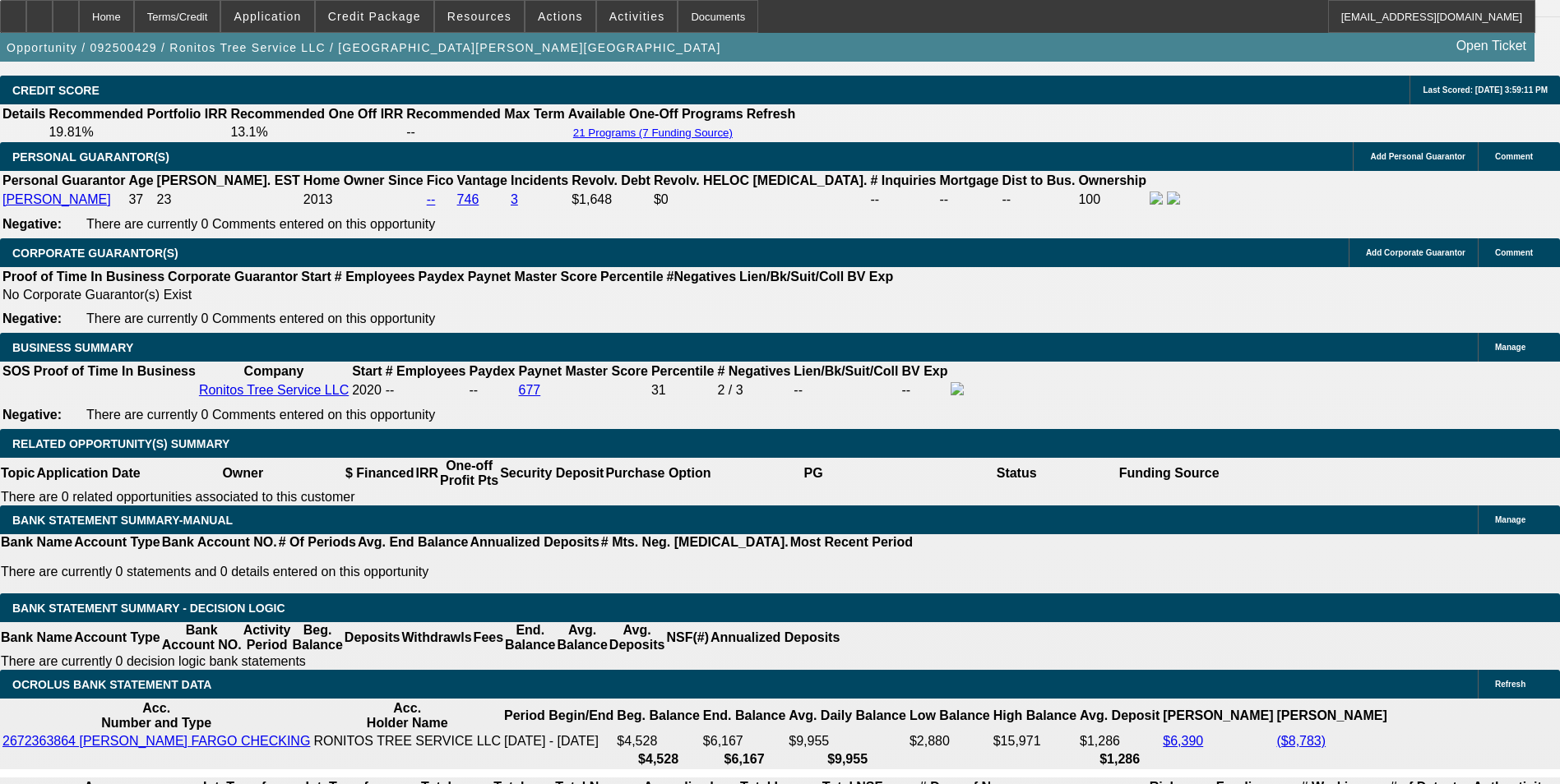
scroll to position [2491, 0]
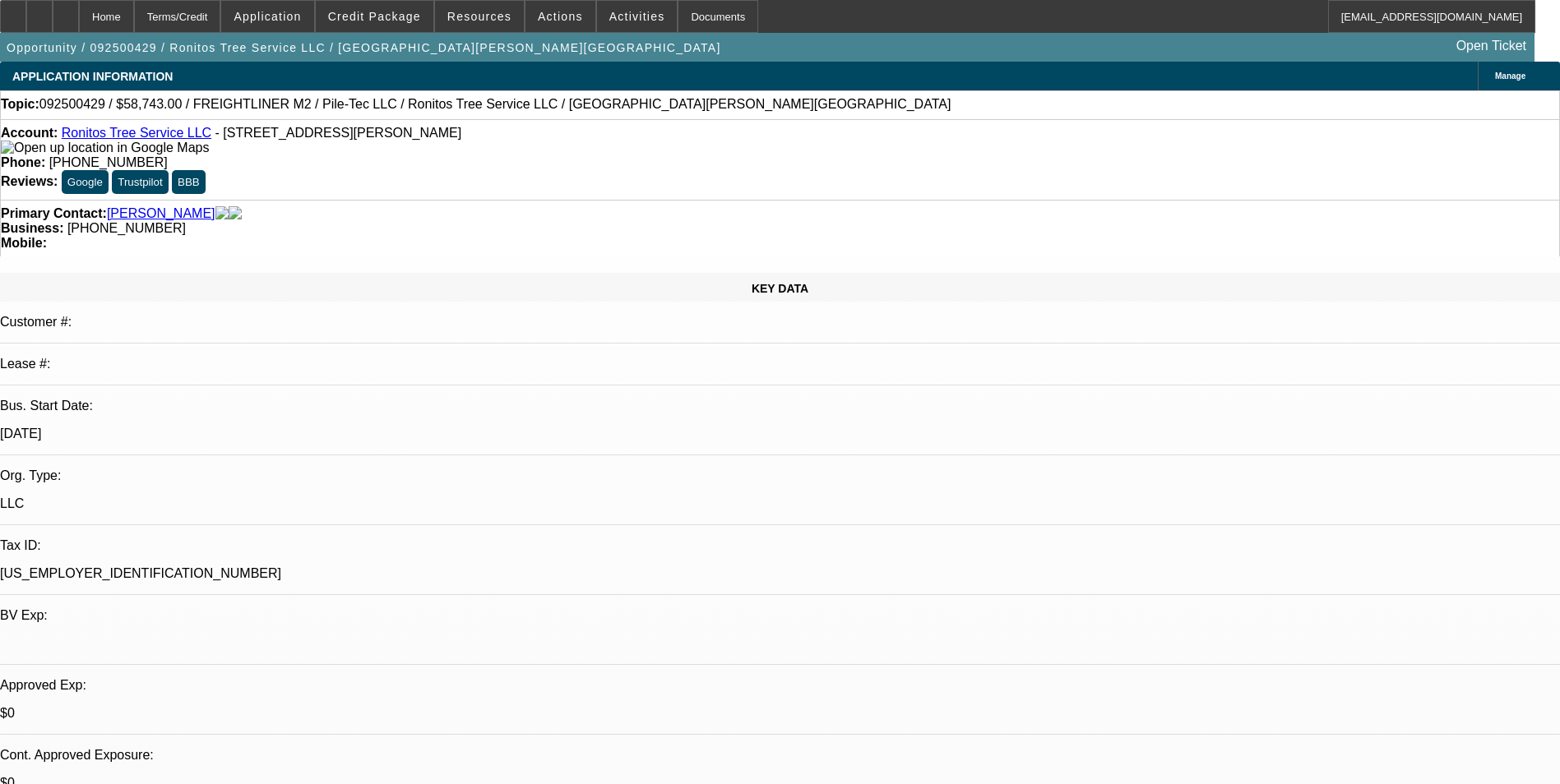
select select "0"
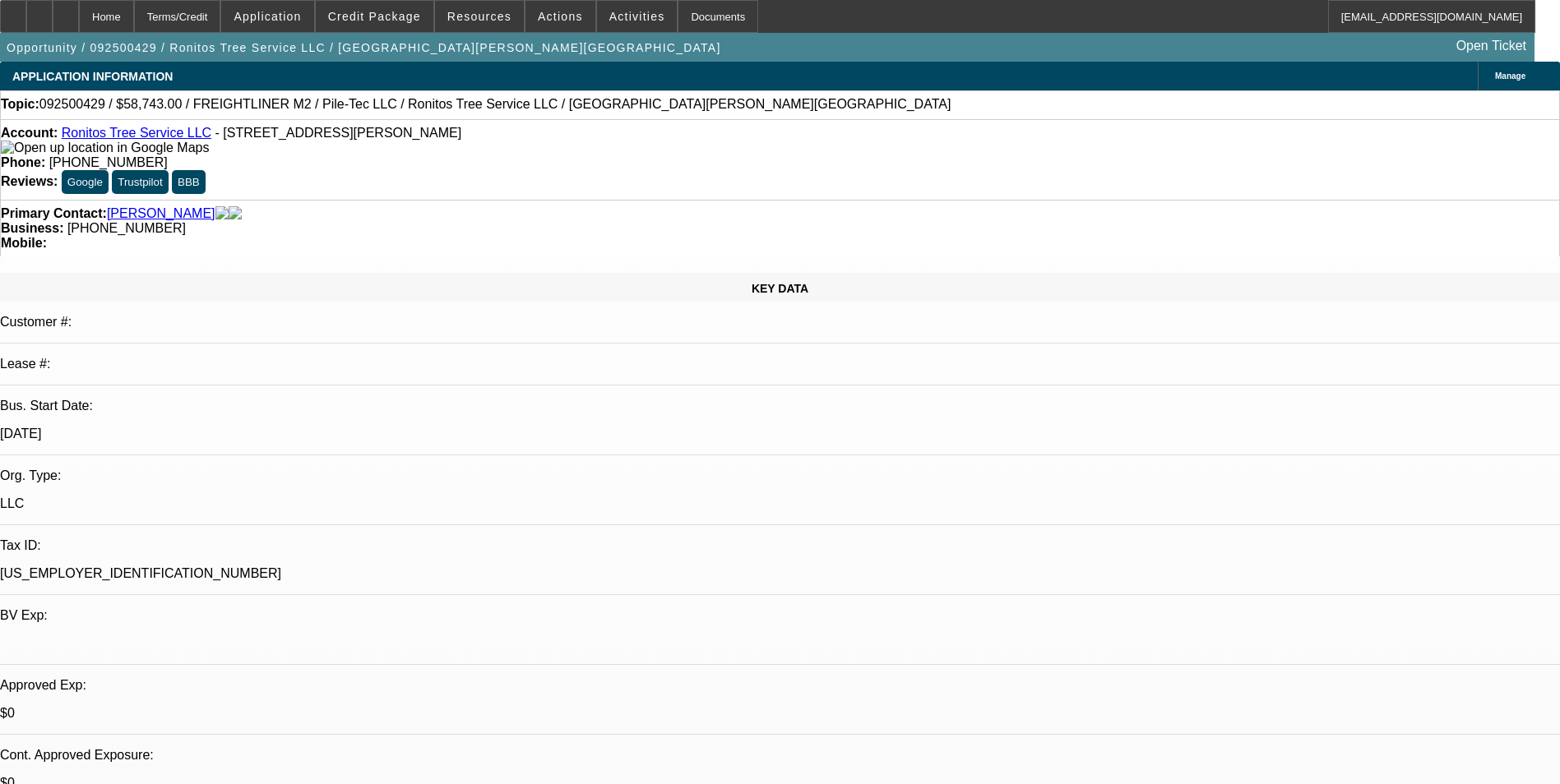
select select "0"
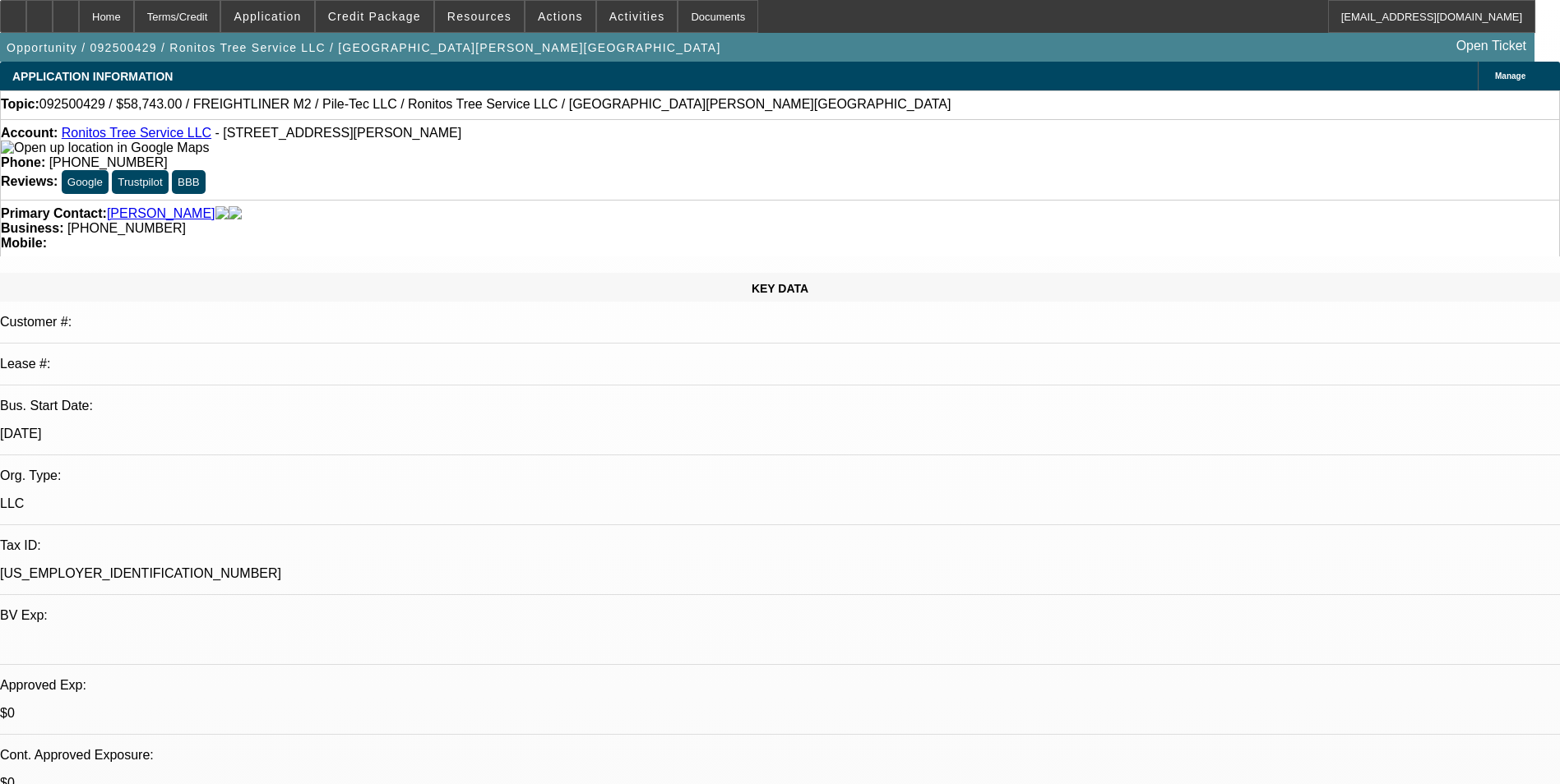
select select "2"
select select "0"
select select "1"
select select "6"
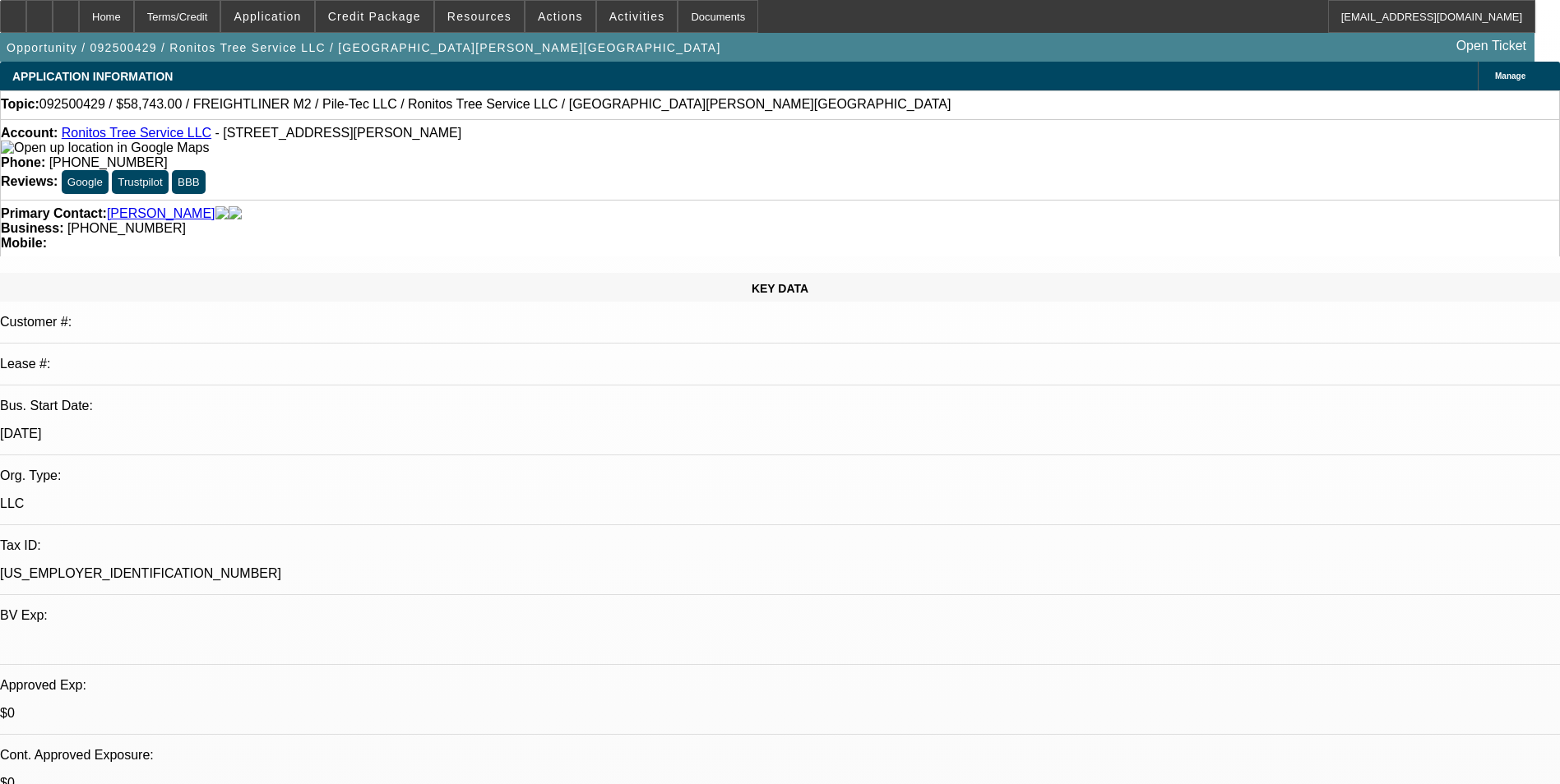
select select "1"
select select "6"
select select "1"
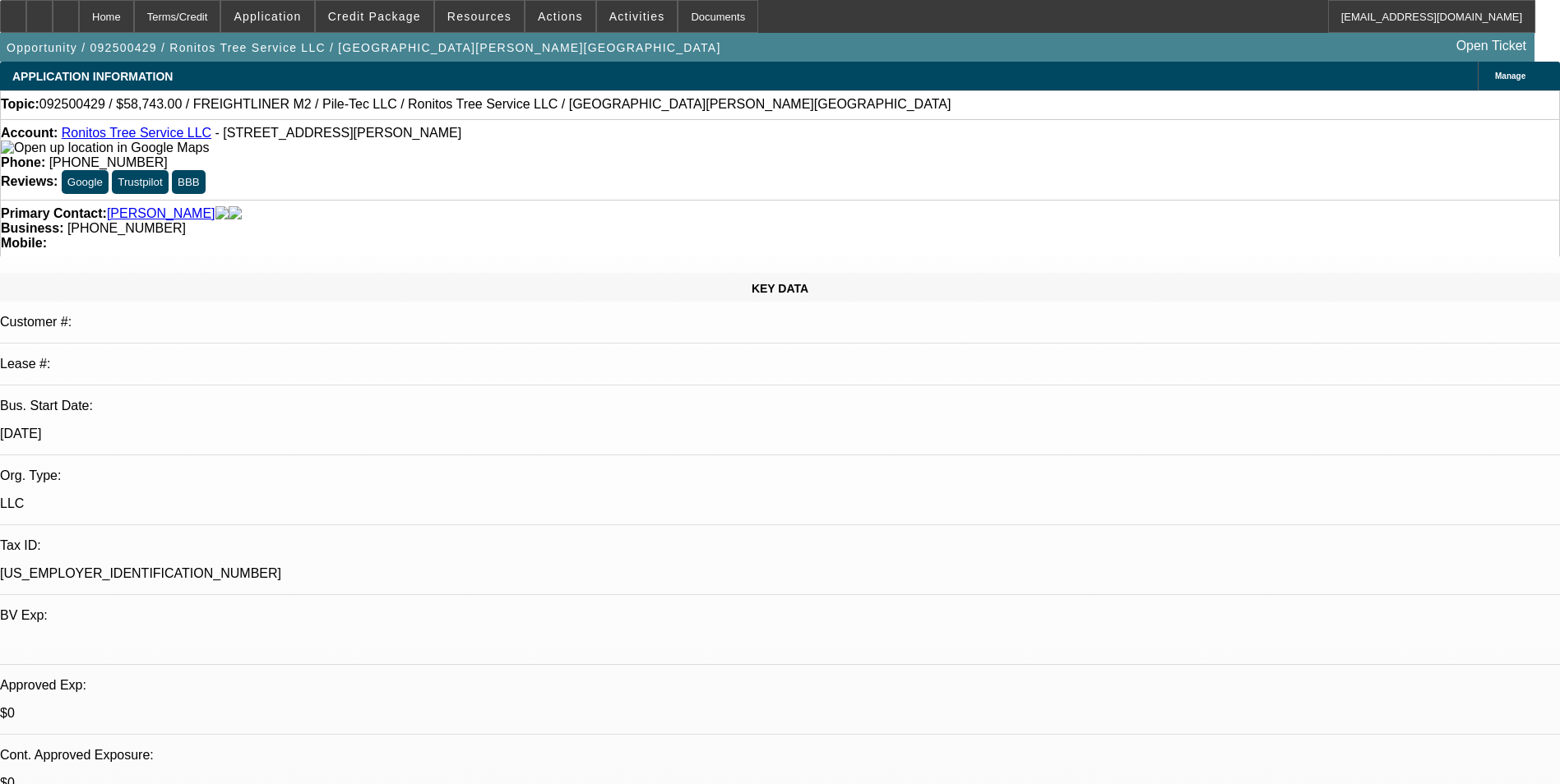
select select "6"
select select "1"
select select "2"
select select "6"
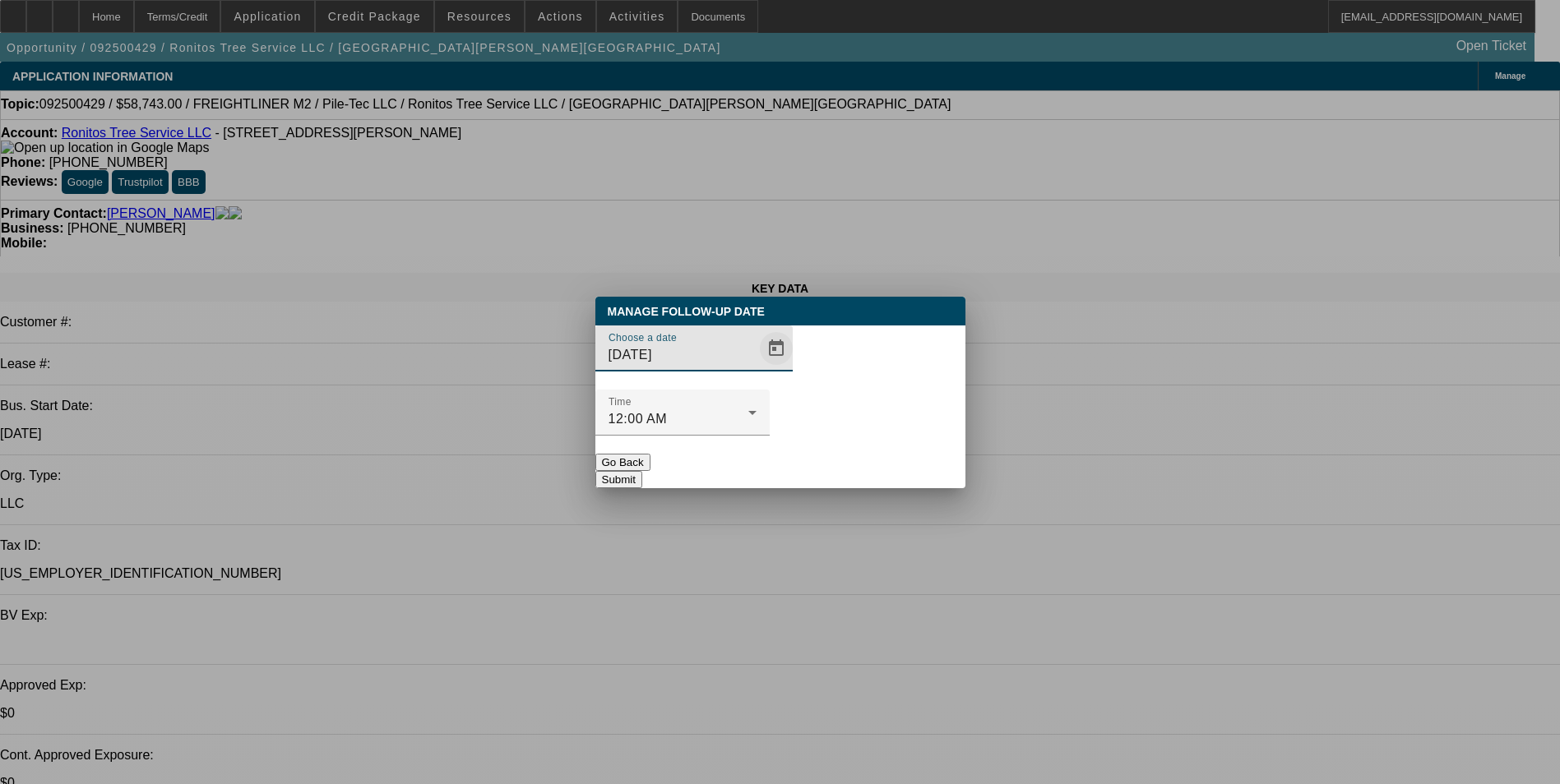
click at [757, 368] on span "Open calendar" at bounding box center [777, 349] width 39 height 39
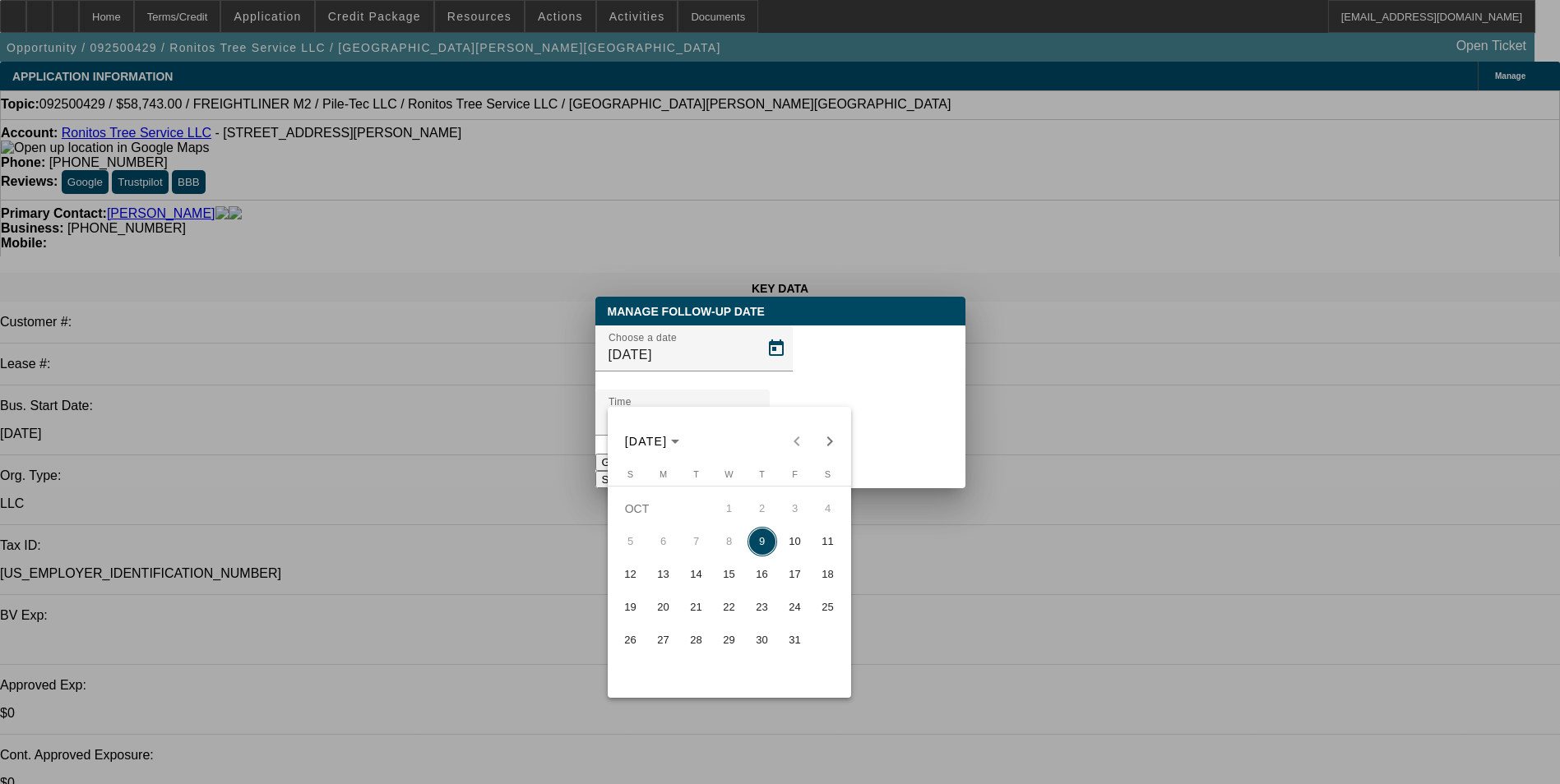
click at [664, 578] on span "13" at bounding box center [664, 575] width 30 height 30
type input "10/13/2025"
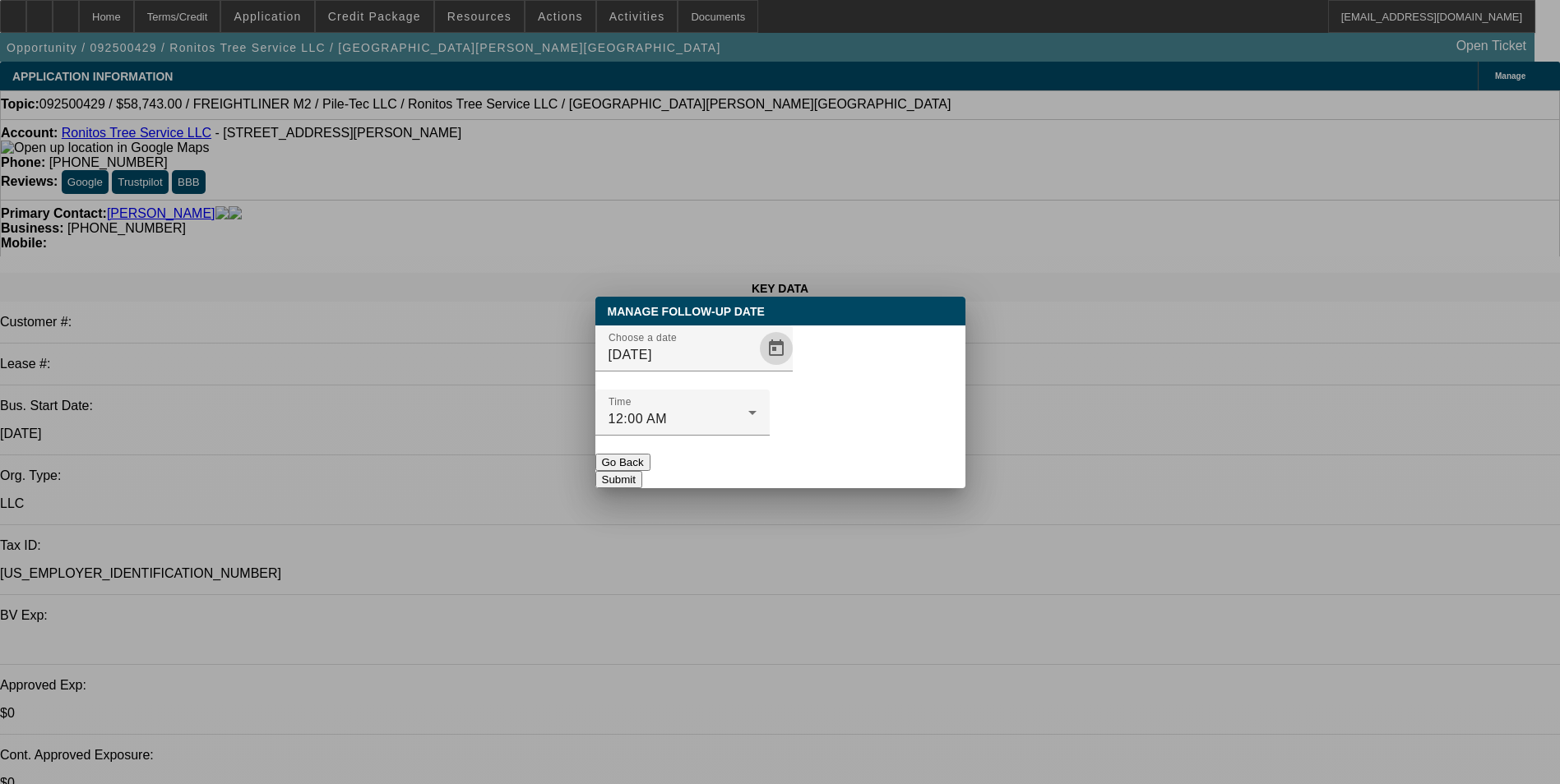
click at [642, 471] on button "Submit" at bounding box center [618, 480] width 47 height 17
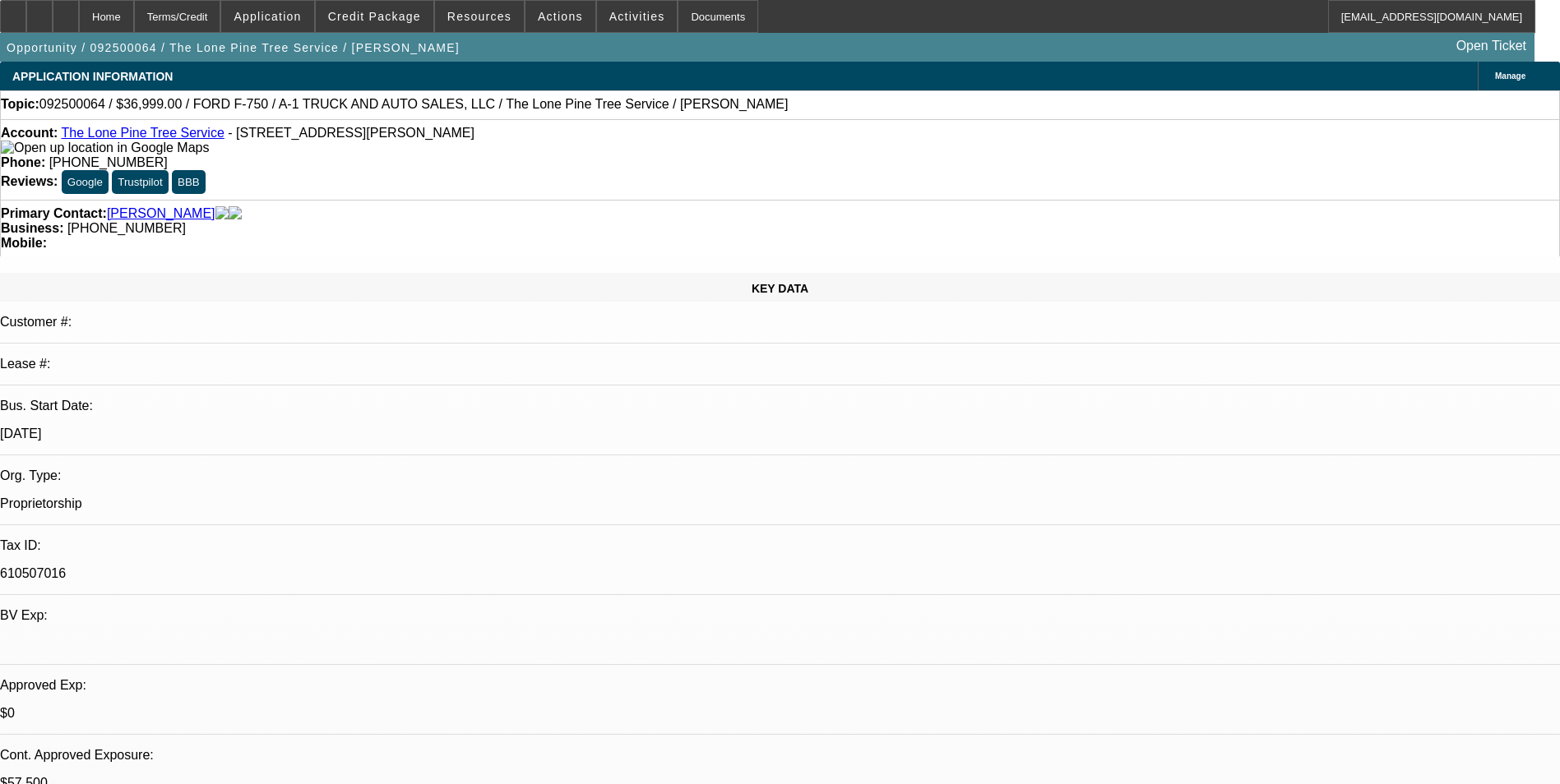
select select "0"
select select "2"
select select "0.1"
select select "0"
select select "2"
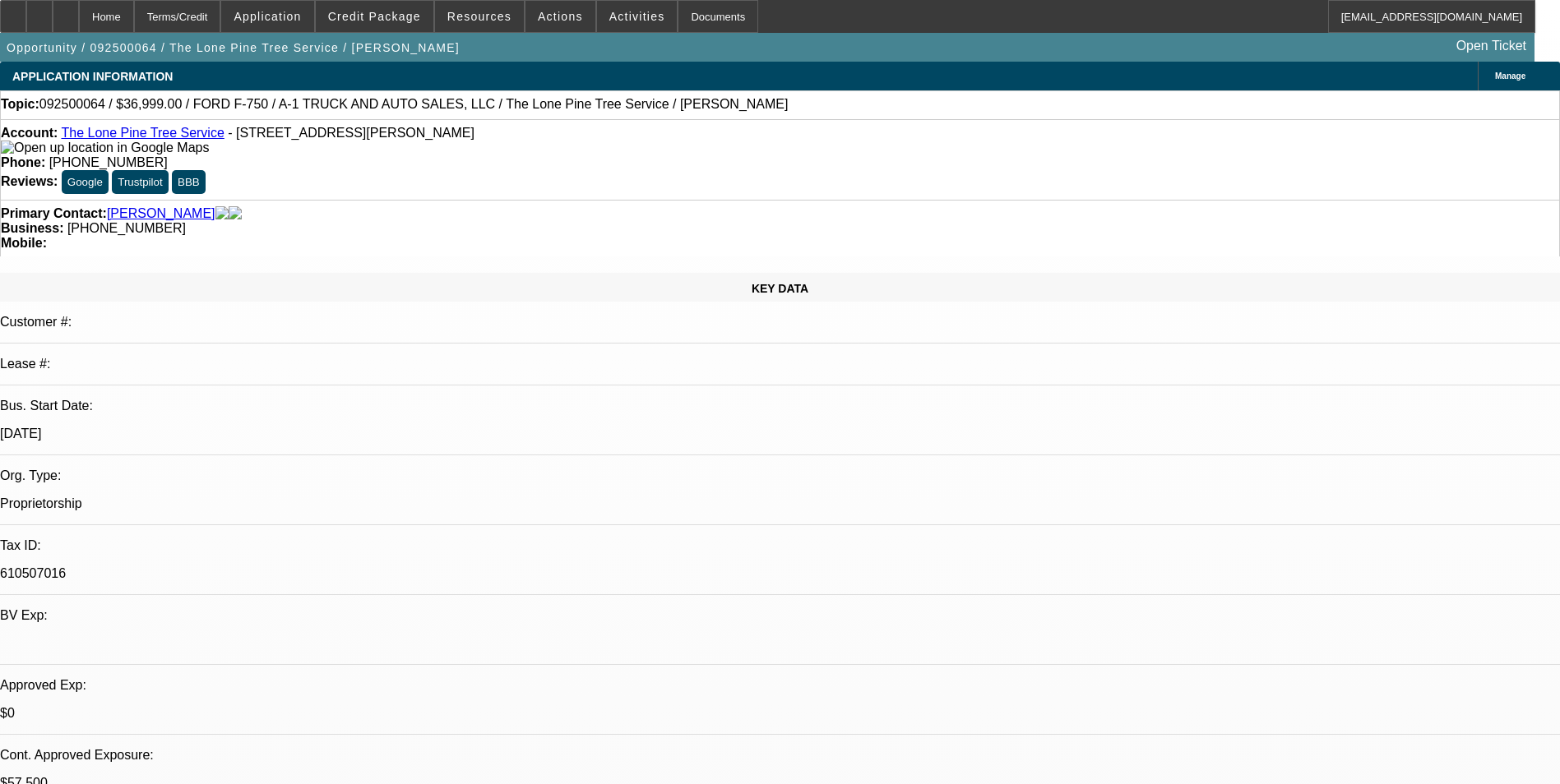
select select "0.1"
select select "0"
select select "2"
select select "0.1"
select select "0"
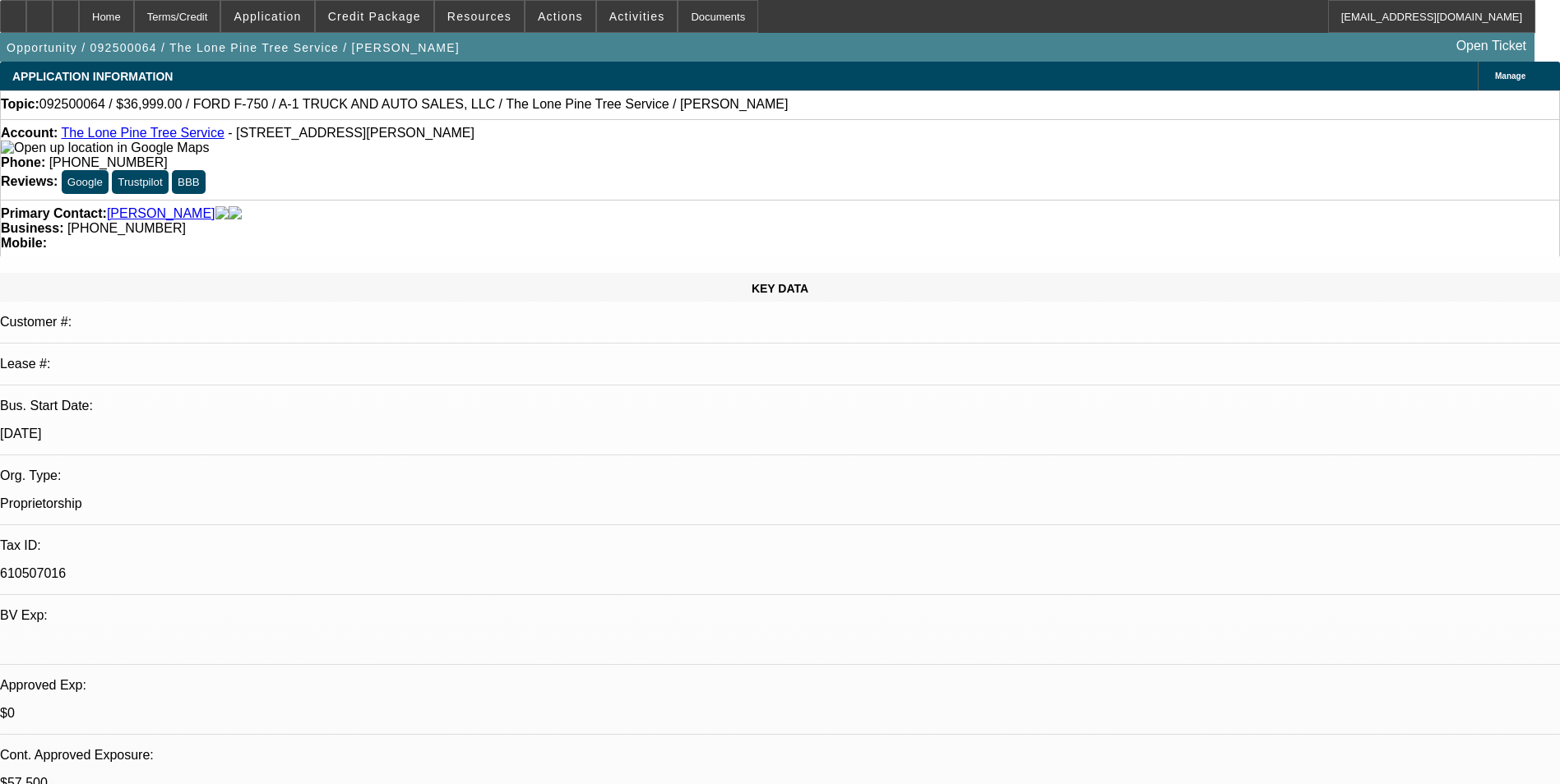
select select "2"
select select "0.1"
select select "1"
select select "2"
select select "4"
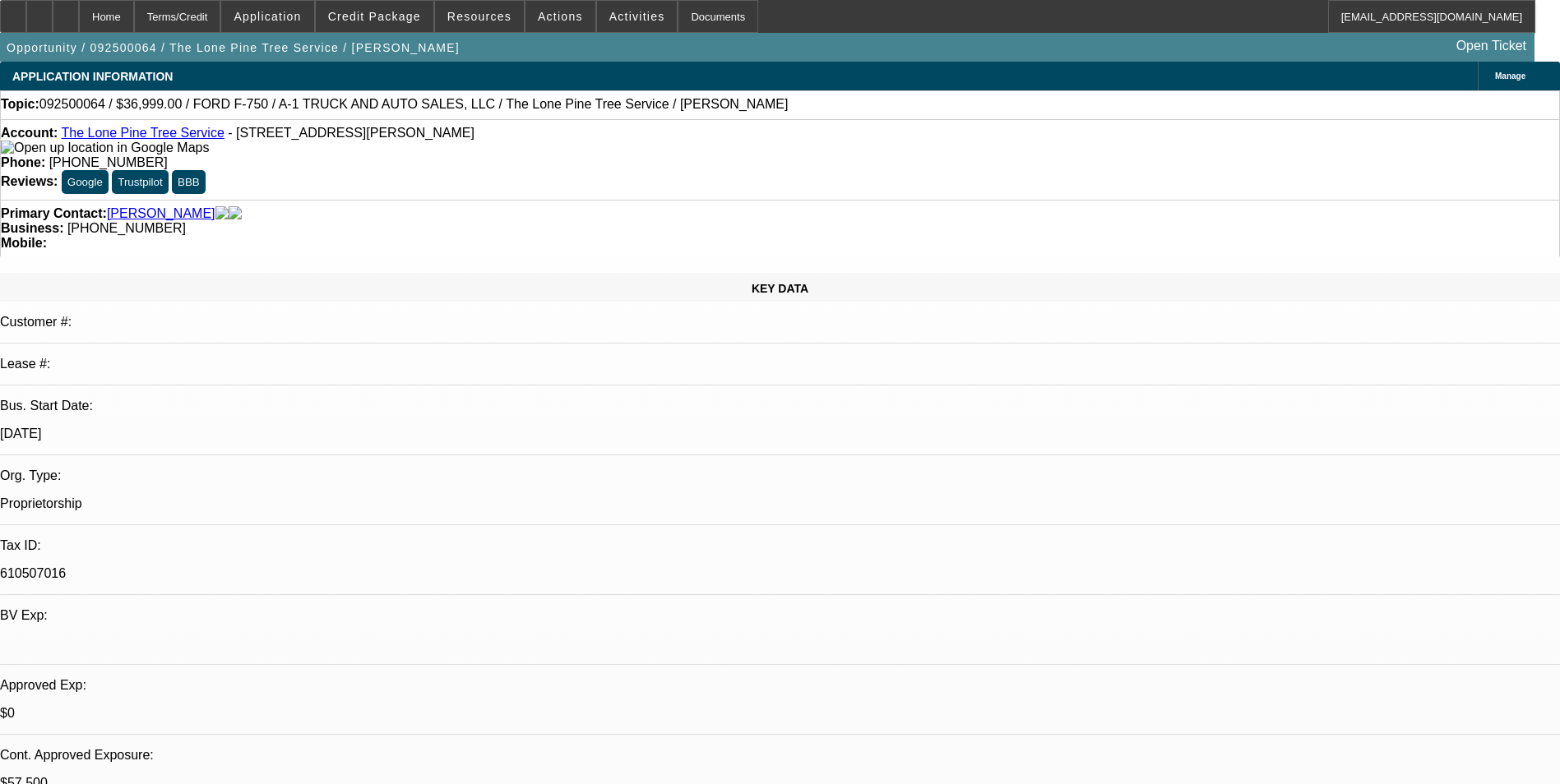
select select "1"
select select "2"
select select "4"
select select "1"
select select "2"
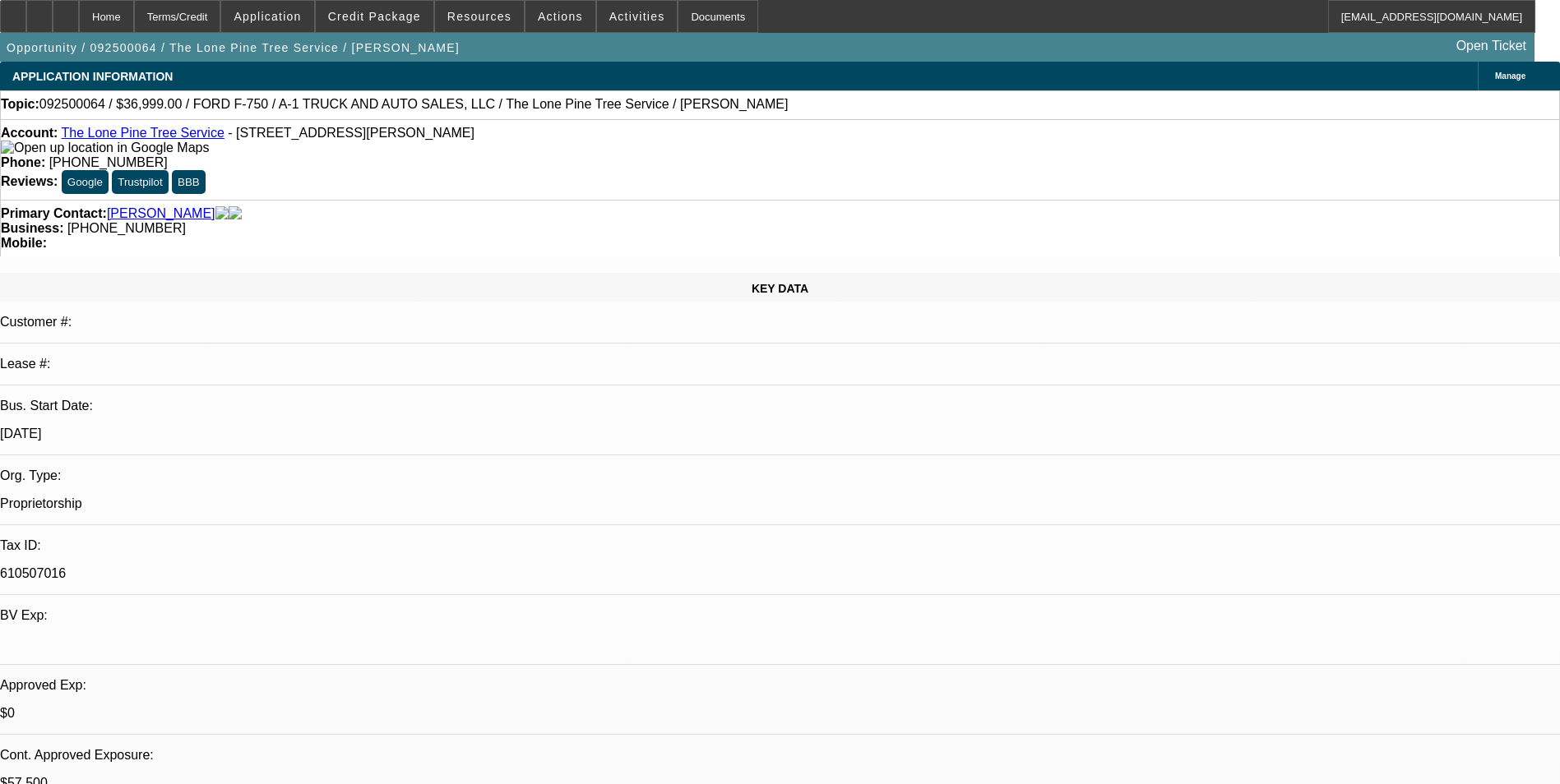
select select "4"
select select "1"
select select "2"
select select "4"
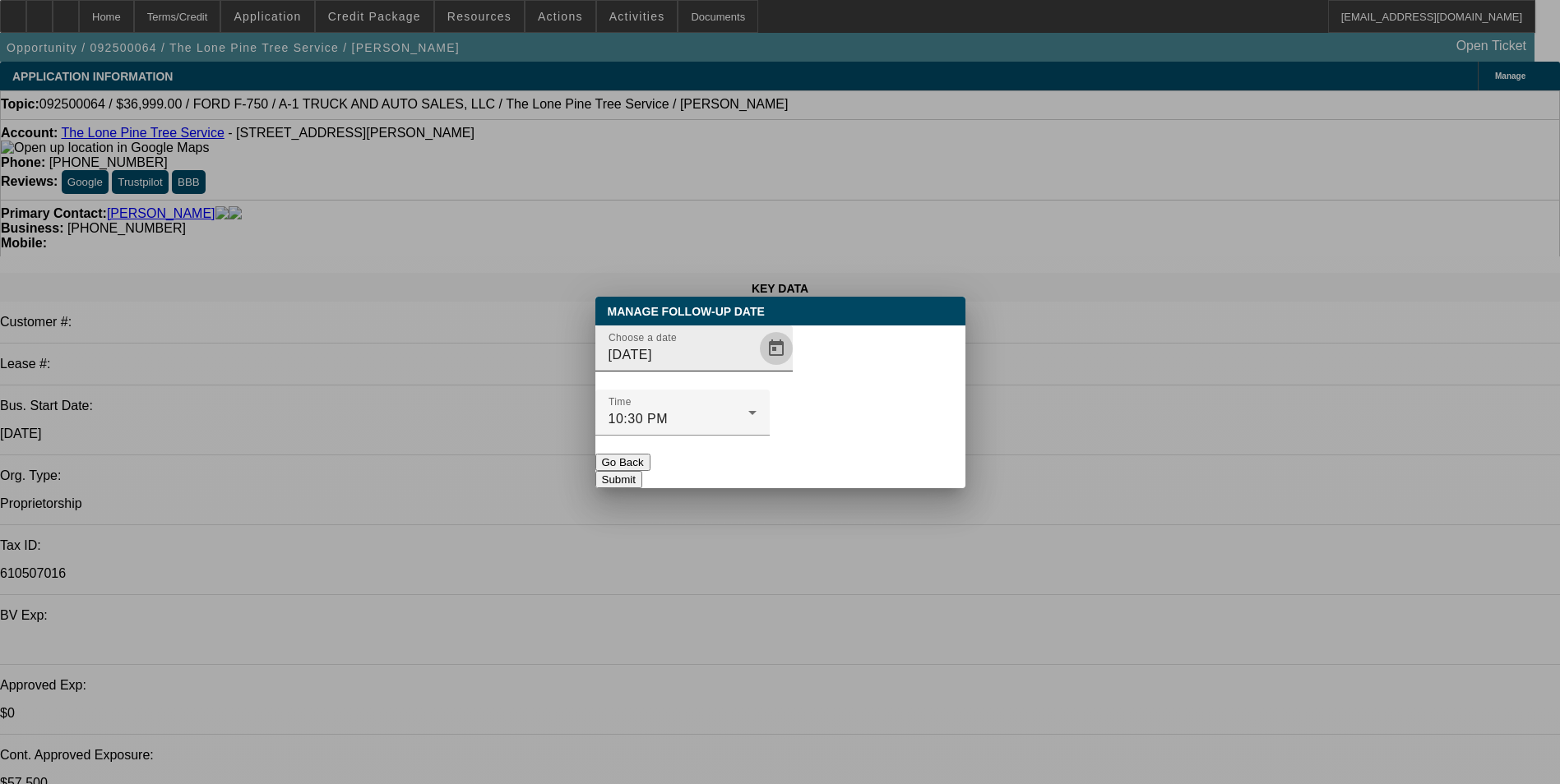
click at [757, 368] on span "Open calendar" at bounding box center [777, 349] width 39 height 39
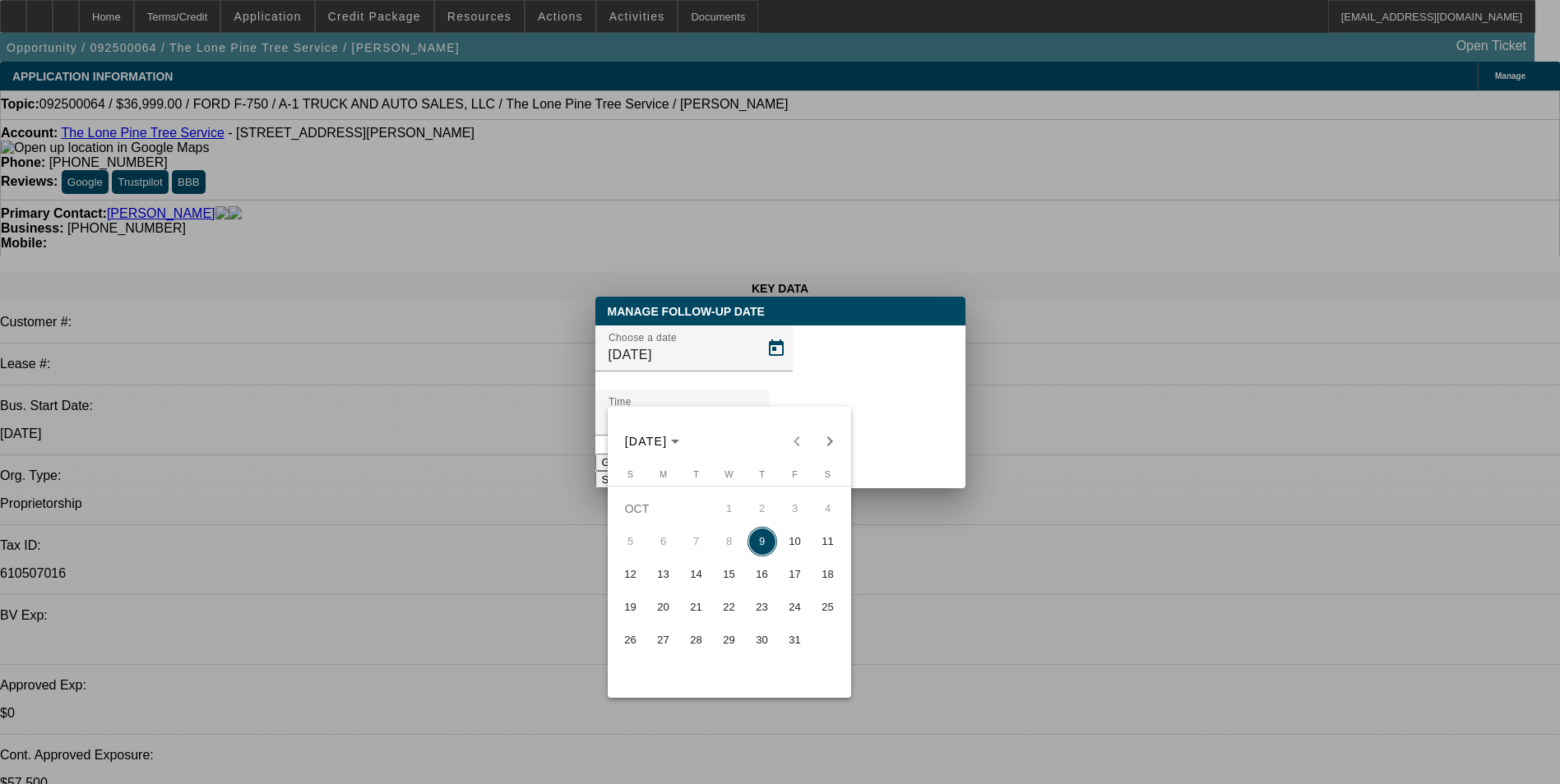
click at [792, 546] on span "10" at bounding box center [795, 541] width 30 height 30
type input "[DATE]"
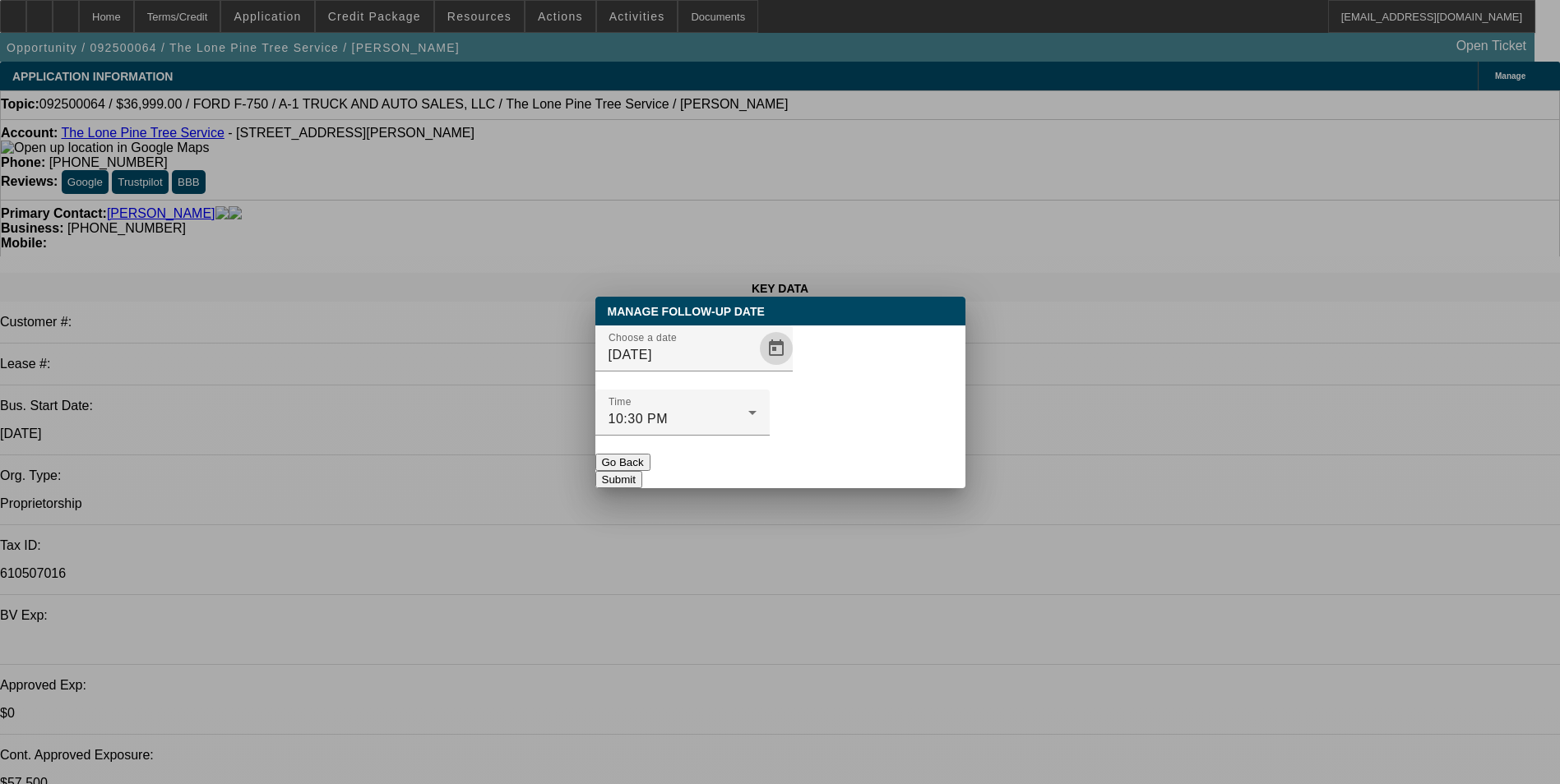
click at [642, 471] on button "Submit" at bounding box center [618, 480] width 47 height 17
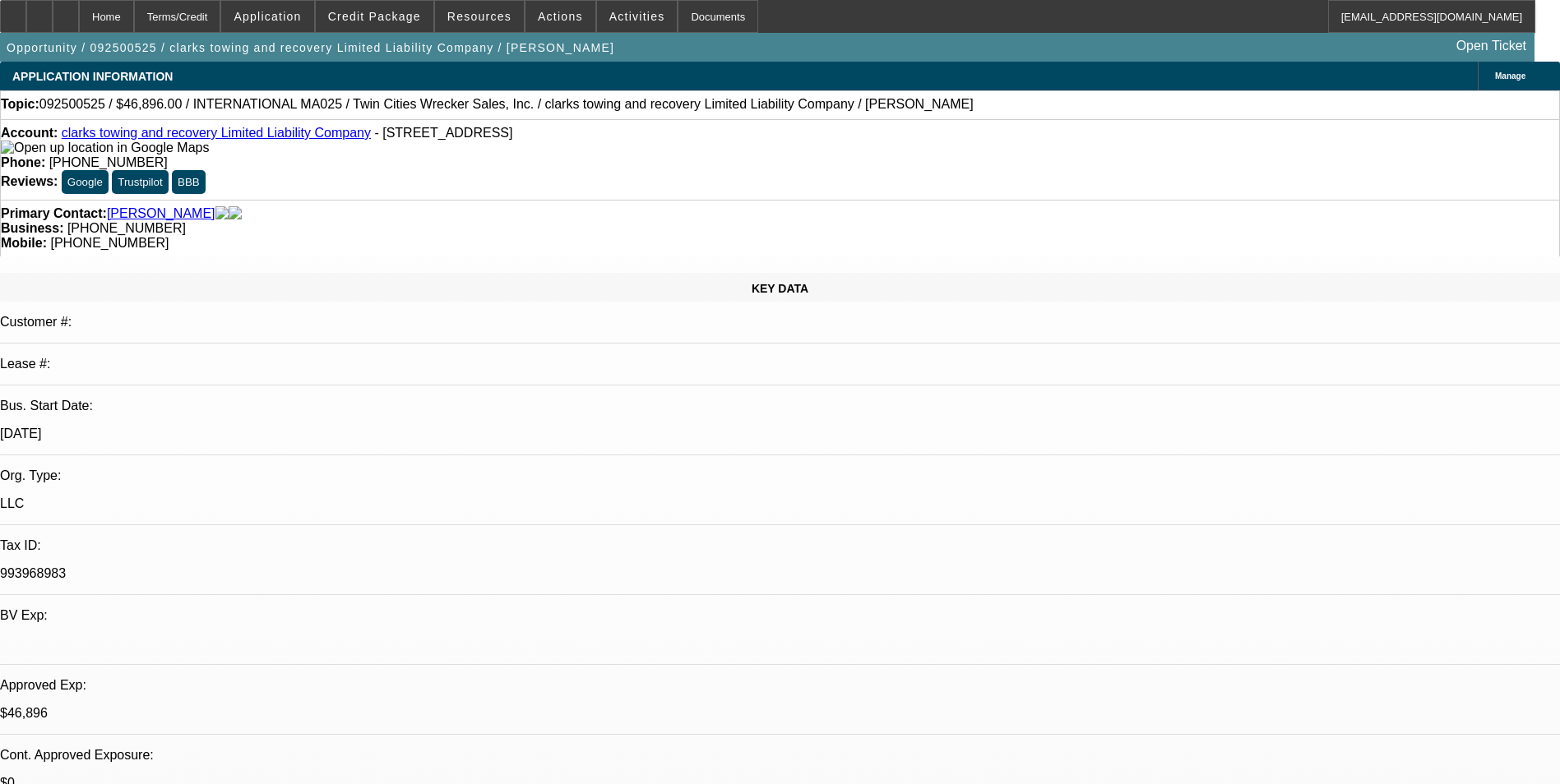
select select "0.2"
select select "2"
select select "0"
select select "0.2"
select select "2"
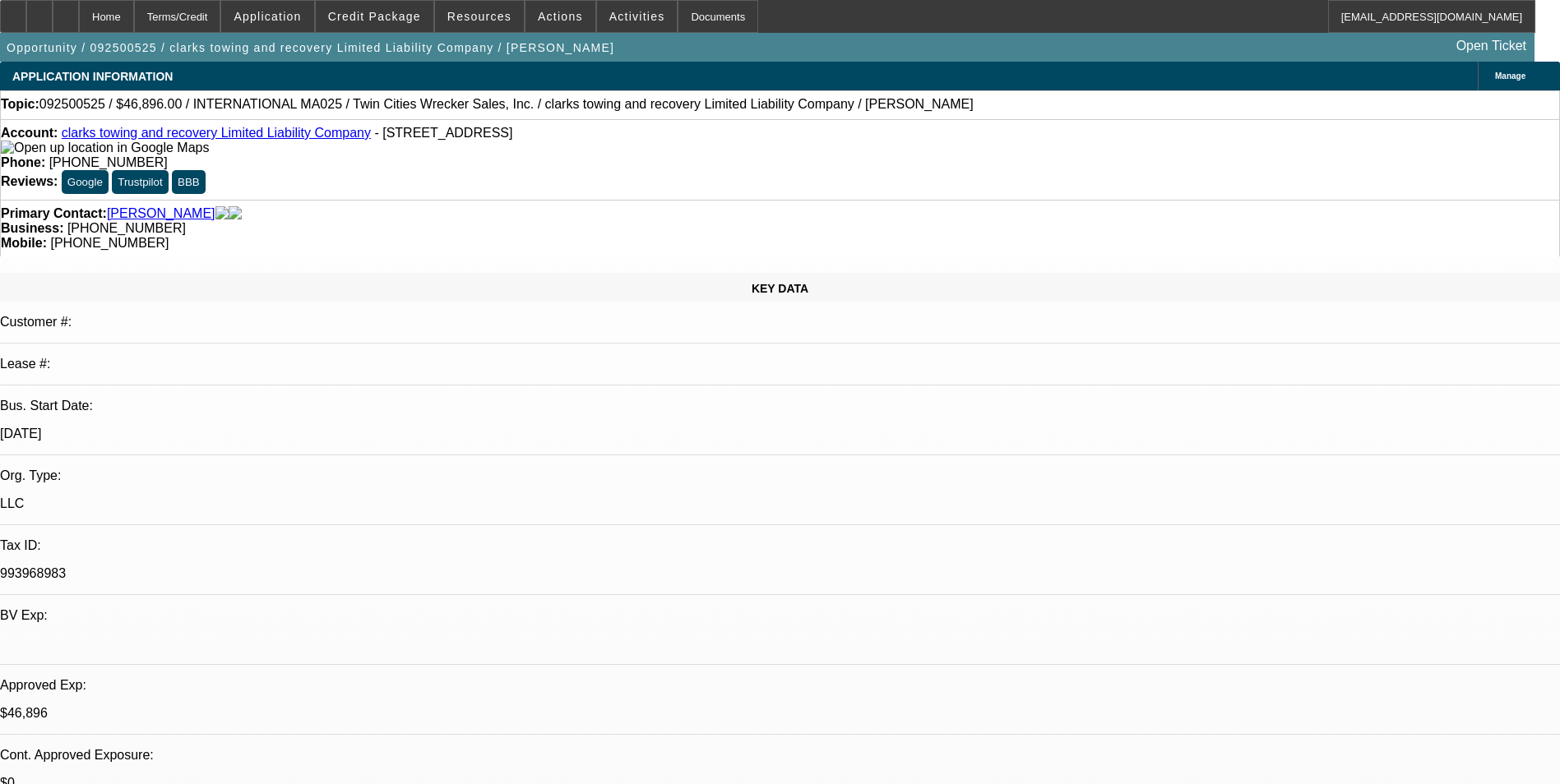
select select "0"
select select "2"
select select "0"
select select "1"
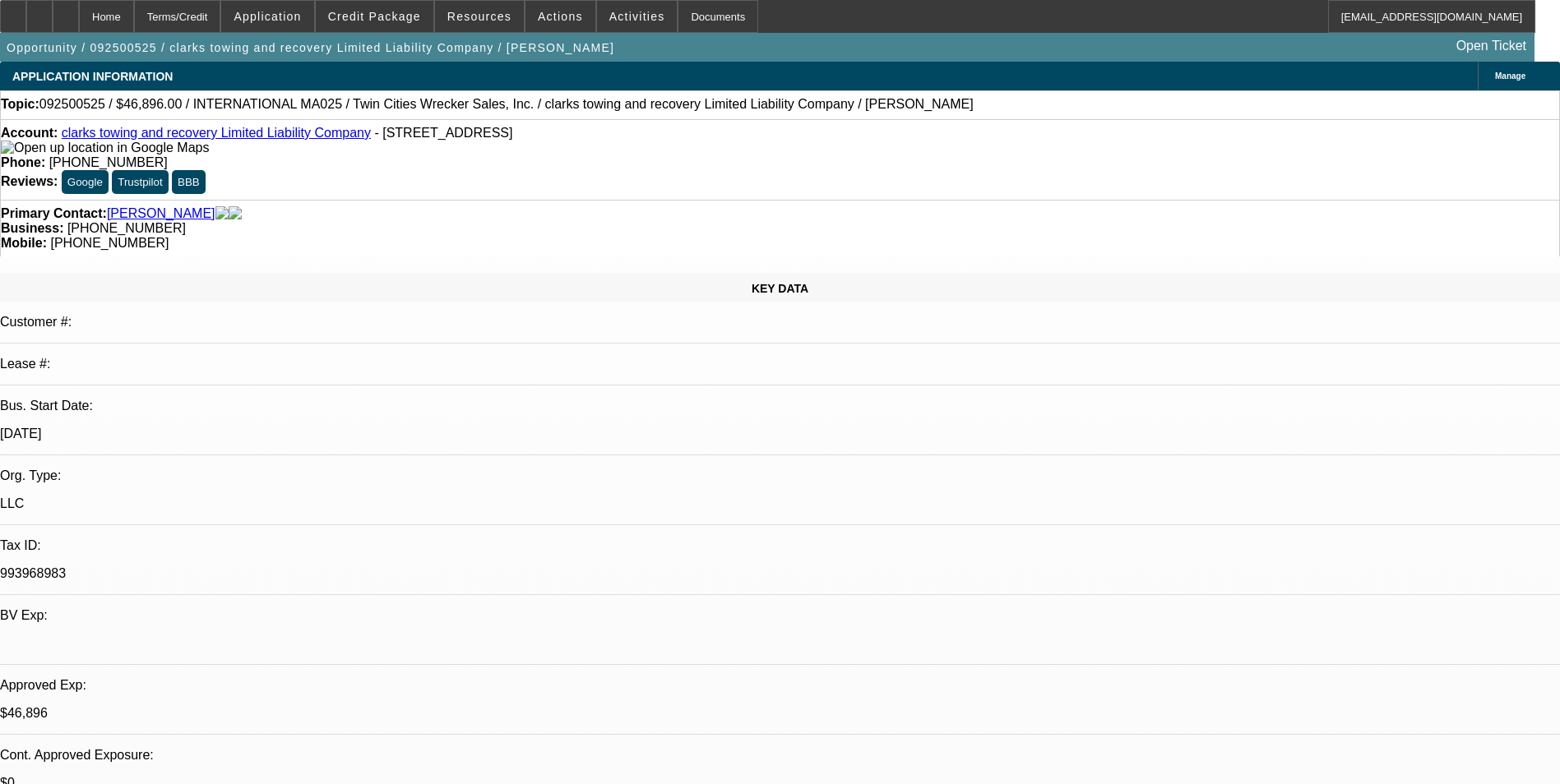
select select "2"
select select "6"
select select "1"
select select "2"
select select "6"
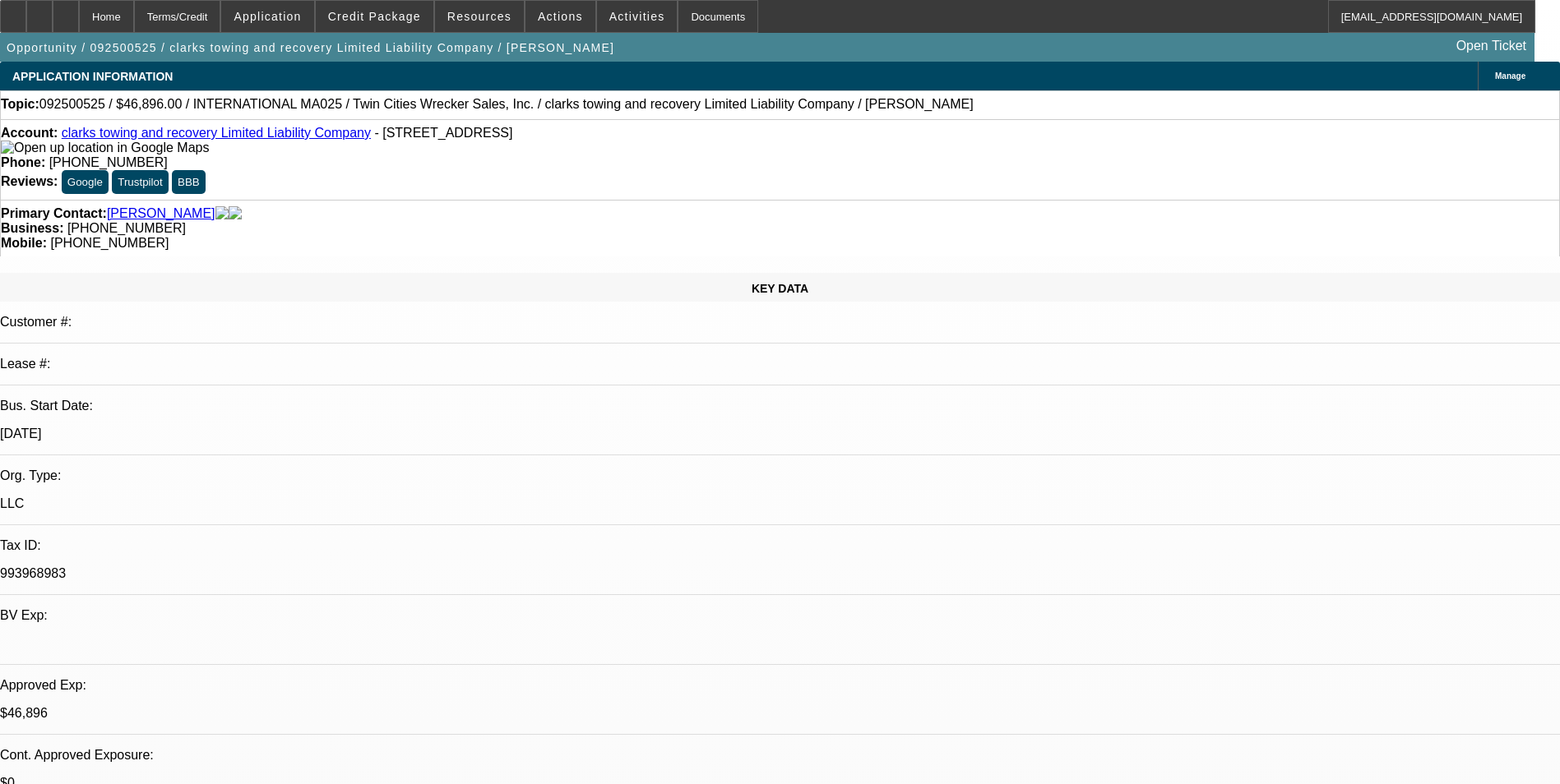
select select "1"
select select "2"
select select "6"
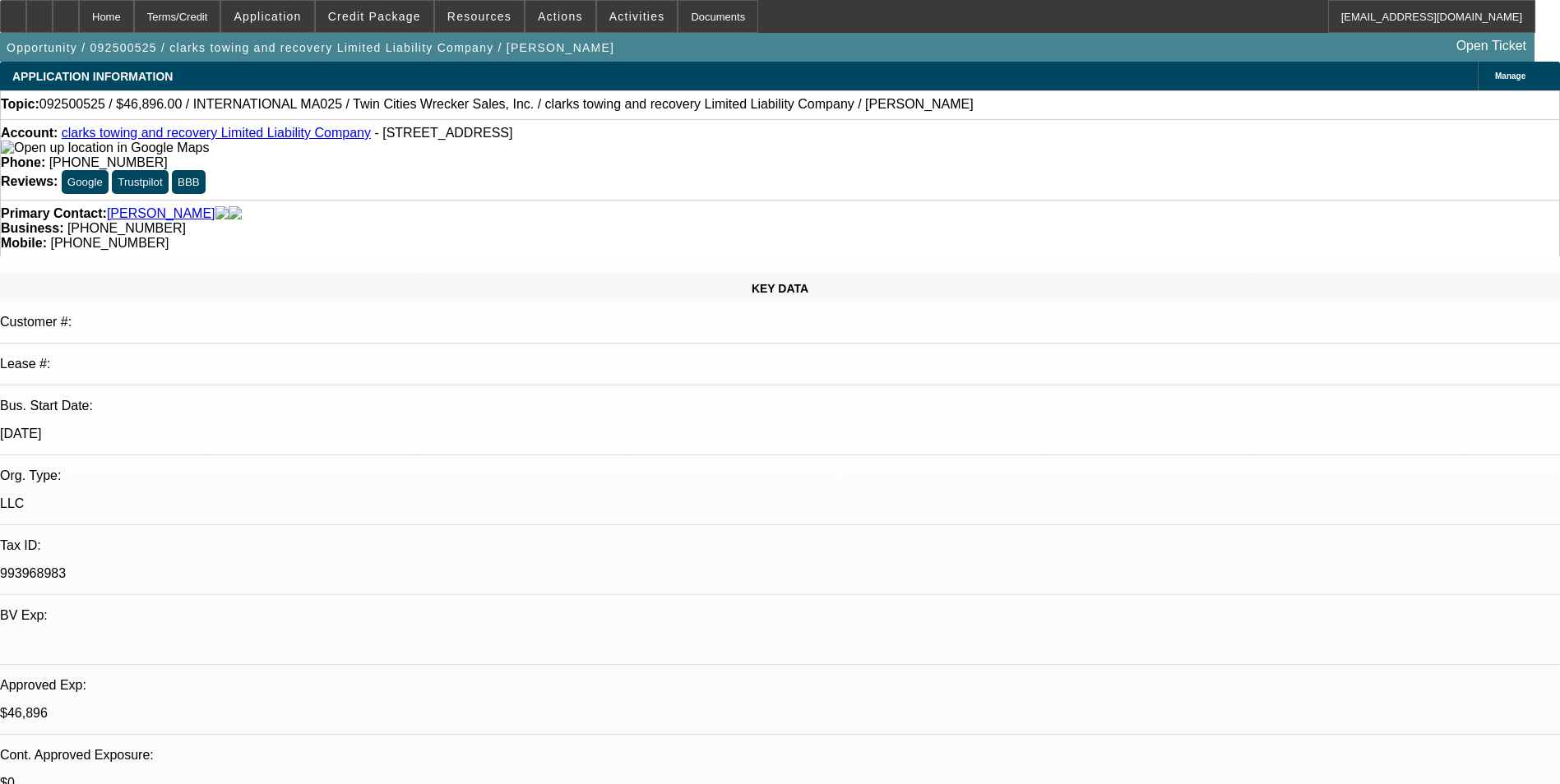
scroll to position [380, 0]
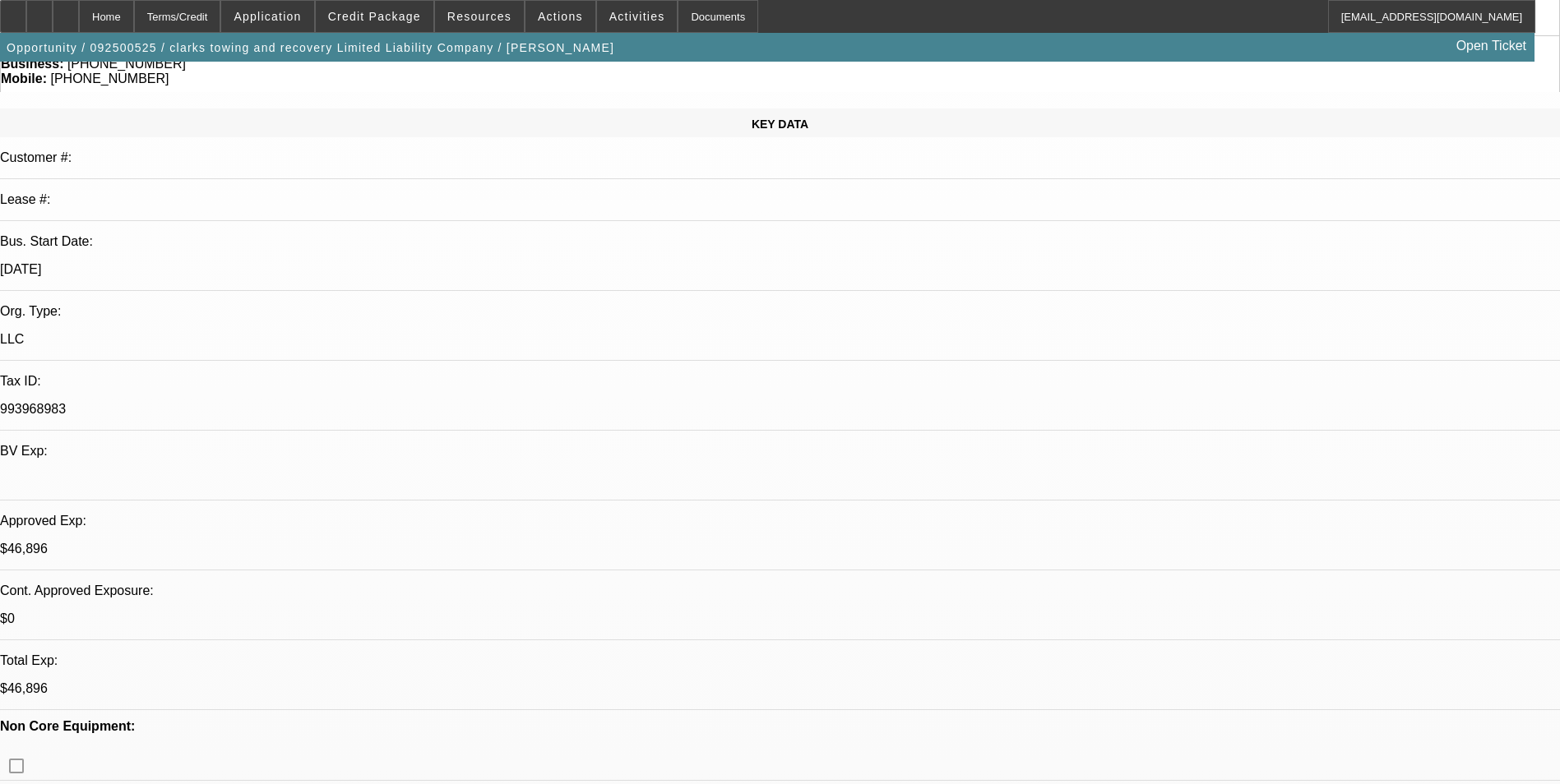
scroll to position [0, 0]
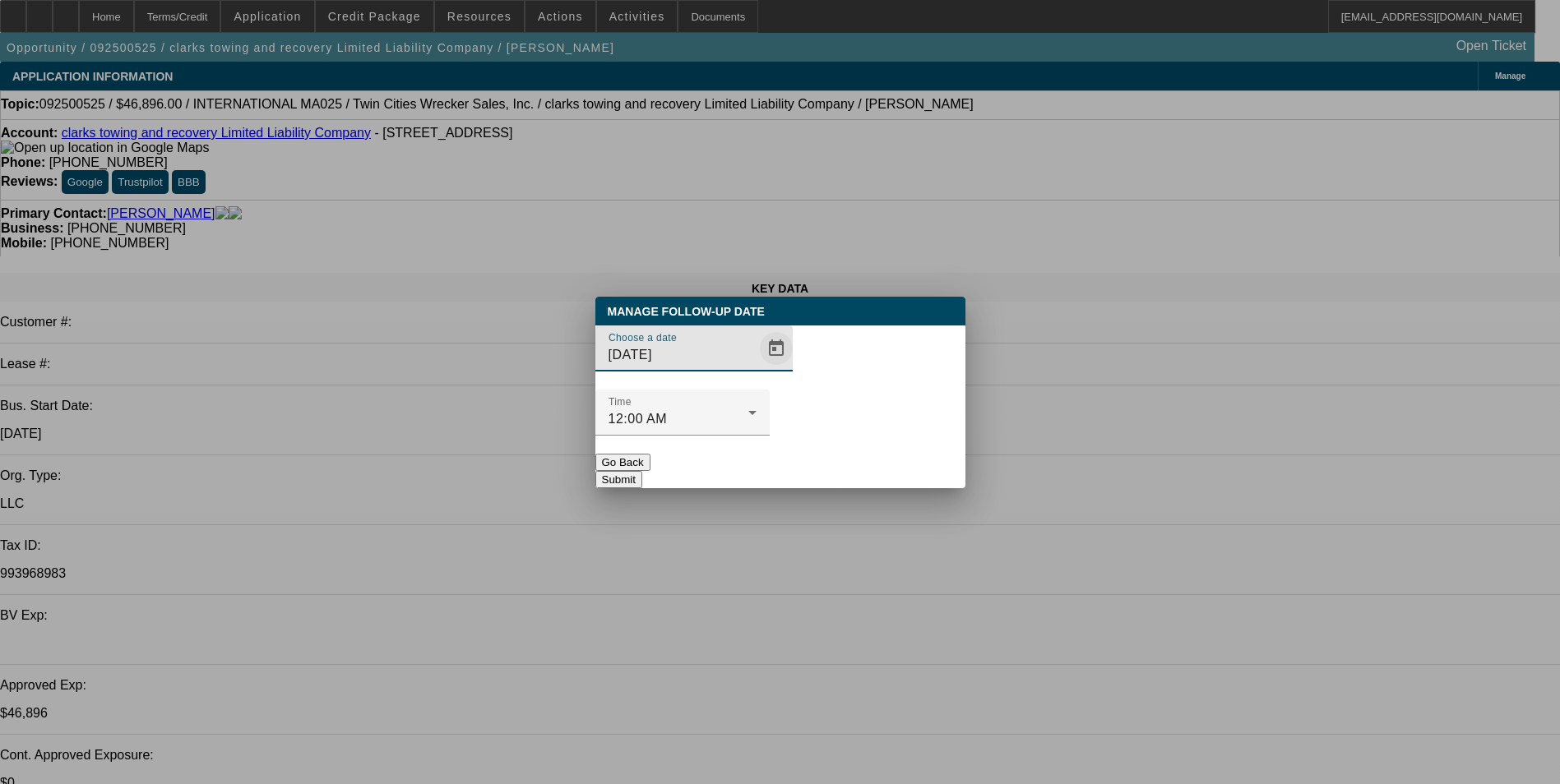
click at [757, 368] on span "Open calendar" at bounding box center [777, 349] width 39 height 39
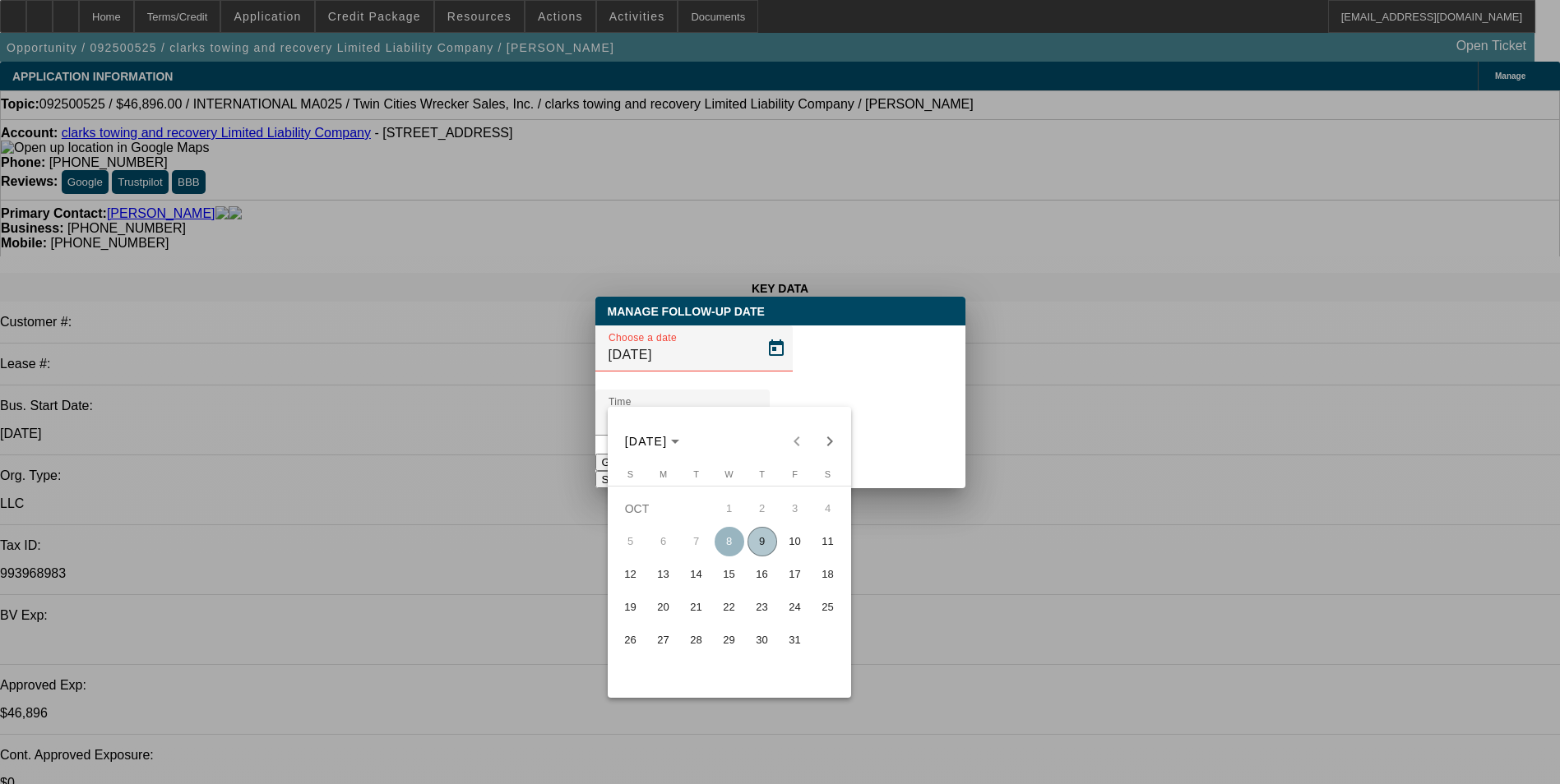
click at [956, 512] on div at bounding box center [780, 392] width 1560 height 784
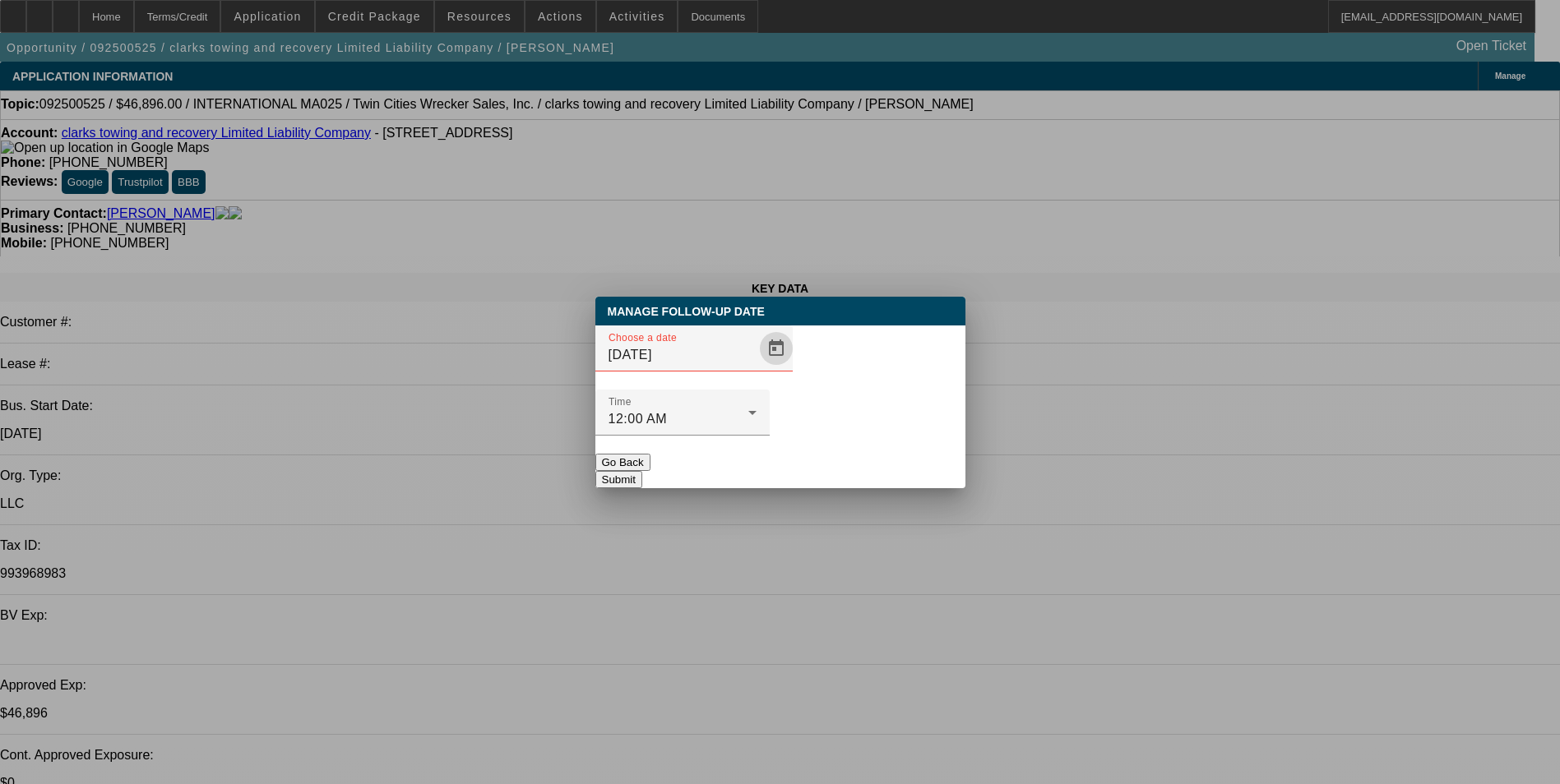
click at [651, 454] on button "Go Back" at bounding box center [623, 463] width 55 height 17
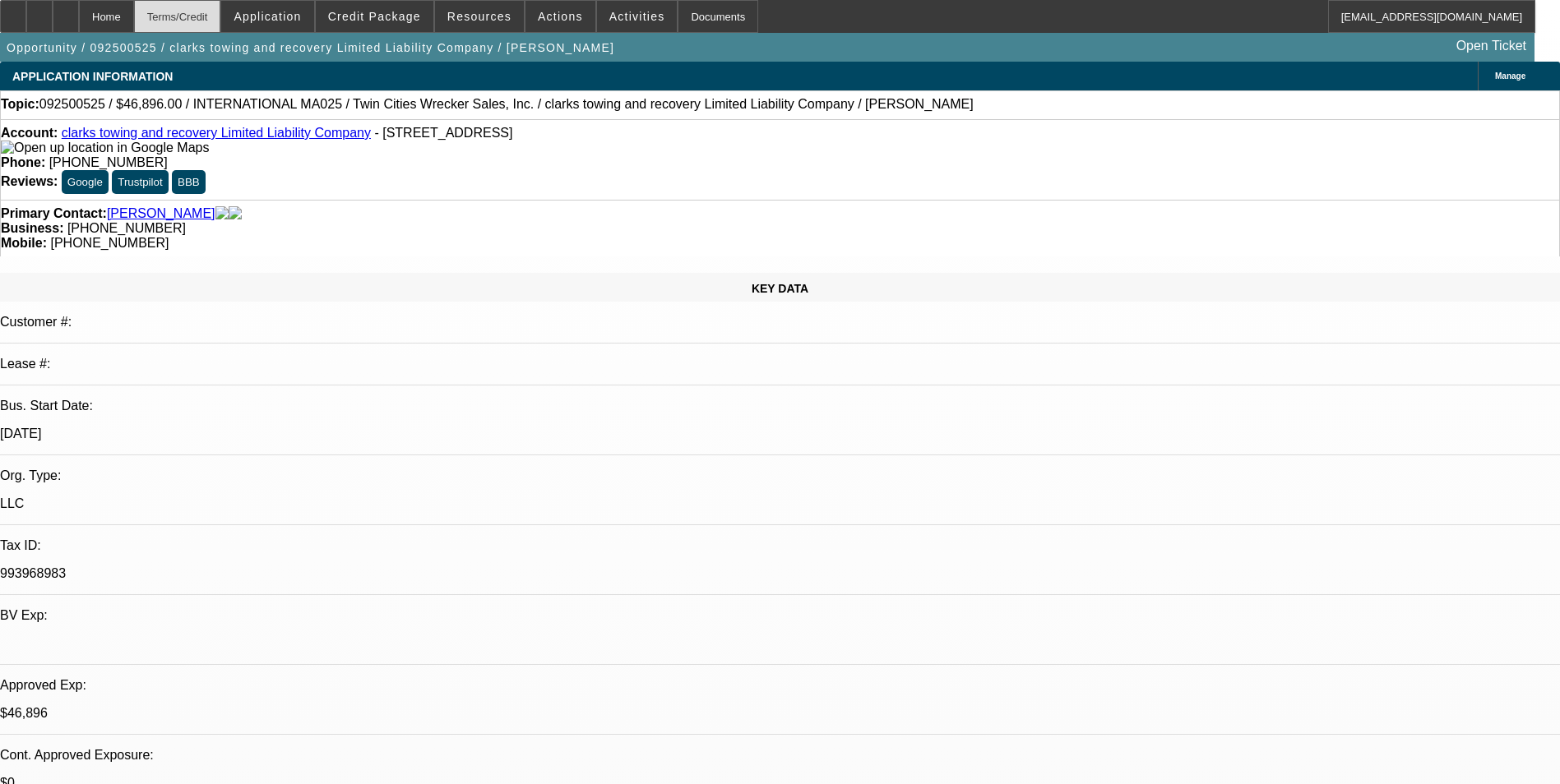
click at [202, 19] on div "Terms/Credit" at bounding box center [178, 16] width 87 height 32
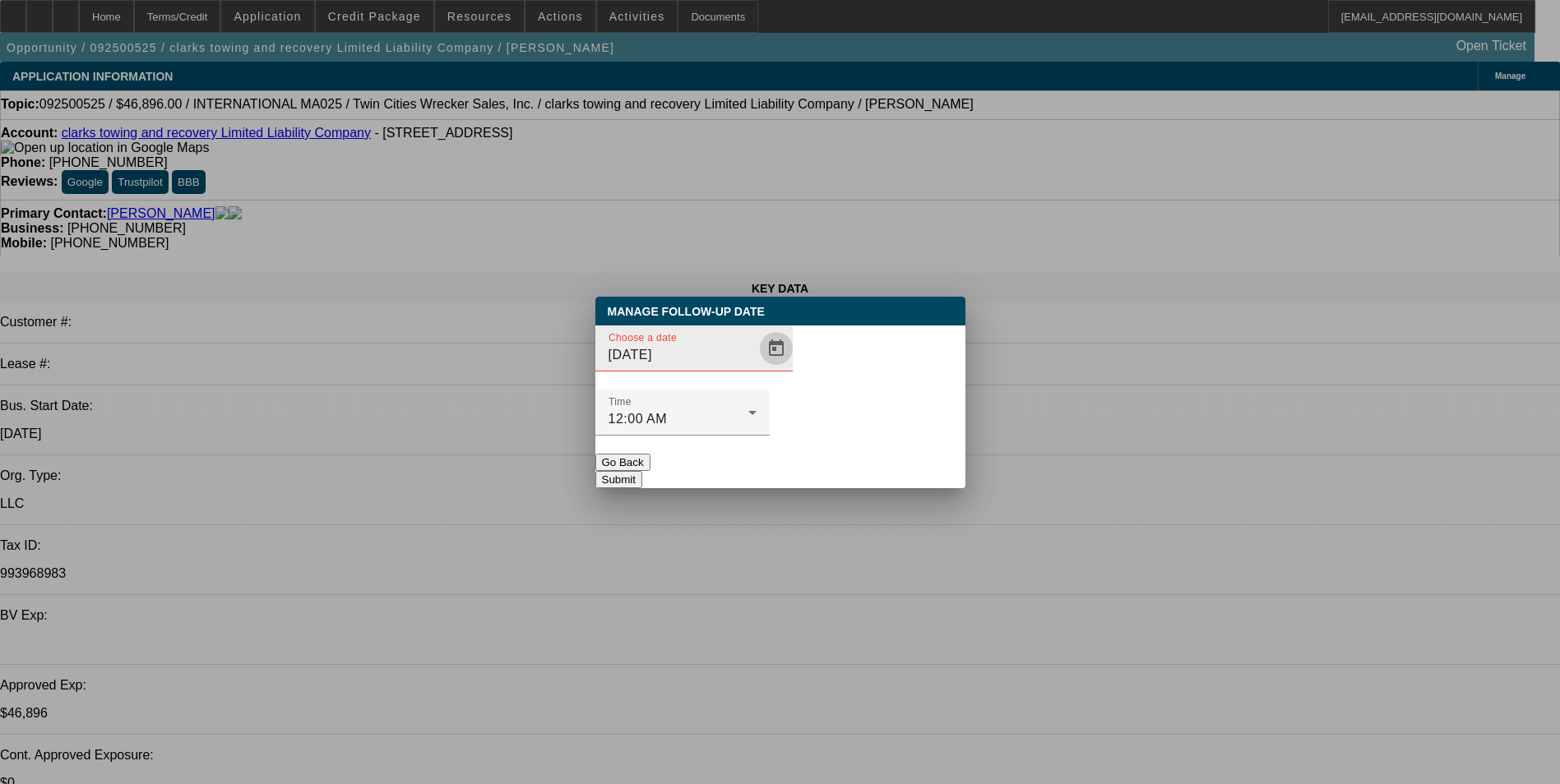
click at [757, 368] on span "Open calendar" at bounding box center [777, 349] width 39 height 39
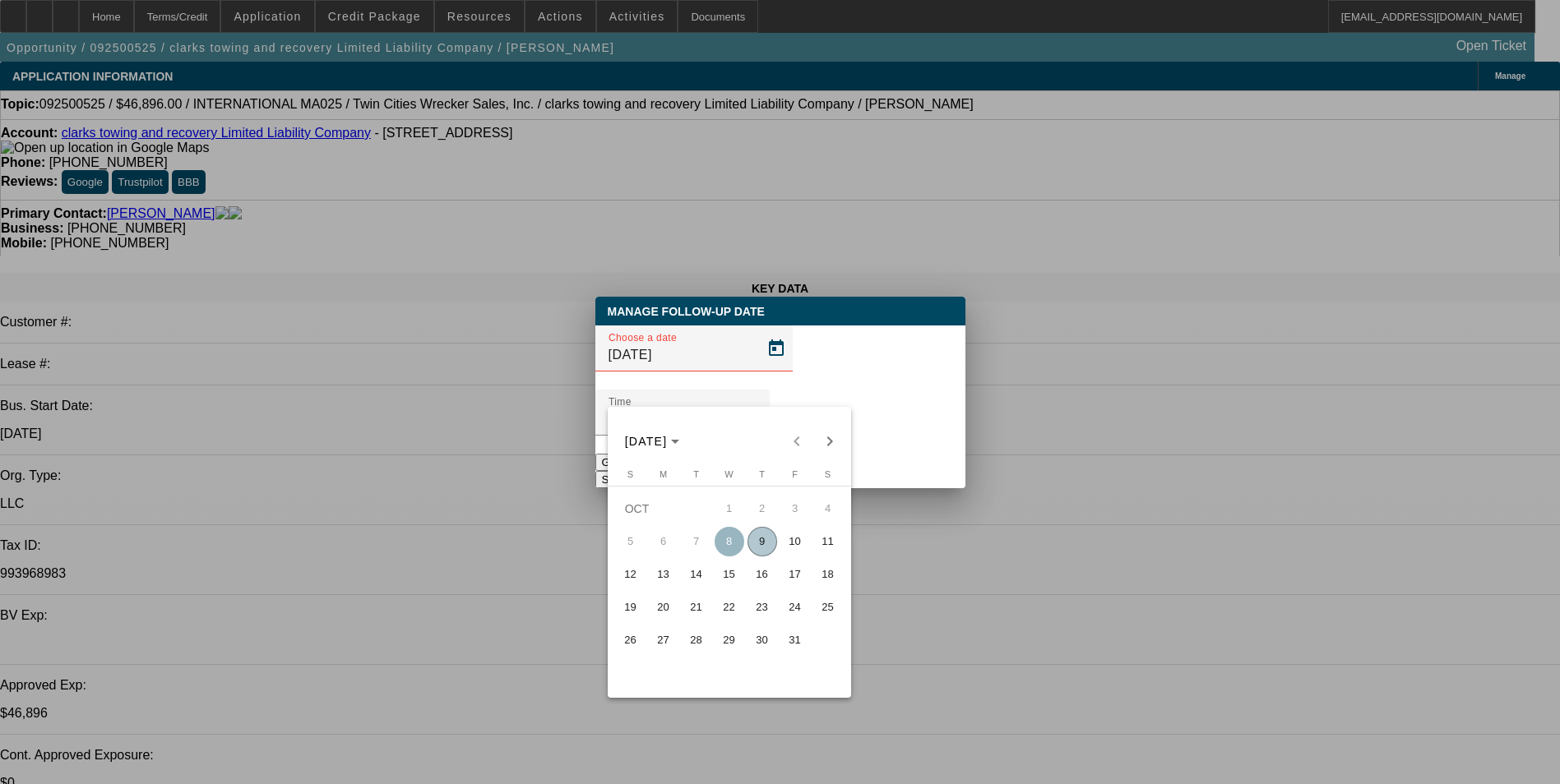
click at [799, 546] on span "10" at bounding box center [795, 541] width 30 height 30
type input "[DATE]"
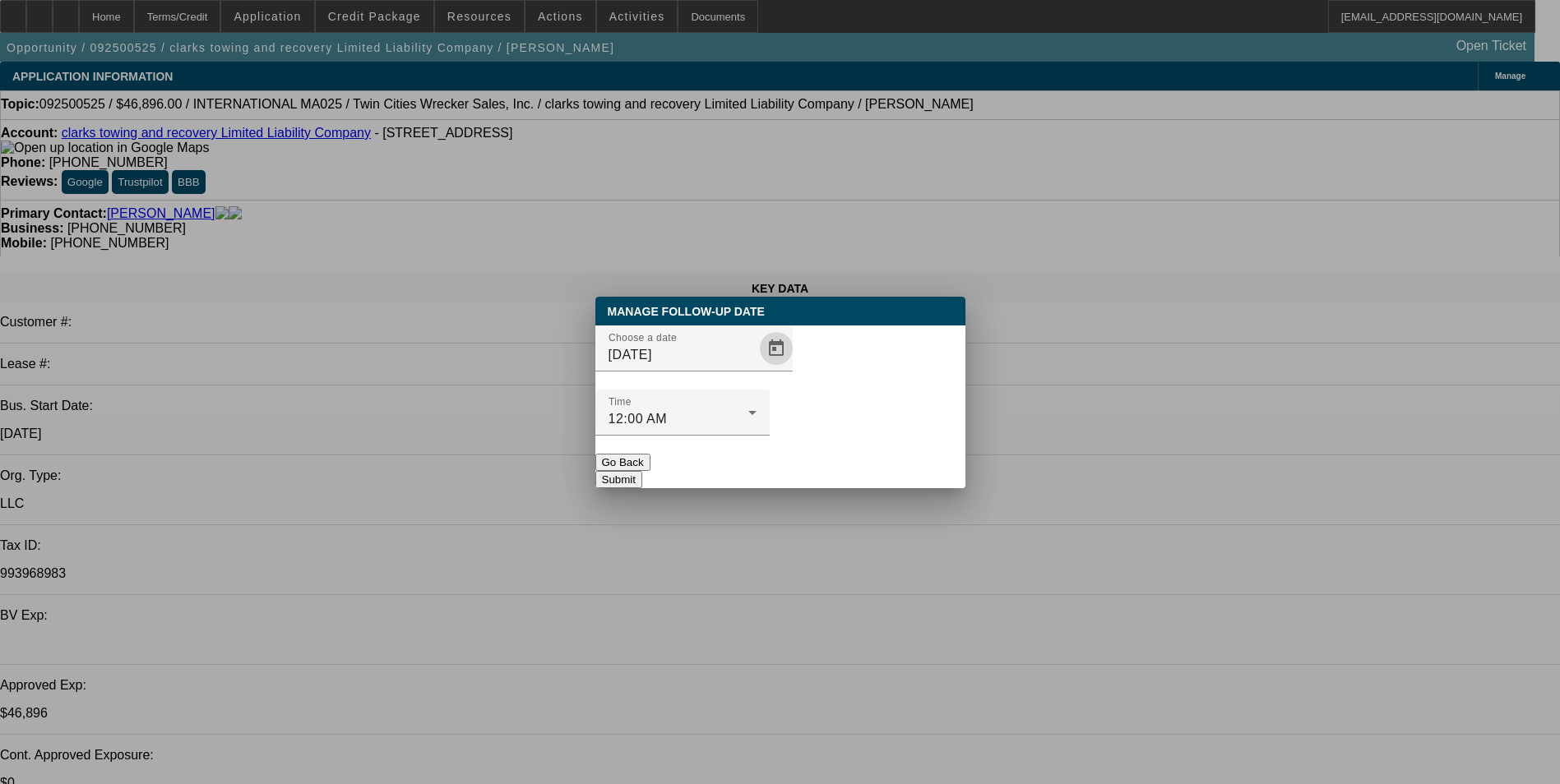
click at [642, 471] on button "Submit" at bounding box center [618, 480] width 47 height 17
